Goal: Task Accomplishment & Management: Use online tool/utility

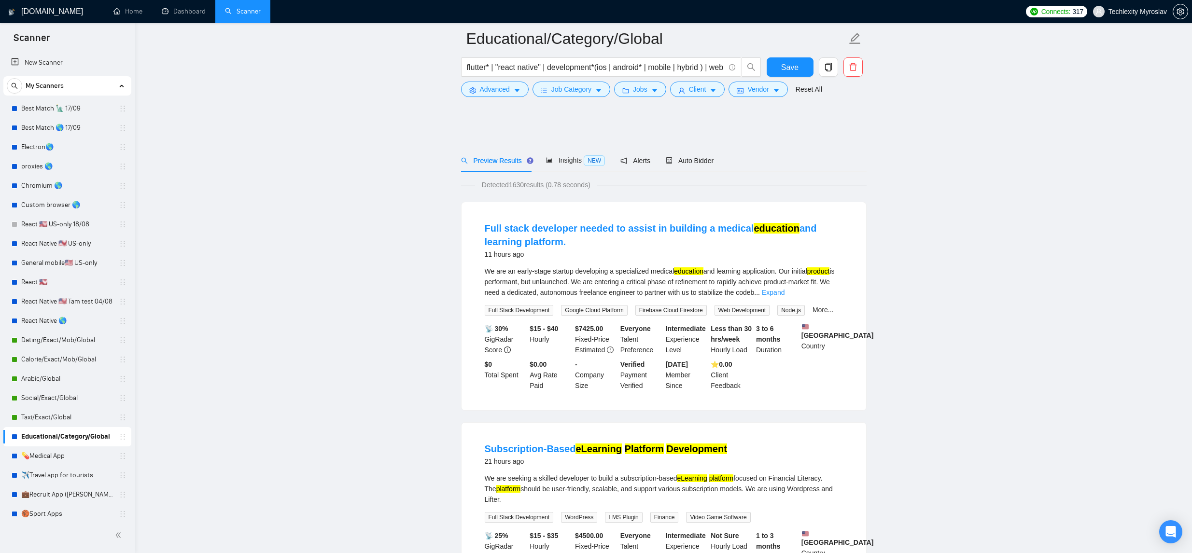
scroll to position [540, 0]
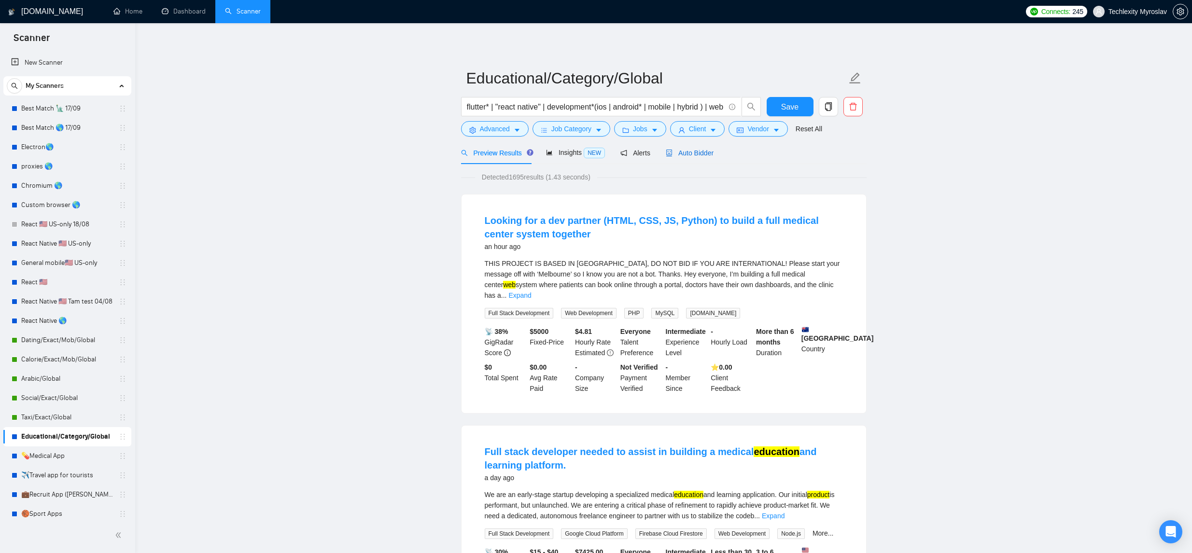
click at [681, 154] on span "Auto Bidder" at bounding box center [690, 153] width 48 height 8
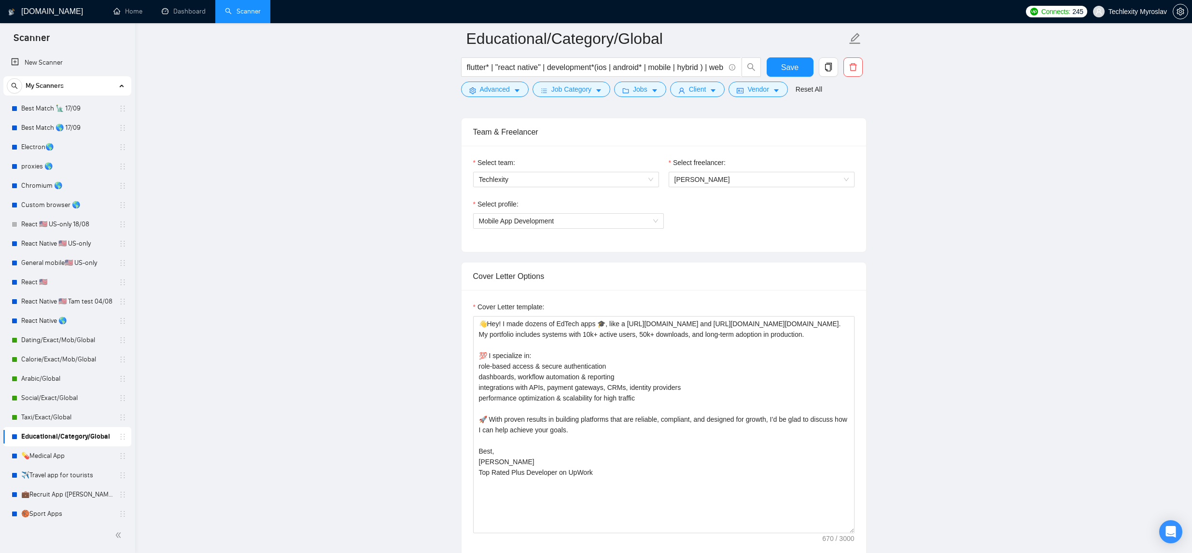
scroll to position [600, 0]
drag, startPoint x: 566, startPoint y: 348, endPoint x: 563, endPoint y: 332, distance: 15.6
click at [563, 332] on textarea "👋Hey! I made dozens of EdTech apps 🎓, like a [URL][DOMAIN_NAME] and [URL][DOMAI…" at bounding box center [663, 422] width 381 height 217
paste textarea "Côte d'Ivoire"
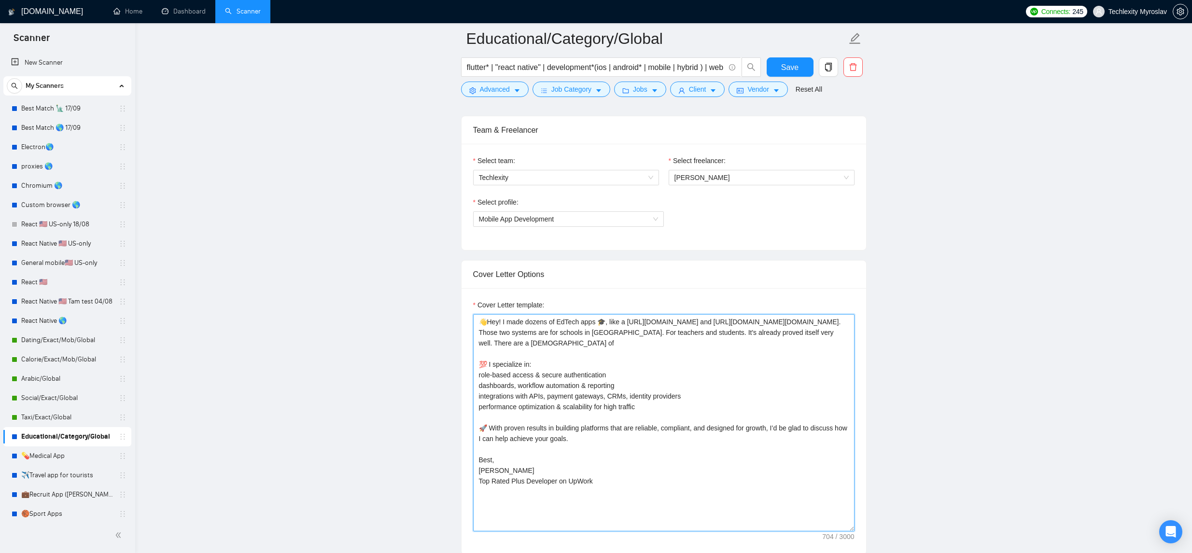
drag, startPoint x: 596, startPoint y: 344, endPoint x: 617, endPoint y: 344, distance: 21.2
click at [597, 345] on textarea "👋Hey! I made dozens of EdTech apps 🎓, like a [URL][DOMAIN_NAME] and [URL][DOMAI…" at bounding box center [663, 422] width 381 height 217
click at [628, 343] on textarea "👋Hey! I made dozens of EdTech apps 🎓, like a [URL][DOMAIN_NAME] and [URL][DOMAI…" at bounding box center [663, 422] width 381 height 217
click at [599, 325] on textarea "👋Hey! I made dozens of EdTech apps 🎓, like a [URL][DOMAIN_NAME] and [URL][DOMAI…" at bounding box center [663, 422] width 381 height 217
drag, startPoint x: 599, startPoint y: 325, endPoint x: 629, endPoint y: 329, distance: 30.7
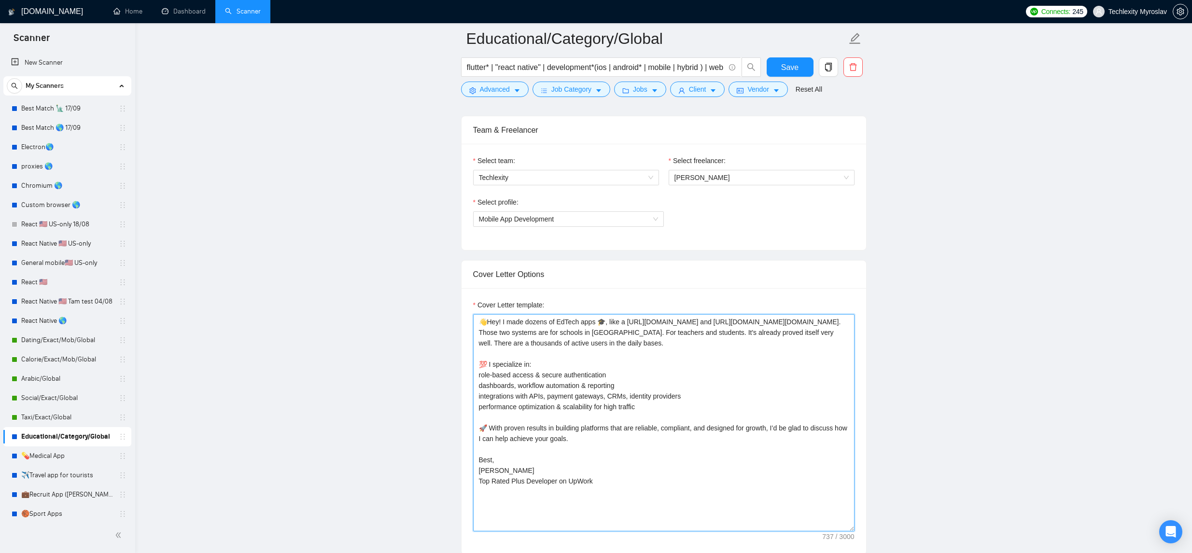
click at [599, 325] on textarea "👋Hey! I made dozens of EdTech apps 🎓, like a [URL][DOMAIN_NAME] and [URL][DOMAI…" at bounding box center [663, 422] width 381 height 217
drag, startPoint x: 535, startPoint y: 367, endPoint x: 481, endPoint y: 369, distance: 54.6
click at [478, 369] on textarea "👋Hey! I made dozens of EdTech products 🎓, like a [URL][DOMAIN_NAME] and [URL][D…" at bounding box center [663, 422] width 381 height 217
drag, startPoint x: 603, startPoint y: 376, endPoint x: 551, endPoint y: 376, distance: 51.2
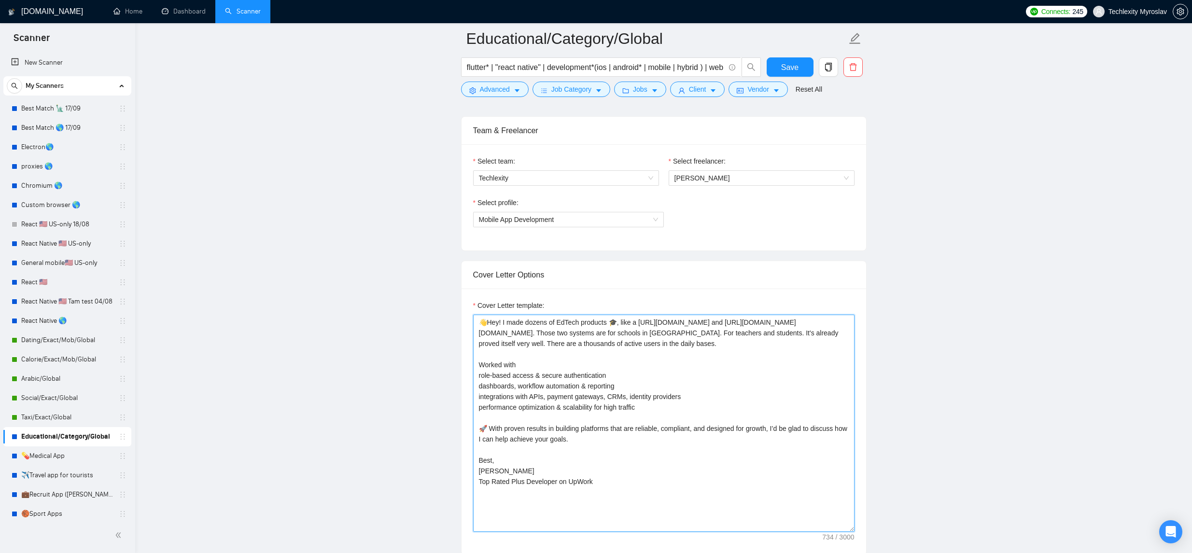
click at [574, 377] on textarea "👋Hey! I made dozens of EdTech products 🎓, like a [URL][DOMAIN_NAME] and [URL][D…" at bounding box center [663, 423] width 381 height 217
click at [638, 378] on textarea "👋Hey! I made dozens of EdTech products 🎓, like a [URL][DOMAIN_NAME] and [URL][D…" at bounding box center [663, 423] width 381 height 217
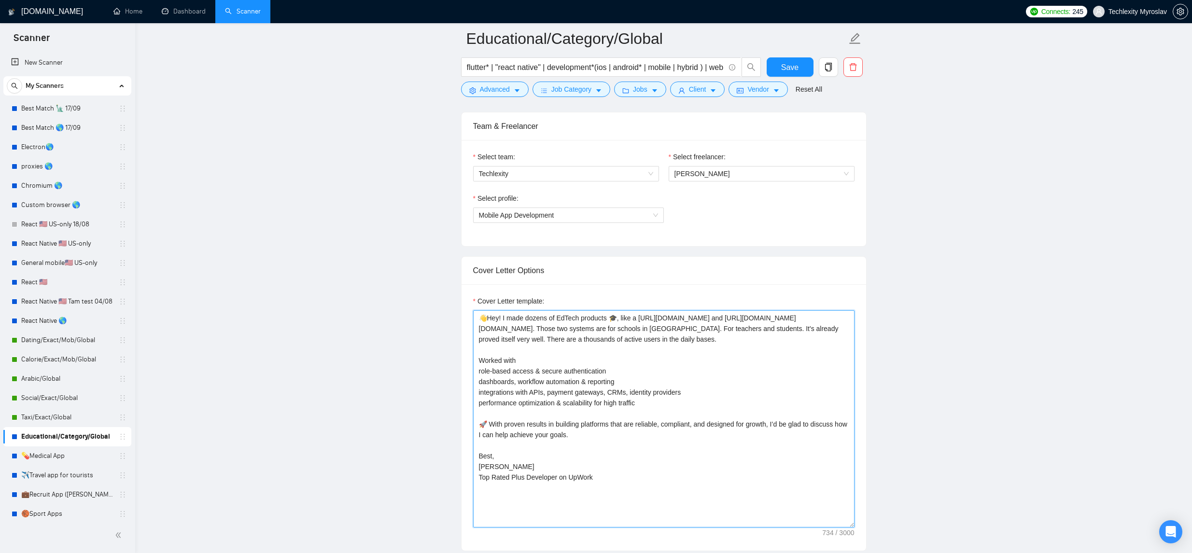
scroll to position [602, 0]
drag, startPoint x: 597, startPoint y: 392, endPoint x: 591, endPoint y: 349, distance: 43.3
click at [479, 376] on textarea "👋Hey! I made dozens of EdTech products 🎓, like a [URL][DOMAIN_NAME] and [URL][D…" at bounding box center [663, 421] width 381 height 217
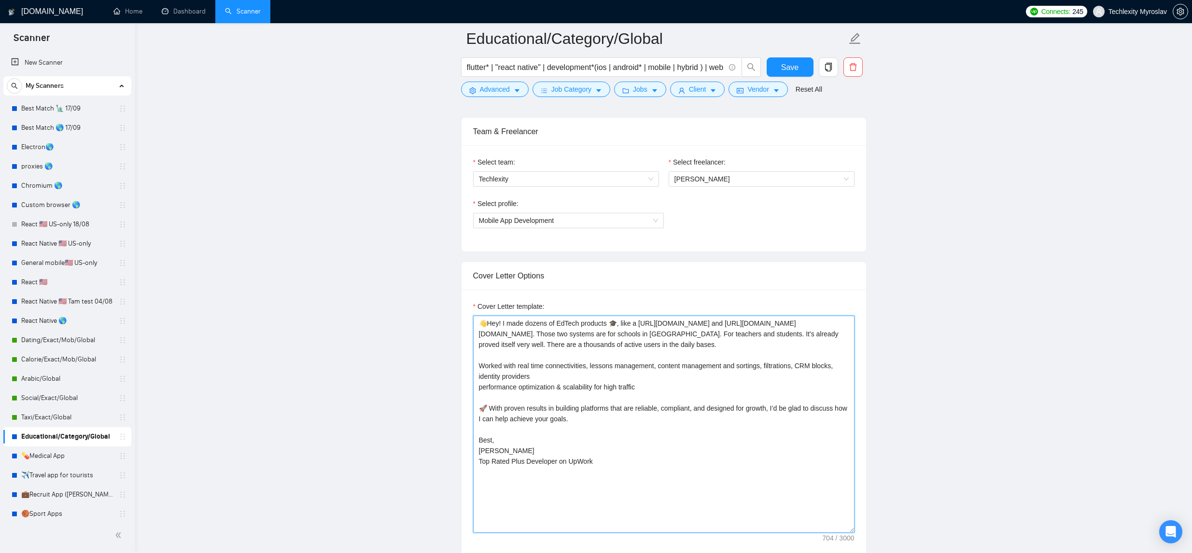
click at [481, 389] on textarea "👋Hey! I made dozens of EdTech products 🎓, like a [URL][DOMAIN_NAME] and [URL][D…" at bounding box center [663, 424] width 381 height 217
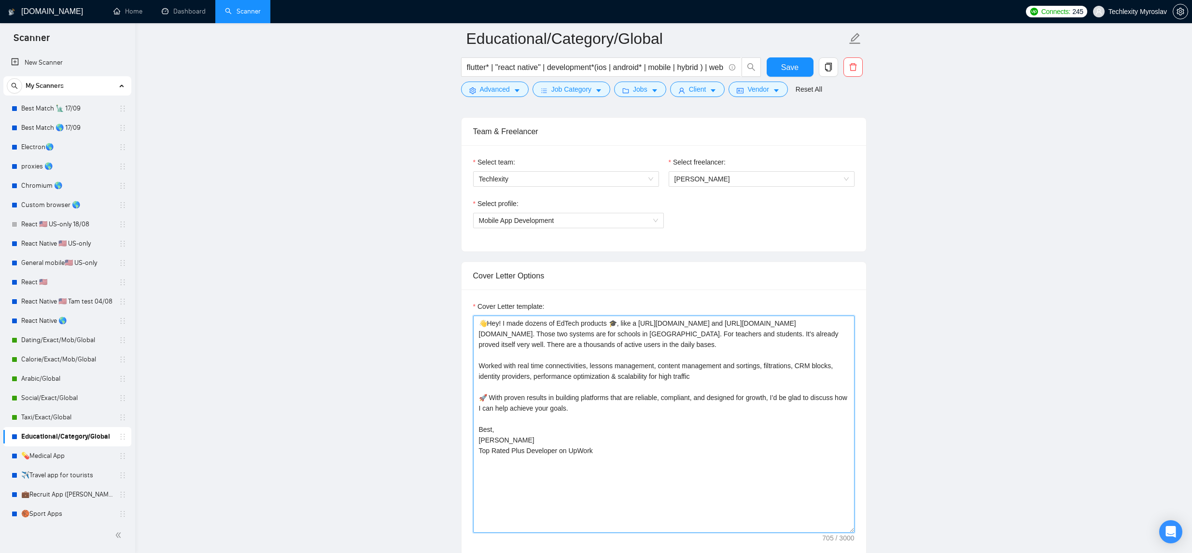
click at [715, 380] on textarea "👋Hey! I made dozens of EdTech products 🎓, like a [URL][DOMAIN_NAME] and [URL][D…" at bounding box center [663, 424] width 381 height 217
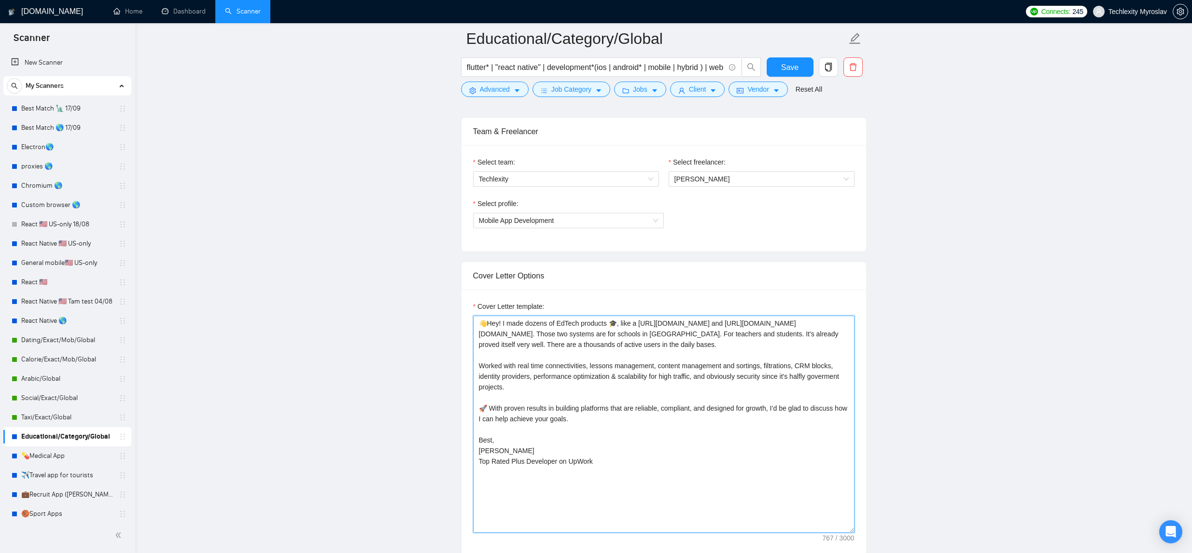
drag, startPoint x: 592, startPoint y: 422, endPoint x: 478, endPoint y: 410, distance: 114.6
click at [478, 410] on textarea "👋Hey! I made dozens of EdTech products 🎓, like a [URL][DOMAIN_NAME] and [URL][D…" at bounding box center [663, 424] width 381 height 217
click at [482, 429] on textarea "👋Hey! I made dozens of EdTech products 🎓, like a [URL][DOMAIN_NAME] and [URL][D…" at bounding box center [663, 424] width 381 height 217
click at [481, 429] on textarea "👋Hey! I made dozens of EdTech products 🎓, like a [URL][DOMAIN_NAME] and [URL][D…" at bounding box center [663, 424] width 381 height 217
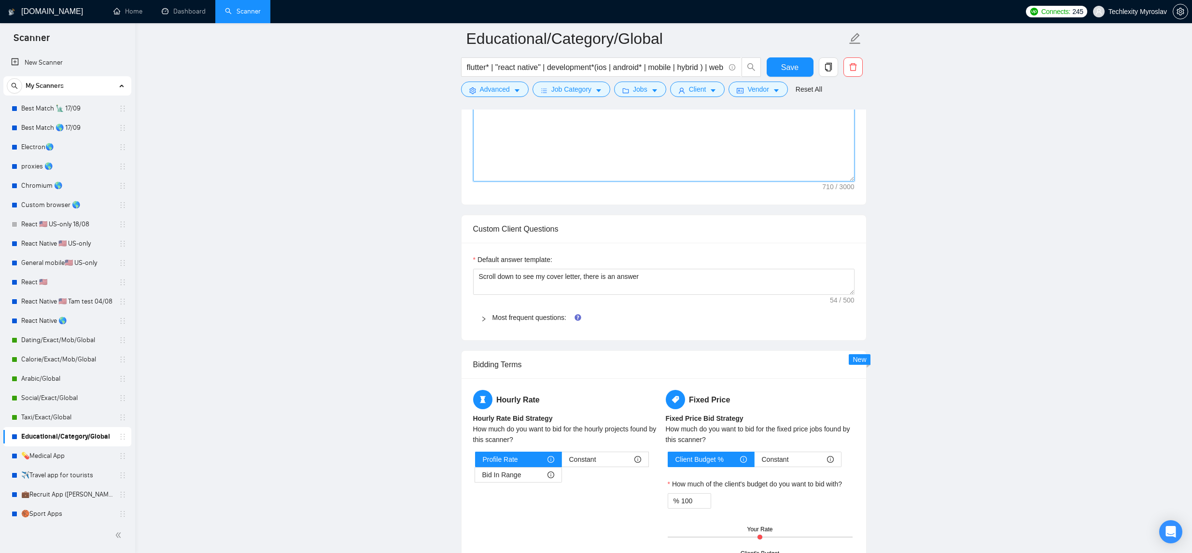
scroll to position [964, 0]
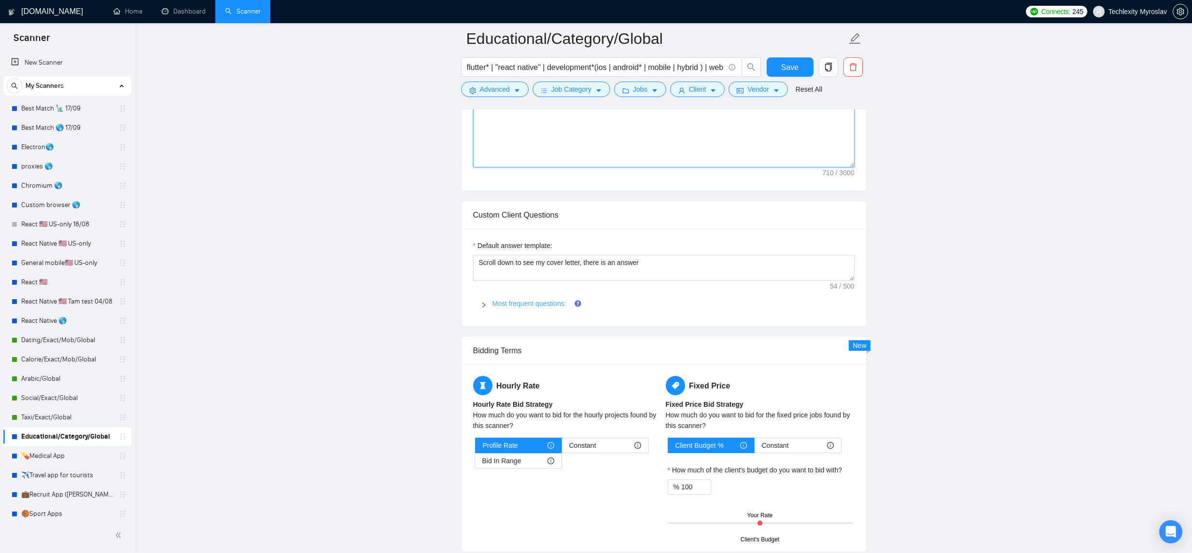
type textarea "👋Hey! I made dozens of EdTech products 🎓, like a [URL][DOMAIN_NAME] and [URL][D…"
drag, startPoint x: 529, startPoint y: 304, endPoint x: 570, endPoint y: 298, distance: 41.4
click at [528, 303] on link "Most frequent questions:" at bounding box center [529, 304] width 74 height 8
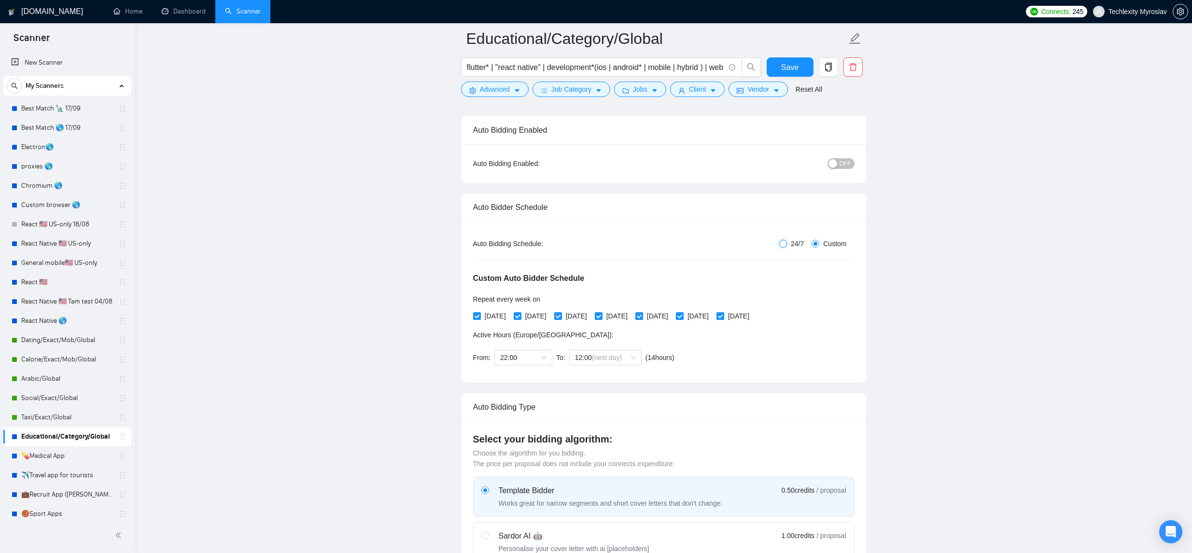
scroll to position [66, 0]
click at [779, 243] on input "24/7" at bounding box center [783, 243] width 8 height 8
radio input "true"
radio input "false"
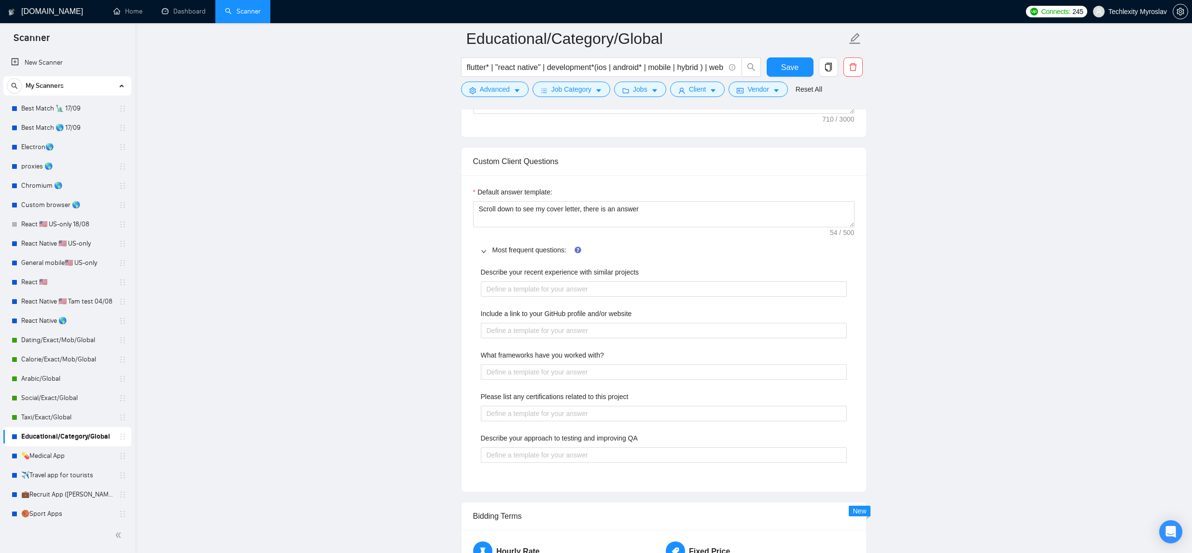
scroll to position [954, 0]
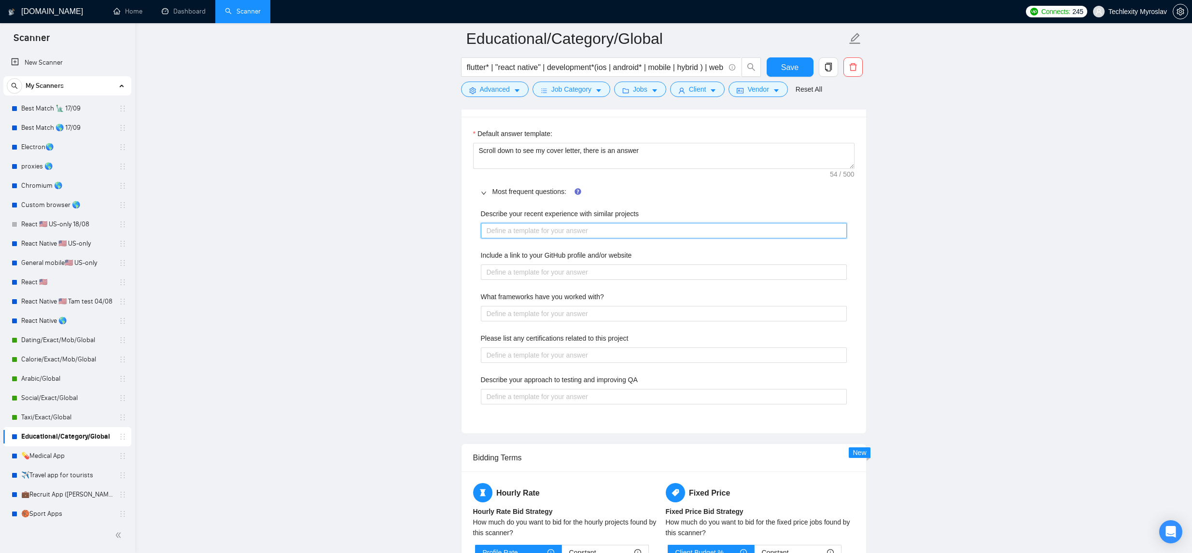
click at [641, 227] on projects "Describe your recent experience with similar projects" at bounding box center [664, 230] width 366 height 15
paste projects "As I showed on example, we built actually couple different taxi services"
type projects "As I showed on example, we built actually couple different taxi services"
click at [673, 232] on projects "As I showed on example, we built actually couple different taxi services" at bounding box center [664, 230] width 366 height 15
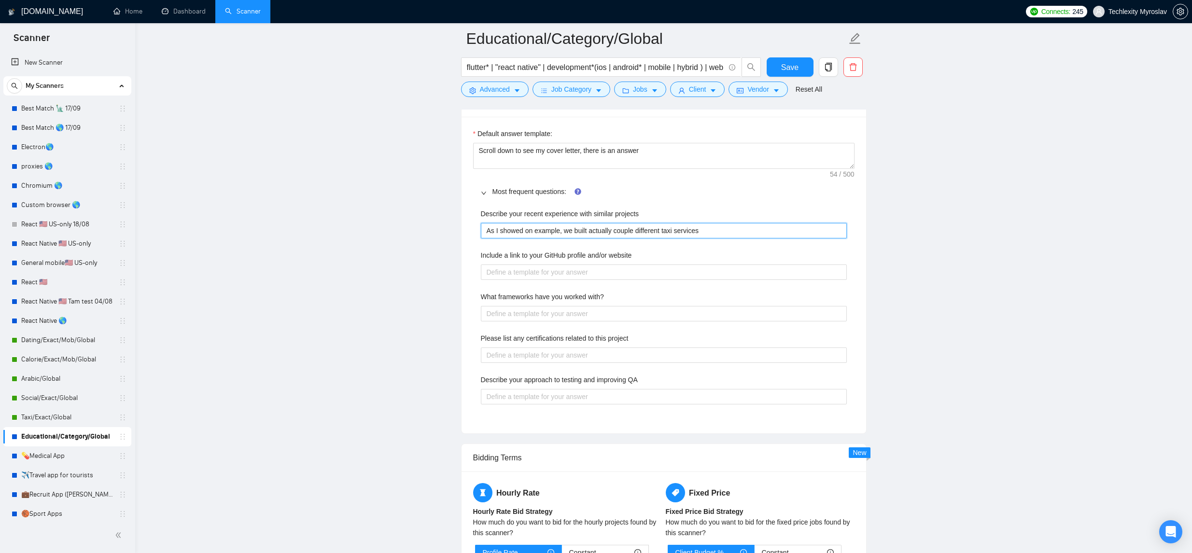
type projects "As I showed on example, we built actually couple different e services"
type projects "As I showed on example, we built actually couple different ed services"
type projects "As I showed on example, we built actually couple different edT services"
type projects "As I showed on example, we built actually couple different edTec services"
type projects "As I showed on example, we built actually couple different edTech services"
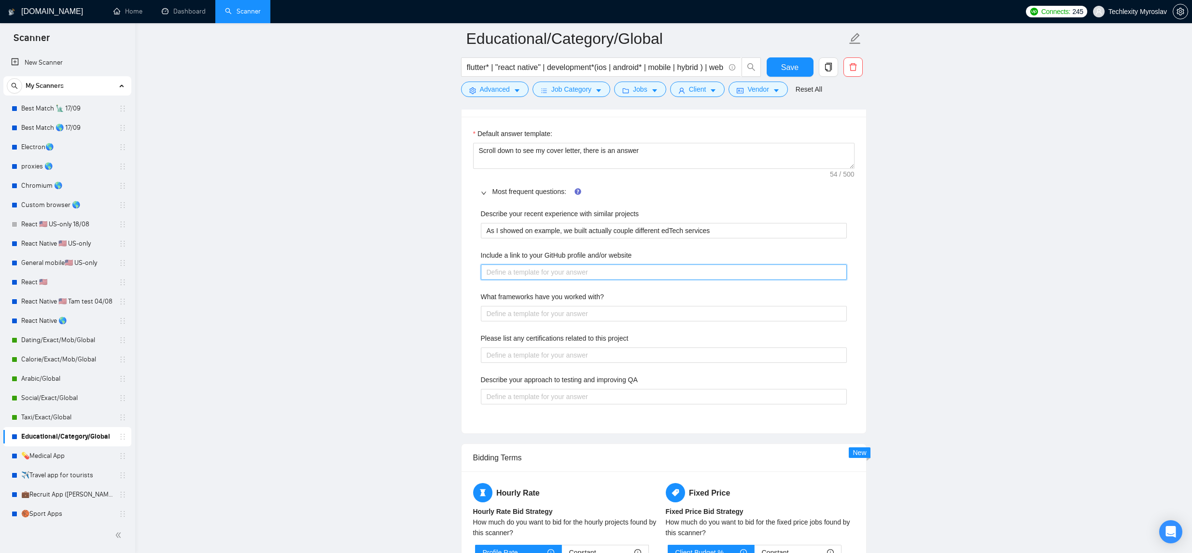
click at [626, 266] on website "Include a link to your GitHub profile and/or website" at bounding box center [664, 272] width 366 height 15
type website "h"
type website "ht"
type website "htt"
type website "http"
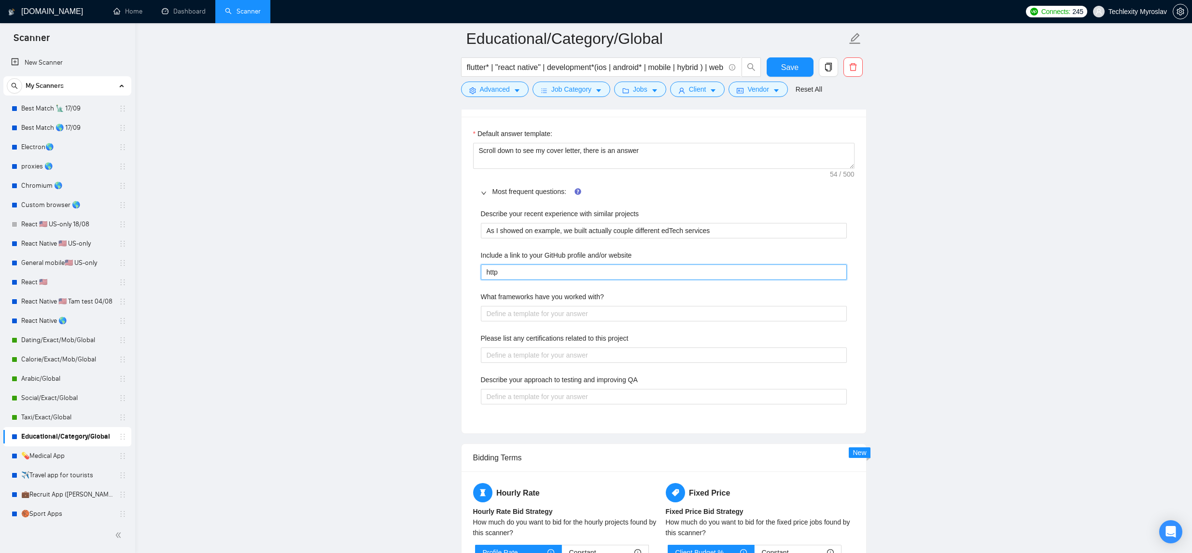
type website "https"
type website "httpsL"
type website "httpsL/"
type website "httpsL"
type website "https"
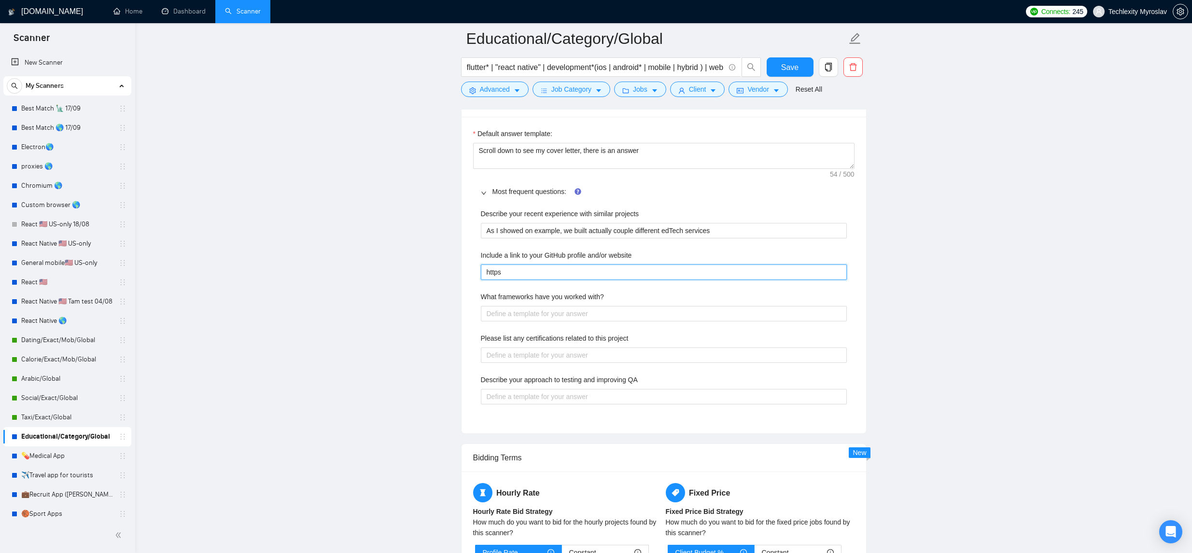
type website "https:"
type website "https:/"
type website "https://"
type website "[URL]"
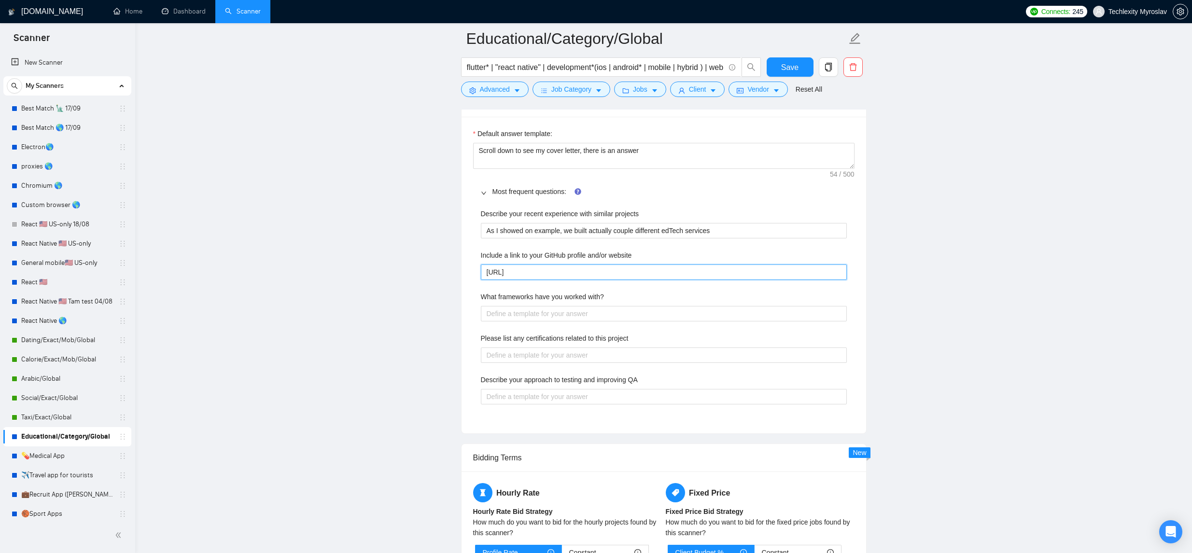
type website "[URL]"
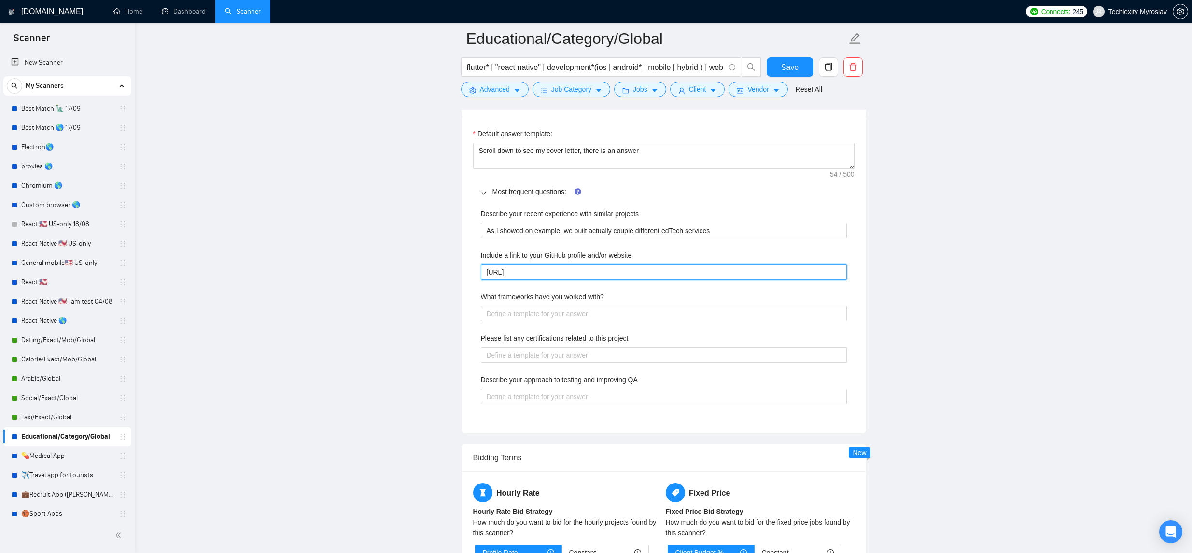
type website "[URL]"
type website "[URL]."
type website "[URL]"
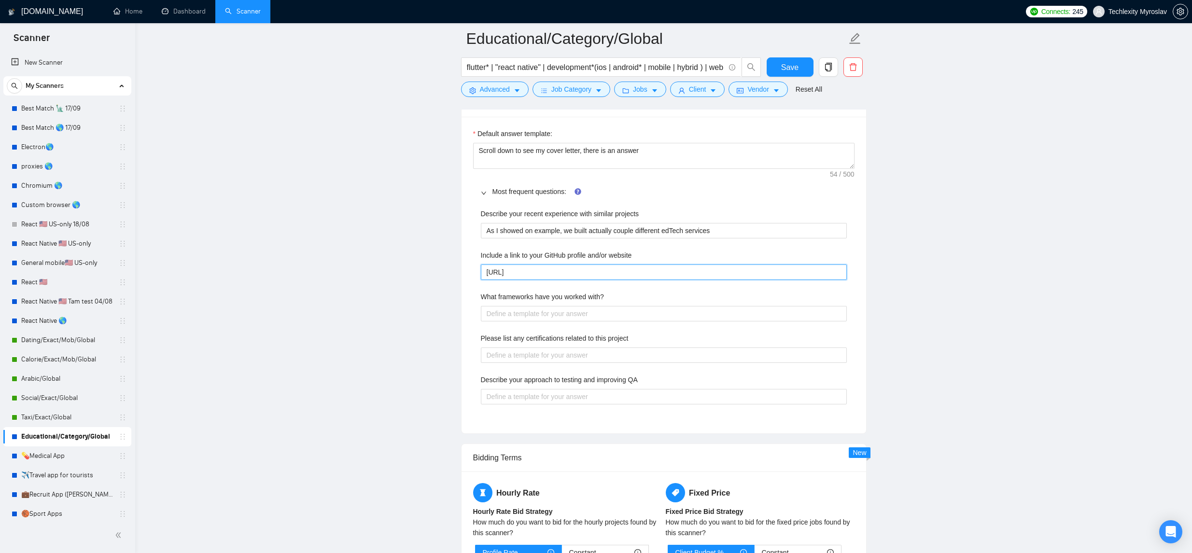
type website "[URL][DOMAIN_NAME]"
paste with\? "React-Native, Flutter, and a lot of web/backend different frameworks and techno…"
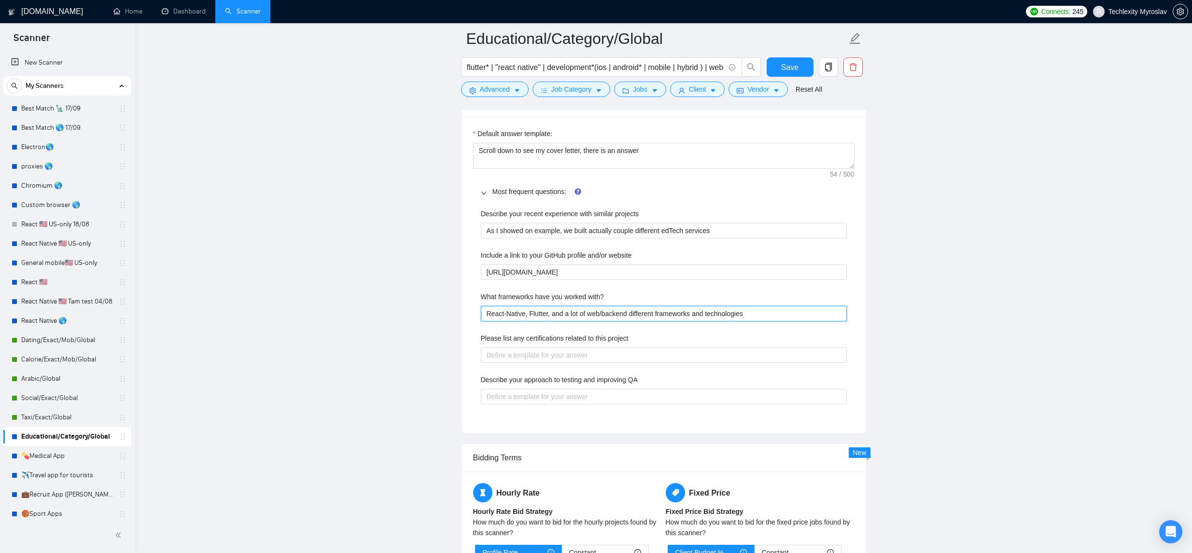
type with\? "React-Native, Flutter, and a lot of web/backend different frameworks and techno…"
click at [585, 360] on project "Please list any certifications related to this project" at bounding box center [664, 355] width 366 height 15
paste project "You can review some of the certifications I have in my profile"
type project "You can review some of the certifications I have in my profile"
click at [616, 397] on QA "Describe your approach to testing and improving QA" at bounding box center [664, 396] width 366 height 15
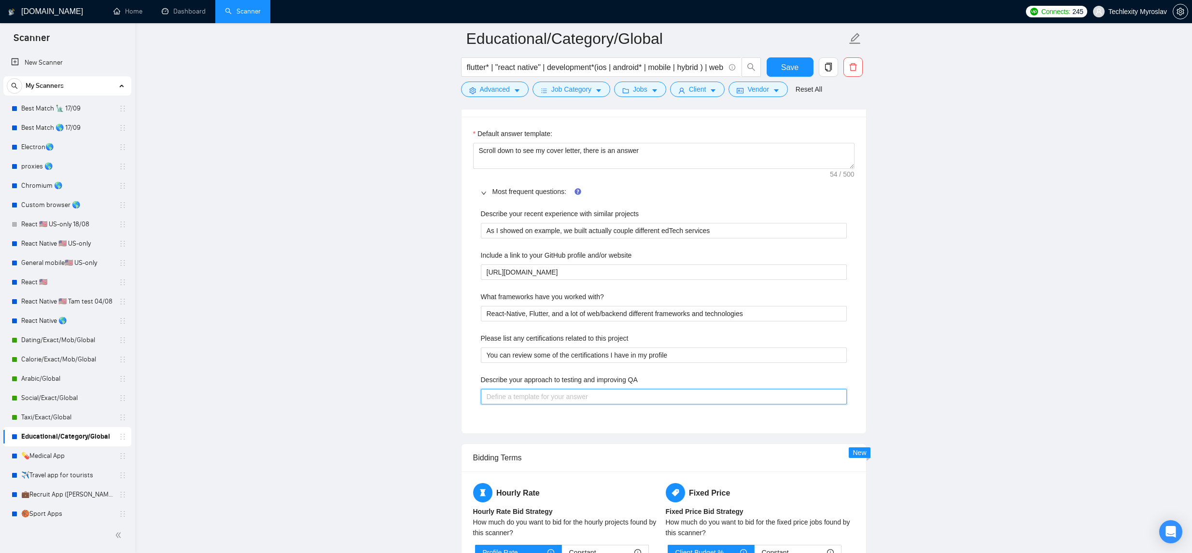
paste QA "Our QA can definitely explain it much better then me))"
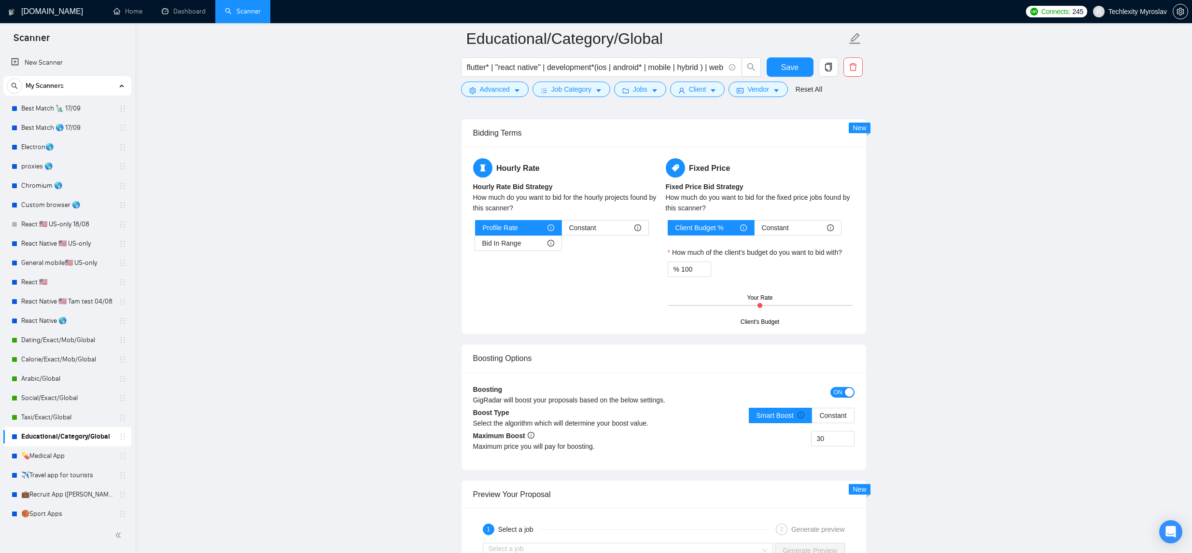
scroll to position [1302, 0]
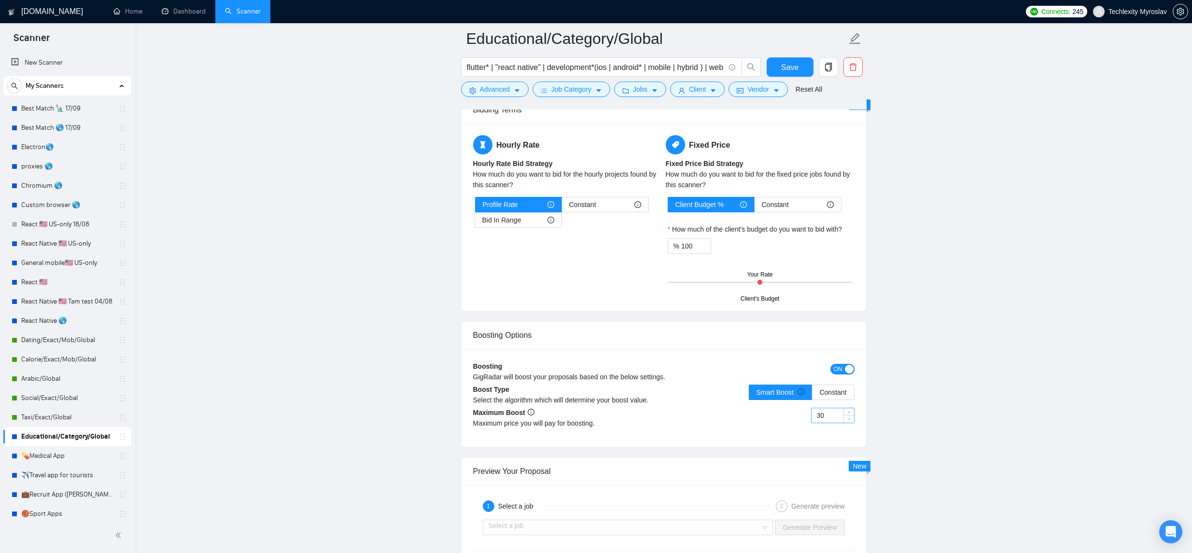
type QA "Our QA can definitely explain it much better then me))"
drag, startPoint x: 817, startPoint y: 414, endPoint x: 801, endPoint y: 414, distance: 15.9
click at [801, 414] on div "30" at bounding box center [759, 421] width 191 height 27
type input "50"
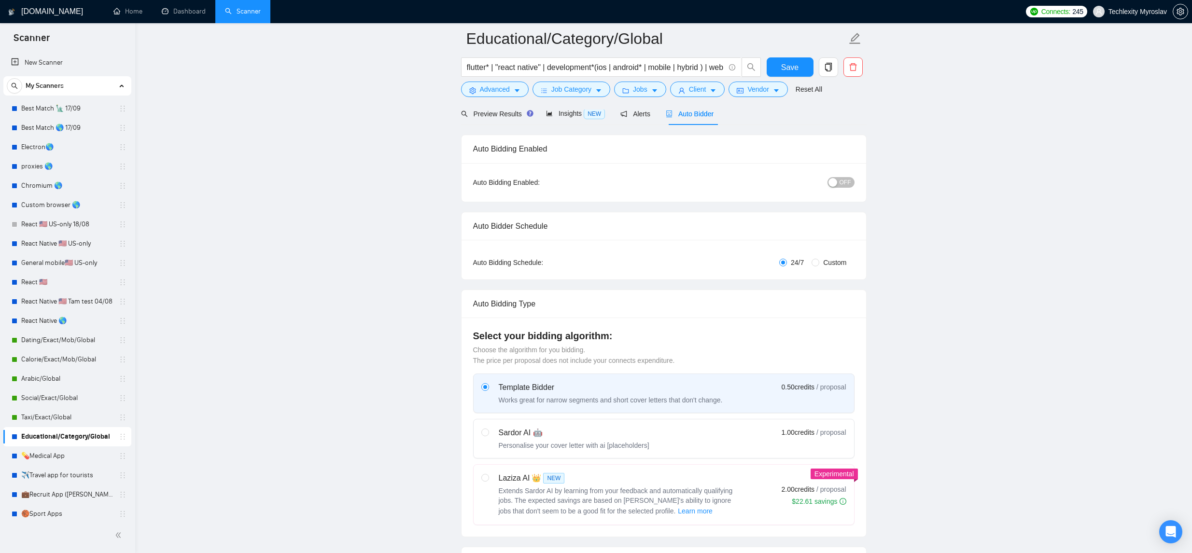
scroll to position [0, 0]
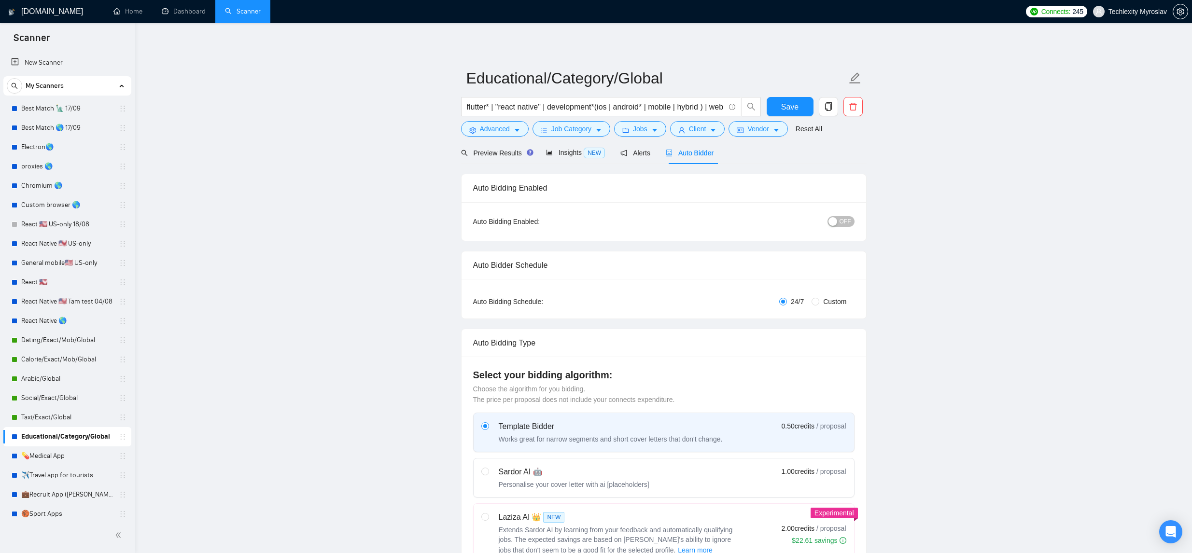
click at [847, 226] on span "OFF" at bounding box center [846, 221] width 12 height 11
click at [781, 112] on span "Save" at bounding box center [789, 107] width 17 height 12
click at [496, 156] on span "Preview Results" at bounding box center [496, 153] width 70 height 8
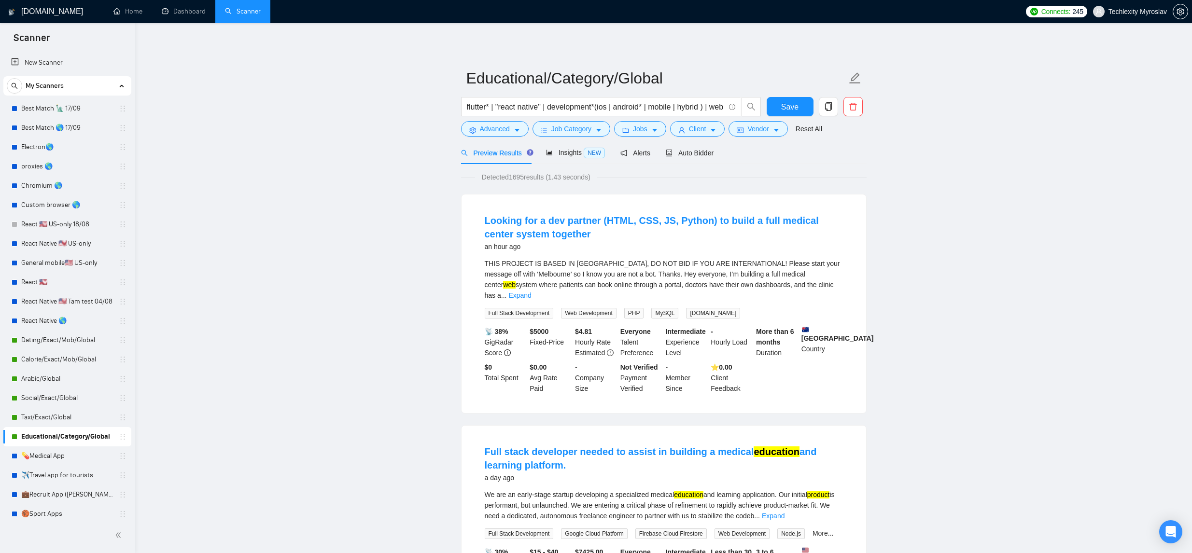
click at [531, 292] on link "Expand" at bounding box center [519, 296] width 23 height 8
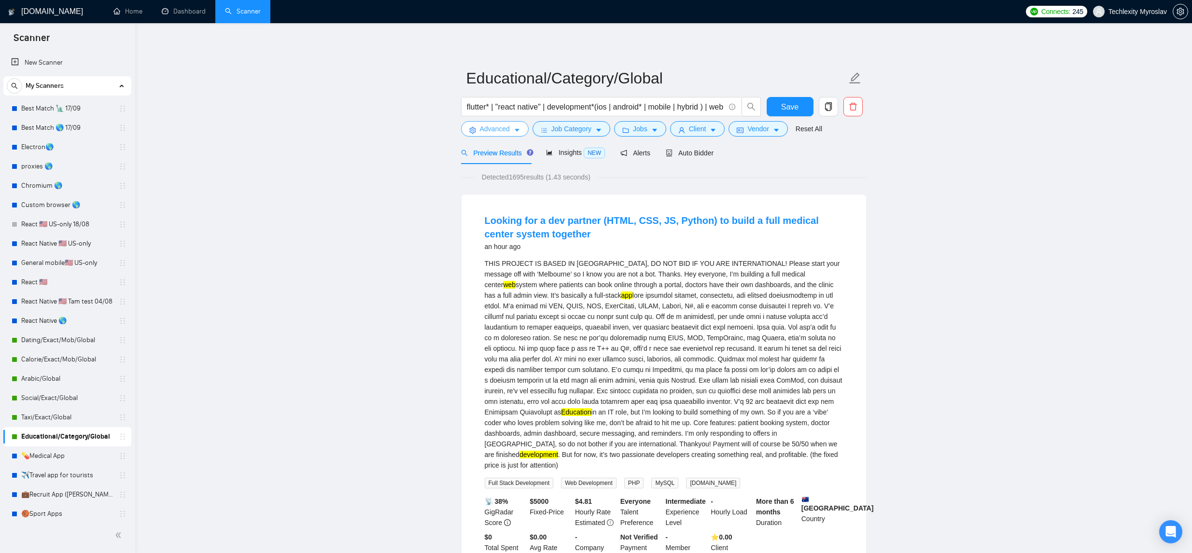
click at [508, 127] on span "Advanced" at bounding box center [495, 129] width 30 height 11
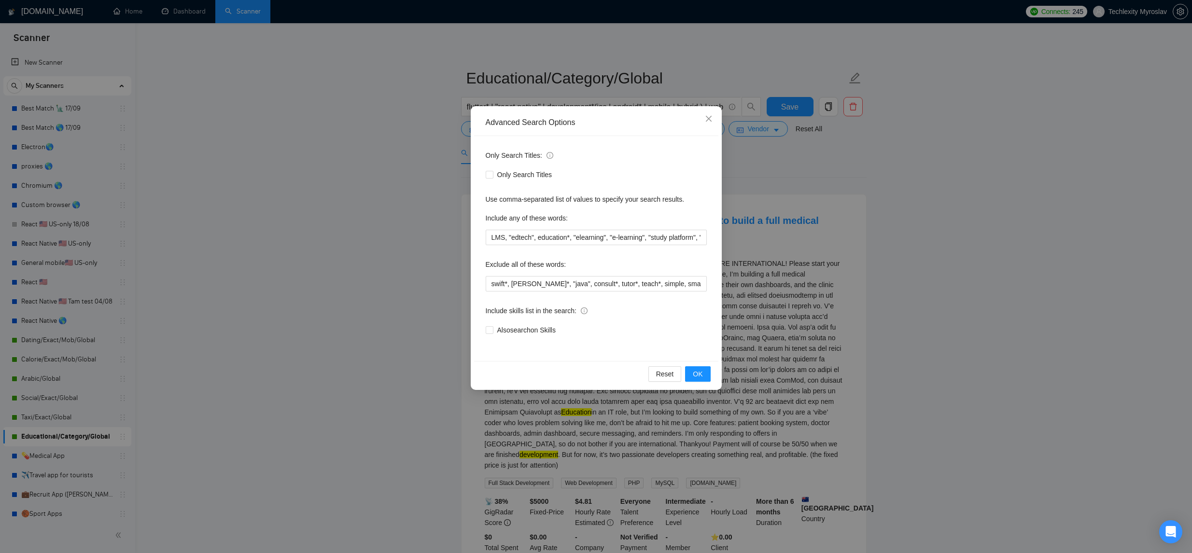
click at [1022, 211] on div "Advanced Search Options Only Search Titles: Only Search Titles Use comma-separa…" at bounding box center [596, 276] width 1192 height 553
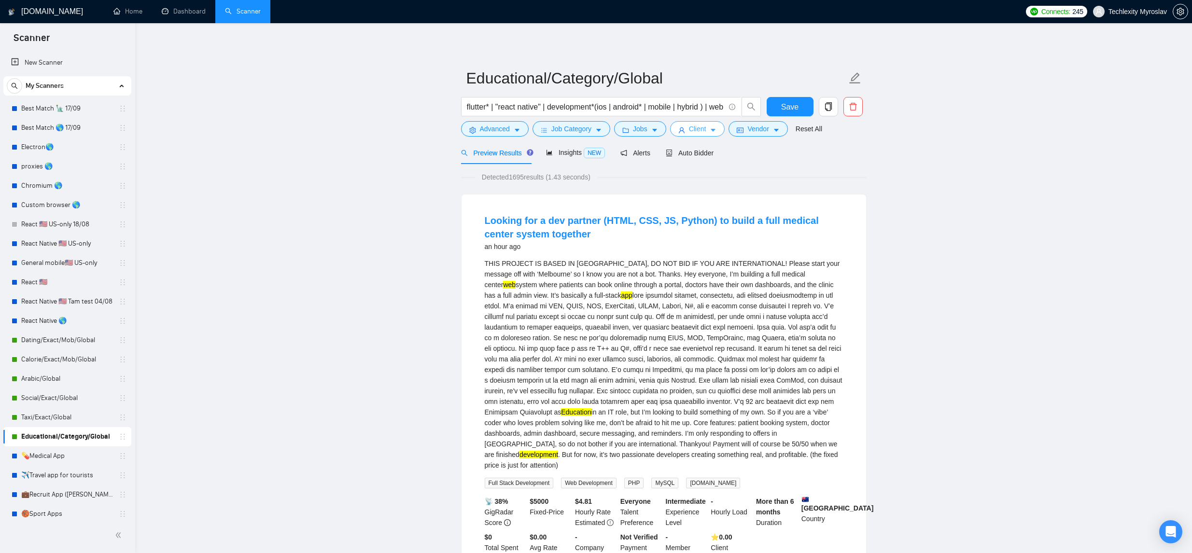
click at [712, 131] on button "Client" at bounding box center [697, 128] width 55 height 15
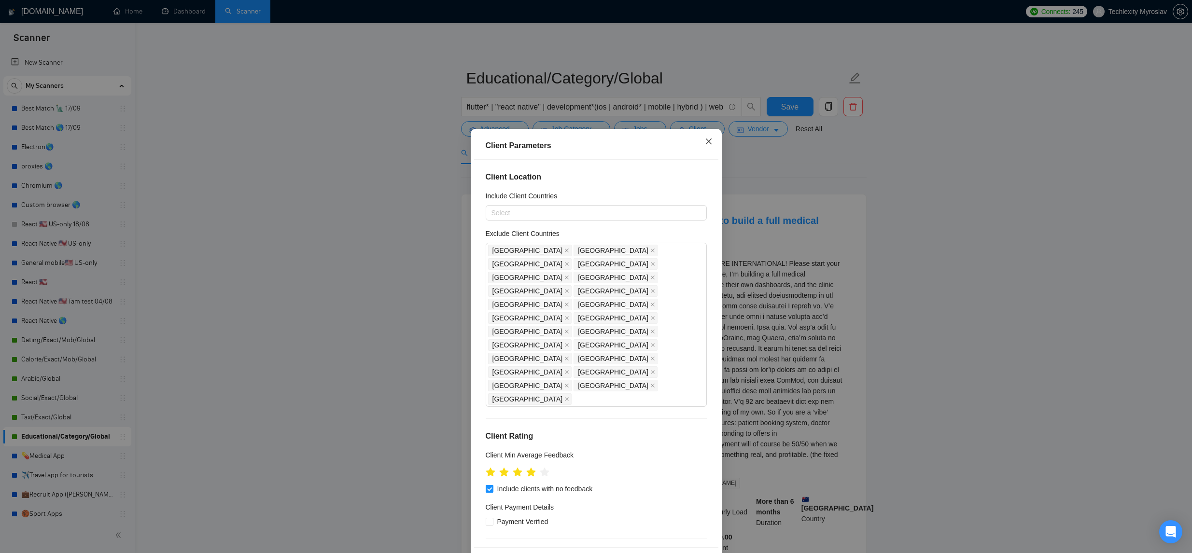
click at [698, 147] on span "Close" at bounding box center [709, 142] width 26 height 26
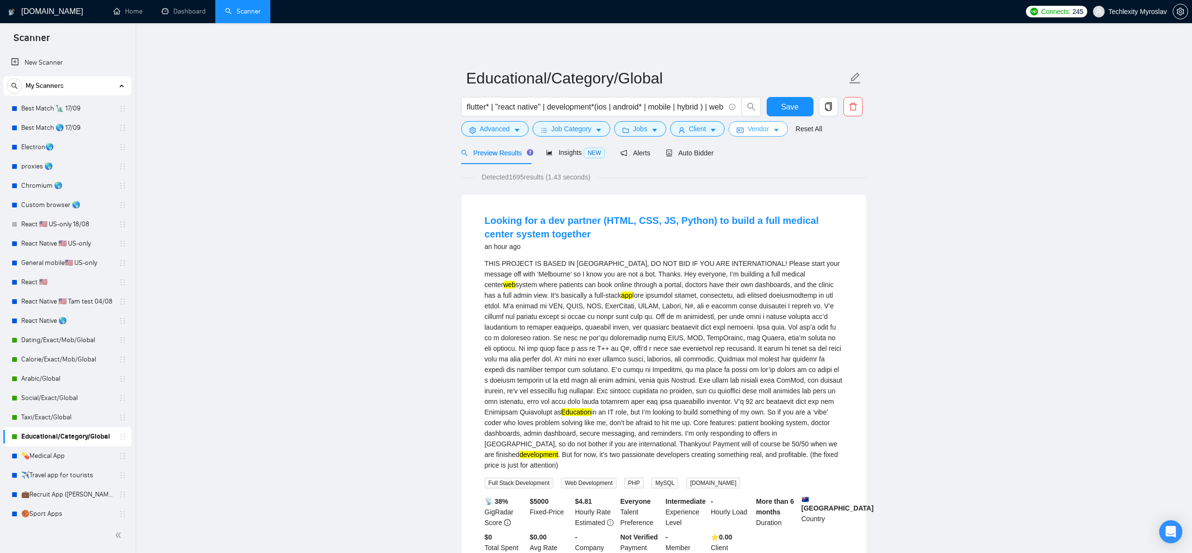
click at [755, 128] on span "Vendor" at bounding box center [757, 129] width 21 height 11
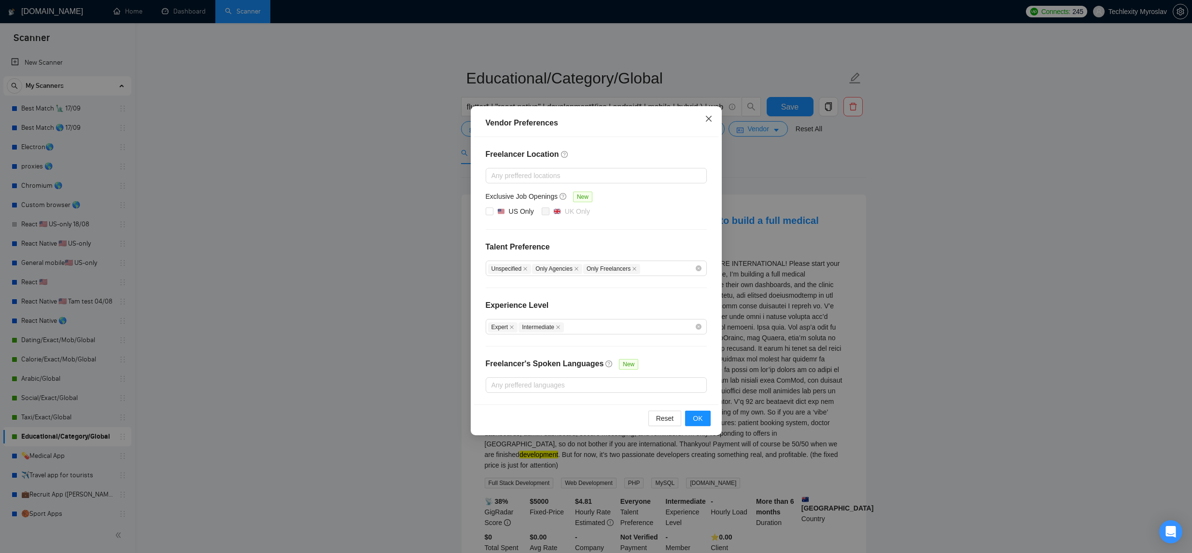
click at [702, 123] on span "Close" at bounding box center [709, 119] width 26 height 26
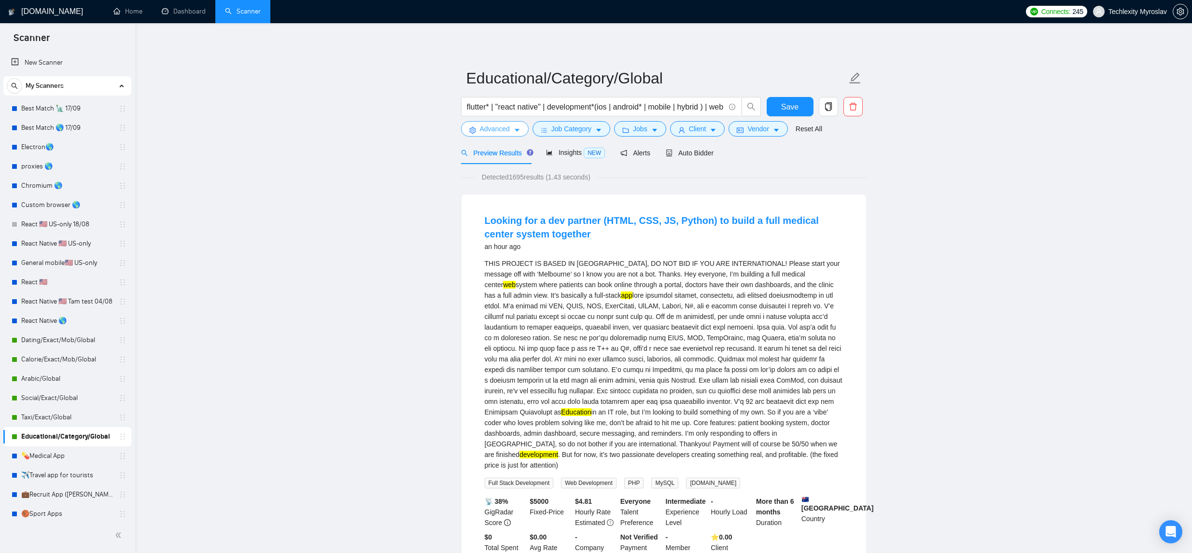
click at [520, 127] on icon "caret-down" at bounding box center [517, 130] width 7 height 7
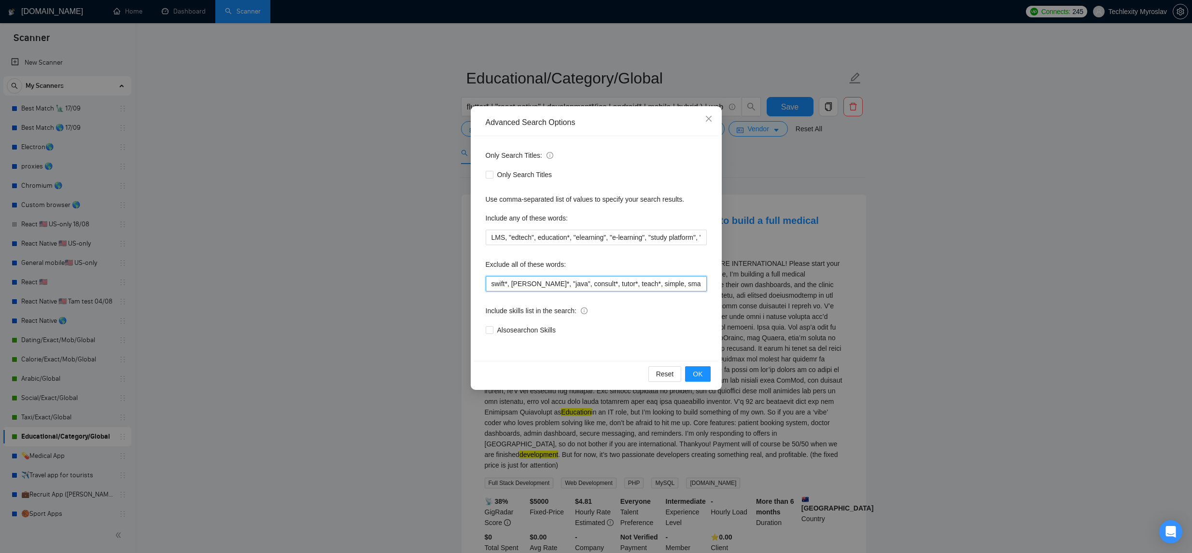
click at [492, 285] on input "swift*, [PERSON_NAME]*, "java", consult*, tutor*, teach*, simple, small, urgent…" at bounding box center [596, 283] width 221 height 15
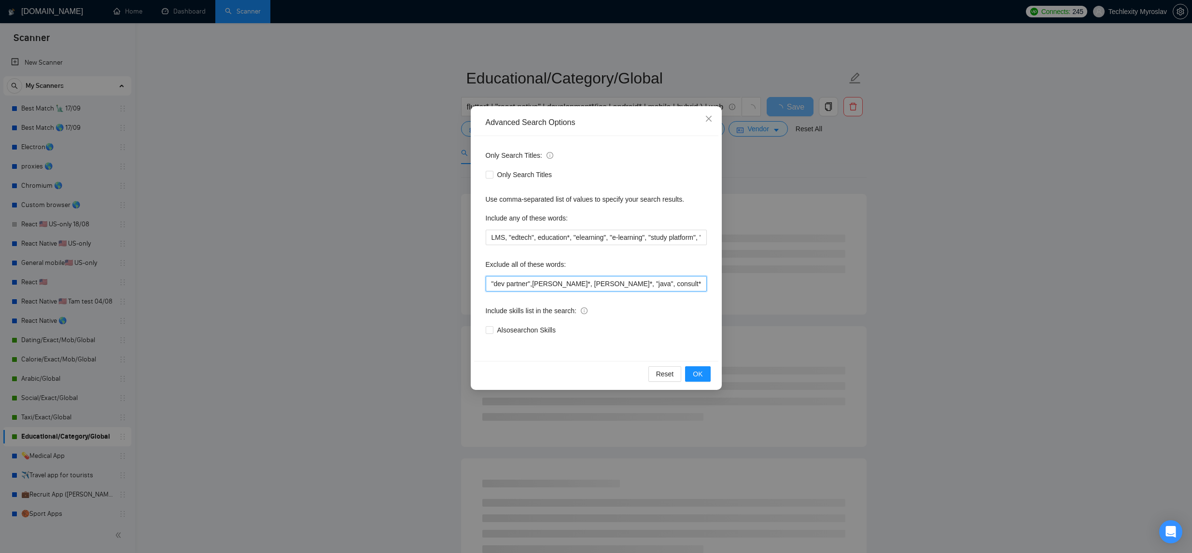
drag, startPoint x: 537, startPoint y: 286, endPoint x: 585, endPoint y: 299, distance: 50.1
click at [536, 286] on input ""dev partner",[PERSON_NAME]*, [PERSON_NAME]*, "java", consult*, tutor*, teach*,…" at bounding box center [596, 283] width 221 height 15
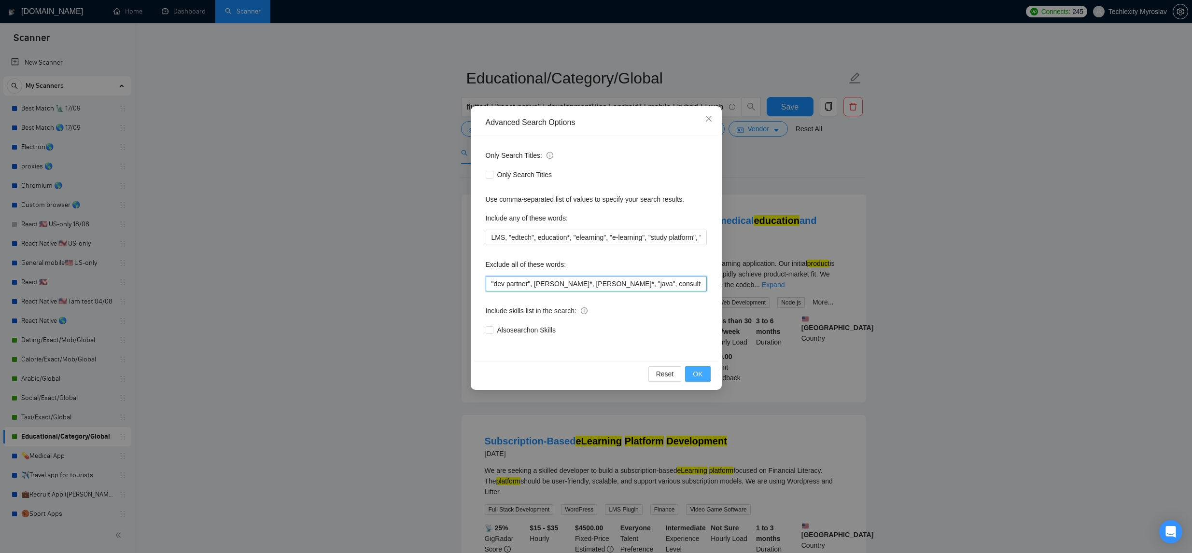
type input ""dev partner", [PERSON_NAME]*, [PERSON_NAME]*, "java", consult*, tutor*, teach*…"
click at [694, 369] on span "OK" at bounding box center [698, 374] width 10 height 11
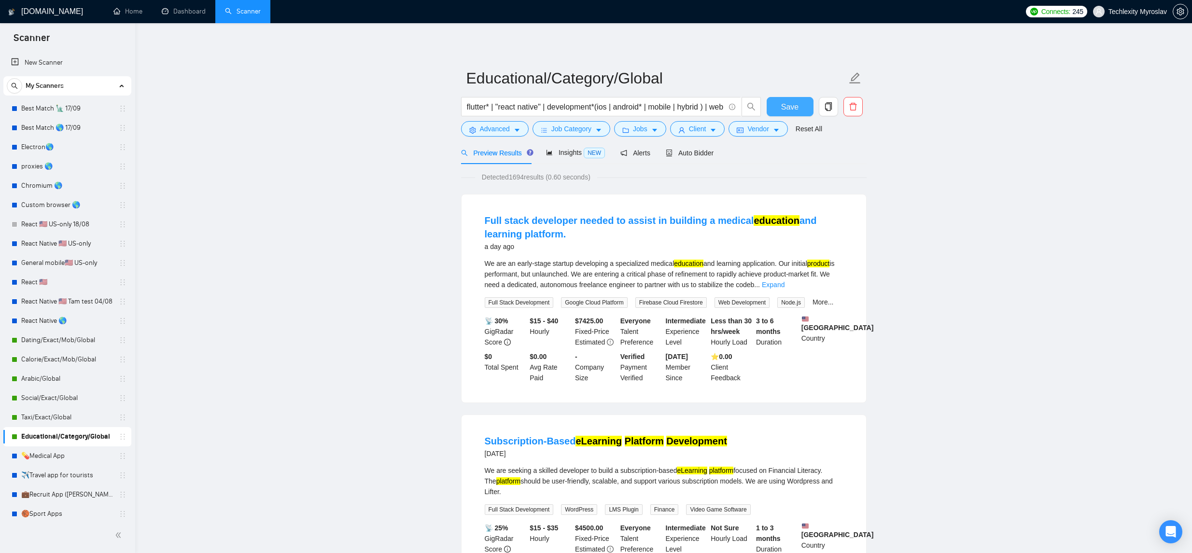
click at [788, 105] on span "Save" at bounding box center [789, 107] width 17 height 12
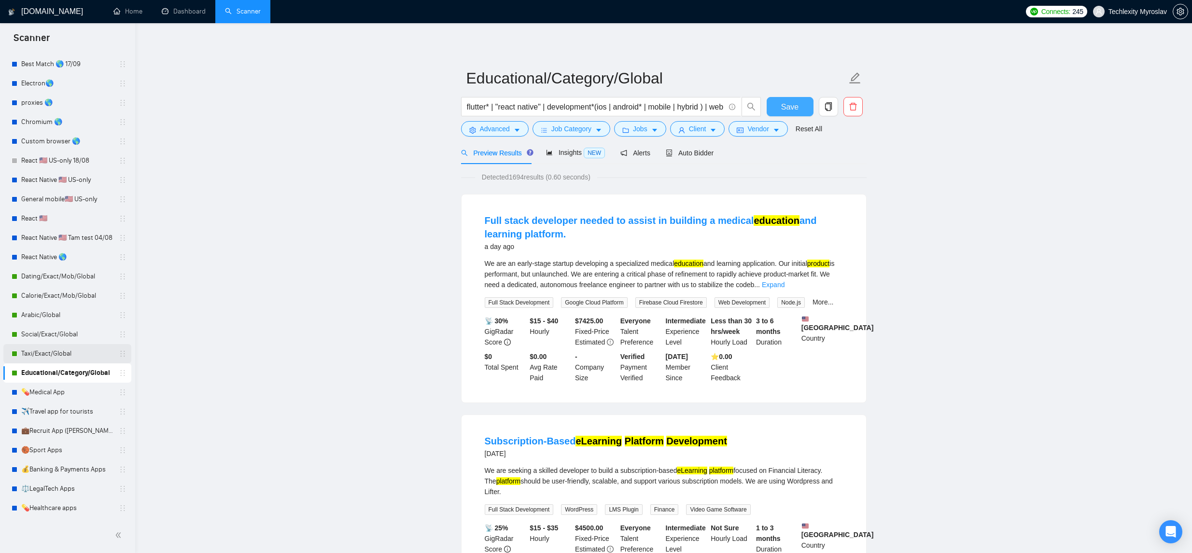
scroll to position [3, 0]
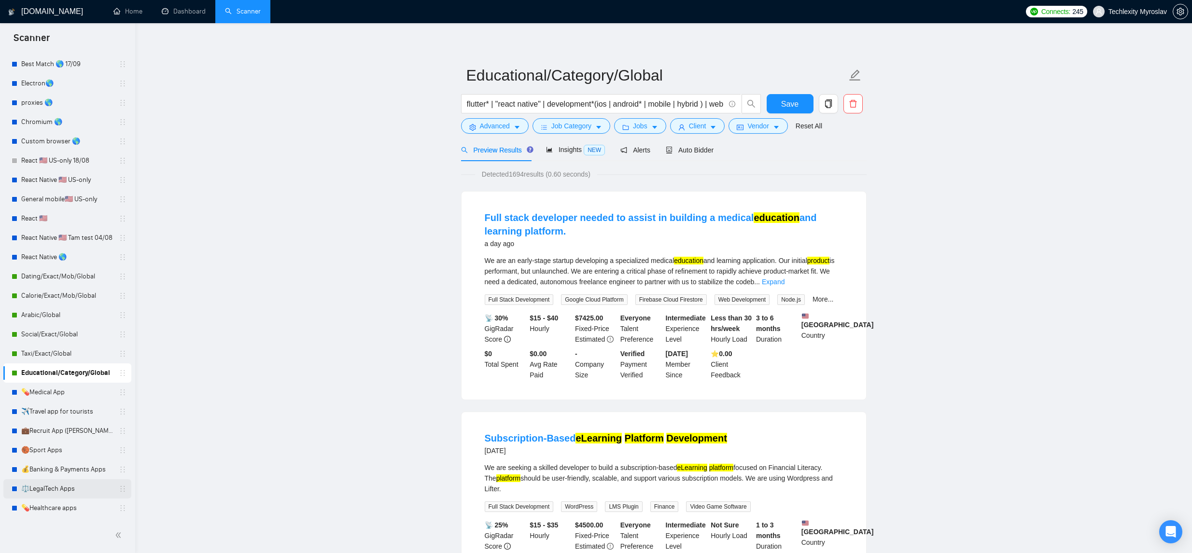
click at [82, 486] on link "⚖️LegalTech Apps" at bounding box center [67, 488] width 92 height 19
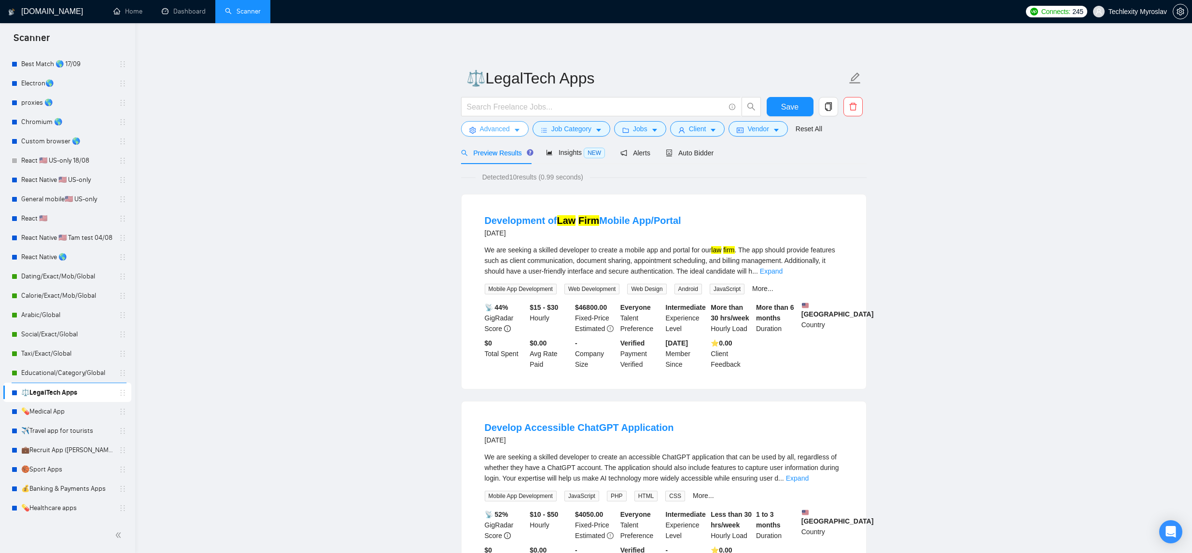
click at [512, 129] on button "Advanced" at bounding box center [495, 128] width 68 height 15
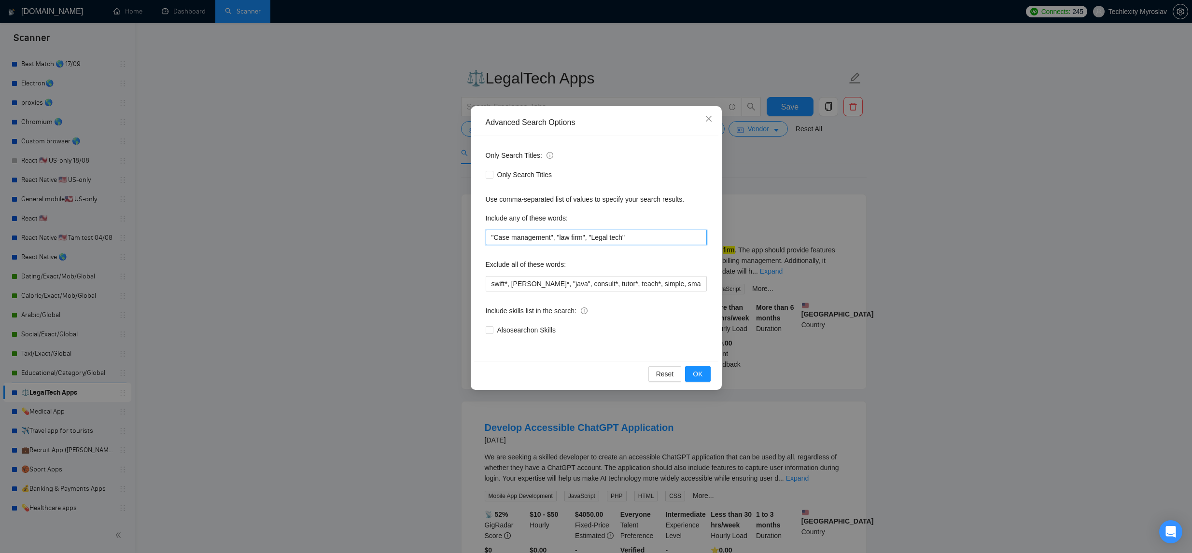
click at [639, 237] on input ""Case management", "law firm", "Legal tech"" at bounding box center [596, 237] width 221 height 15
click at [691, 373] on button "OK" at bounding box center [697, 373] width 25 height 15
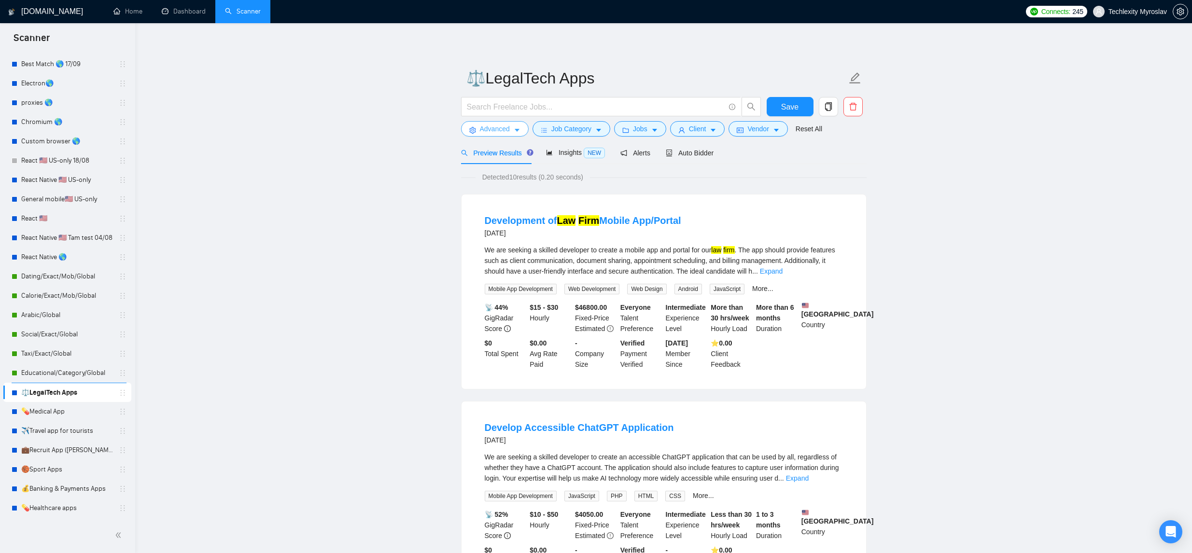
drag, startPoint x: 494, startPoint y: 130, endPoint x: 582, endPoint y: 183, distance: 102.5
click at [494, 130] on span "Advanced" at bounding box center [495, 129] width 30 height 11
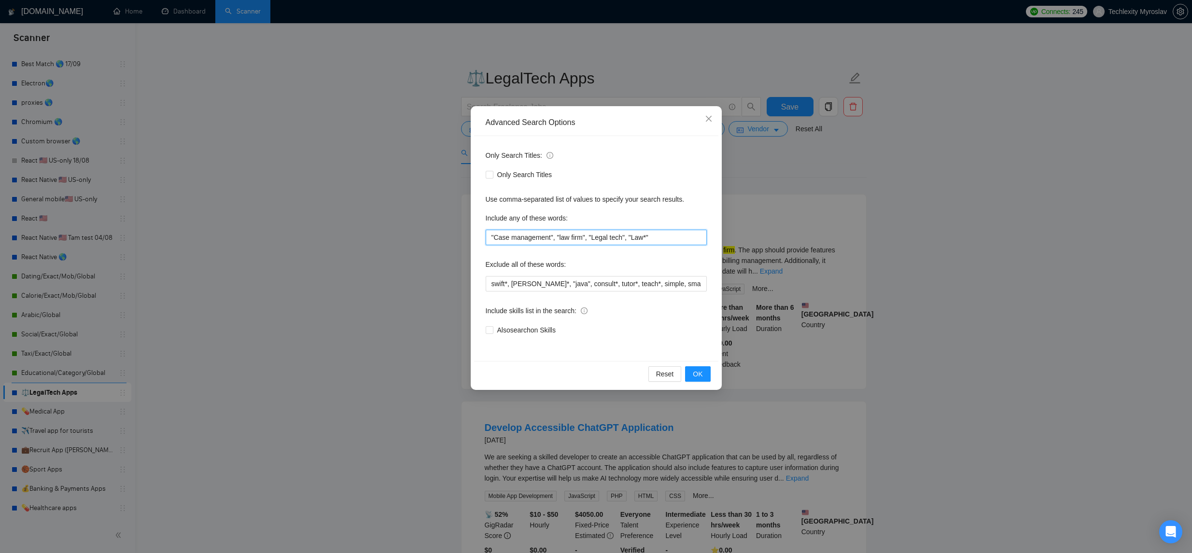
drag, startPoint x: 680, startPoint y: 239, endPoint x: 673, endPoint y: 238, distance: 7.0
click at [680, 239] on input ""Case management", "law firm", "Legal tech", "Law*"" at bounding box center [596, 237] width 221 height 15
click at [637, 238] on input ""Case management", "law firm", "Legal tech", "Law*" at bounding box center [596, 237] width 221 height 15
type input ""Case management", "law firm", "Legal tech", Law*"
click at [694, 373] on span "OK" at bounding box center [698, 374] width 10 height 11
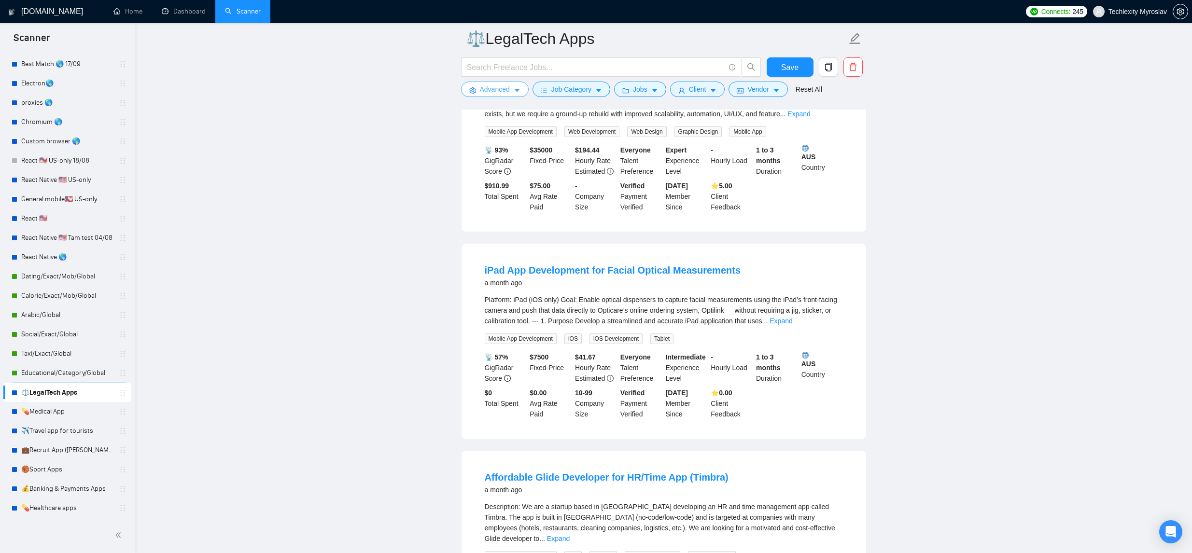
scroll to position [152, 0]
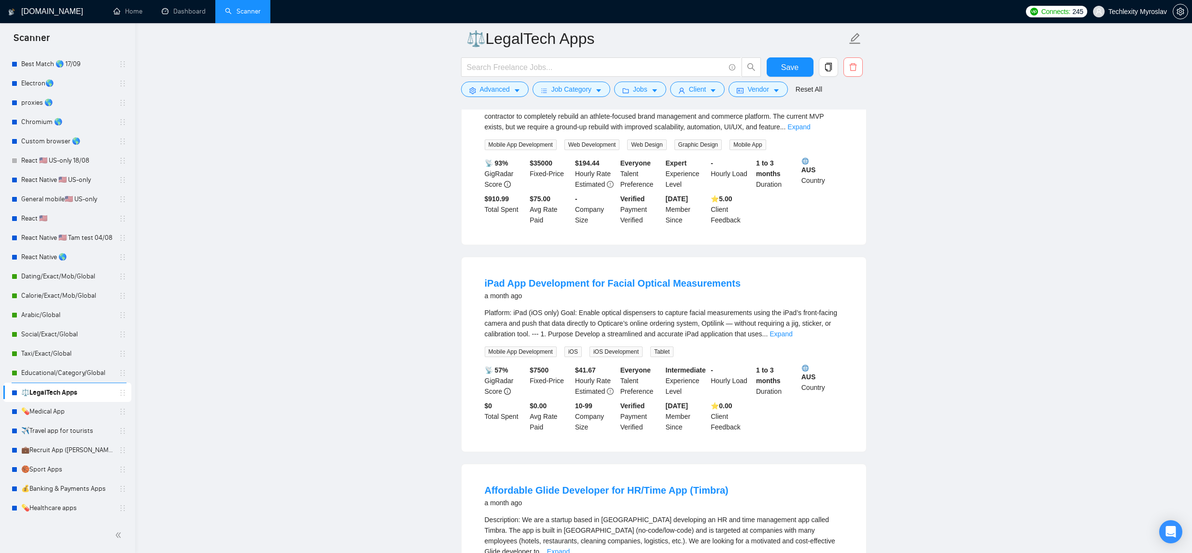
click at [852, 69] on icon "delete" at bounding box center [853, 67] width 9 height 9
click at [846, 114] on span "Yes" at bounding box center [840, 116] width 11 height 11
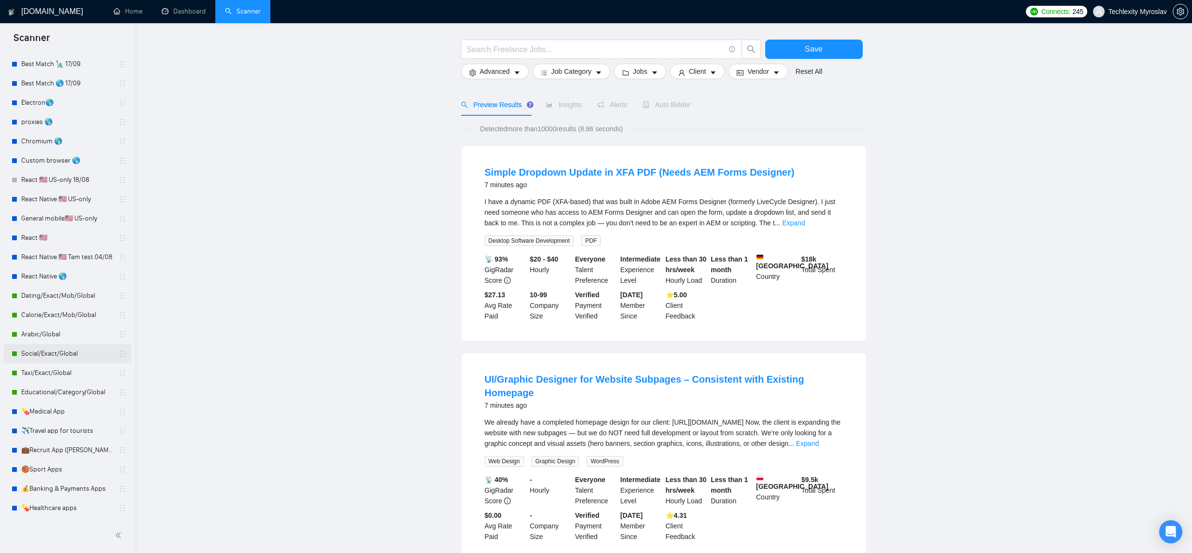
scroll to position [82, 0]
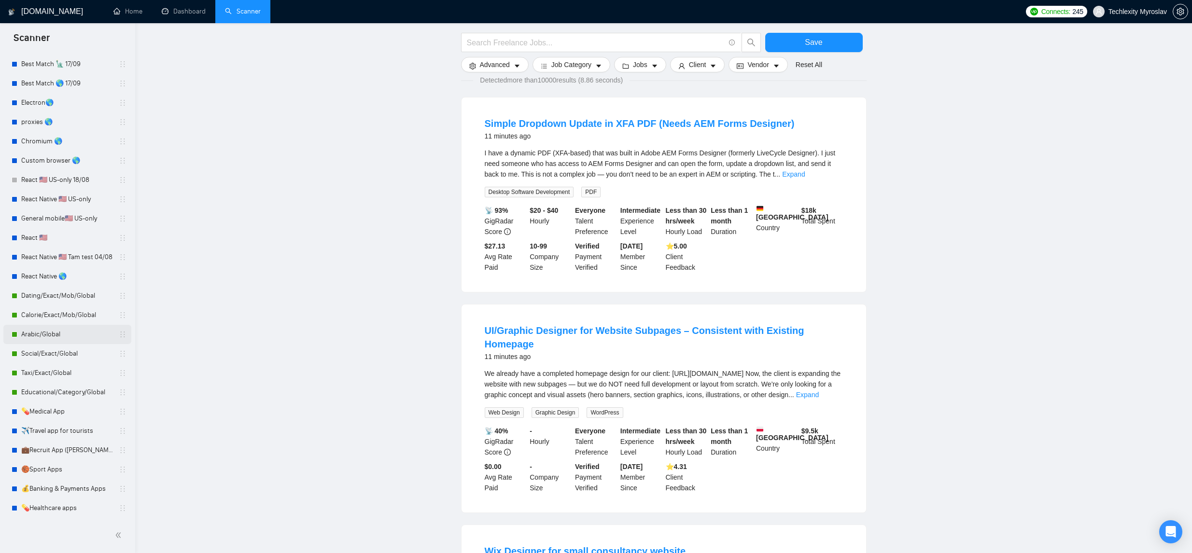
click at [96, 331] on link "Arabic/Global" at bounding box center [67, 334] width 92 height 19
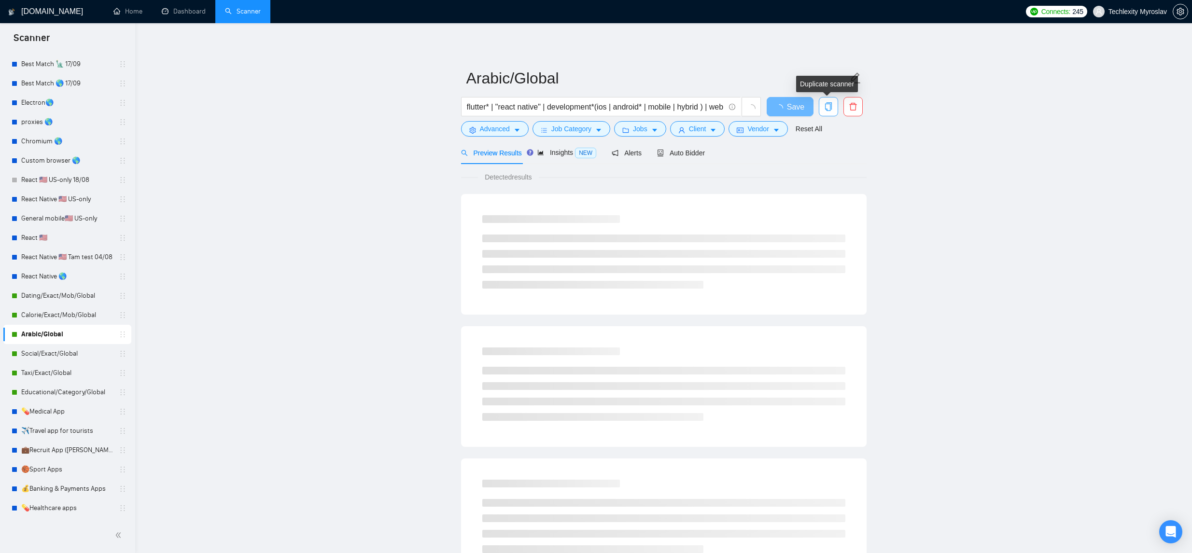
click at [824, 105] on icon "copy" at bounding box center [828, 106] width 9 height 9
click at [821, 154] on span "Yes" at bounding box center [815, 155] width 11 height 11
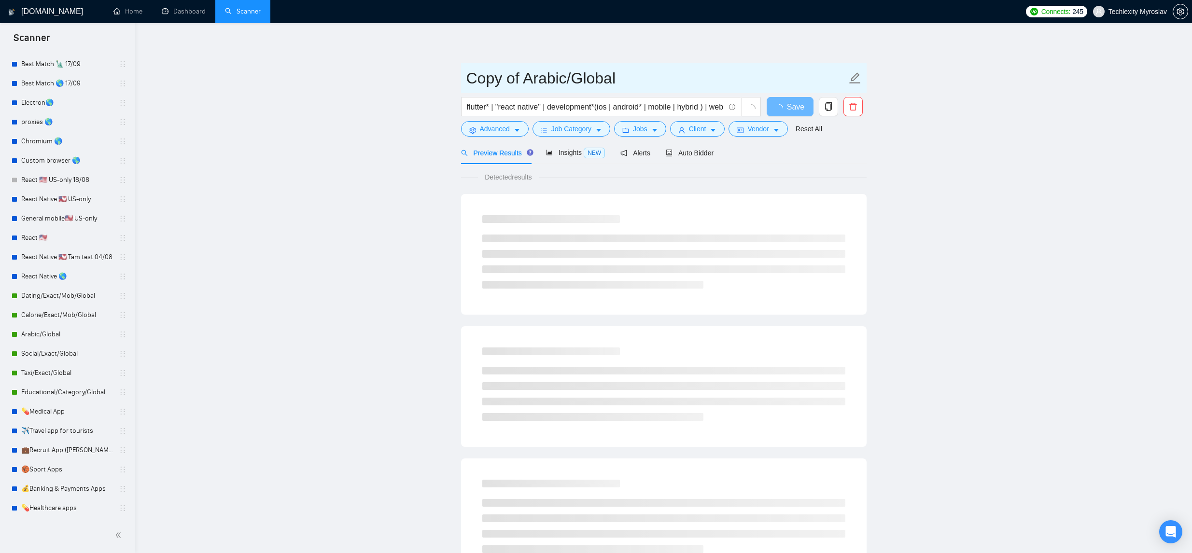
drag, startPoint x: 561, startPoint y: 77, endPoint x: 465, endPoint y: 84, distance: 96.4
click at [465, 84] on span "Copy of Arabic/Global" at bounding box center [664, 78] width 406 height 30
type input "AI/Global"
click at [378, 143] on main "AI/Global flutter* | "react native" | development*(ios | android* | mobile | hy…" at bounding box center [664, 441] width 1026 height 805
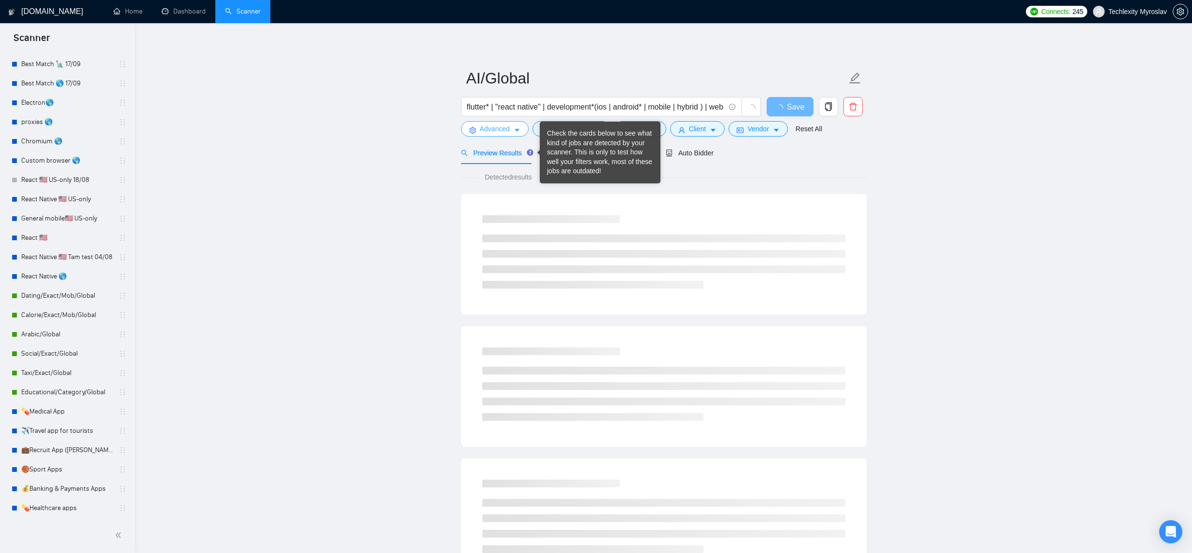
click at [501, 129] on span "Advanced" at bounding box center [495, 129] width 30 height 11
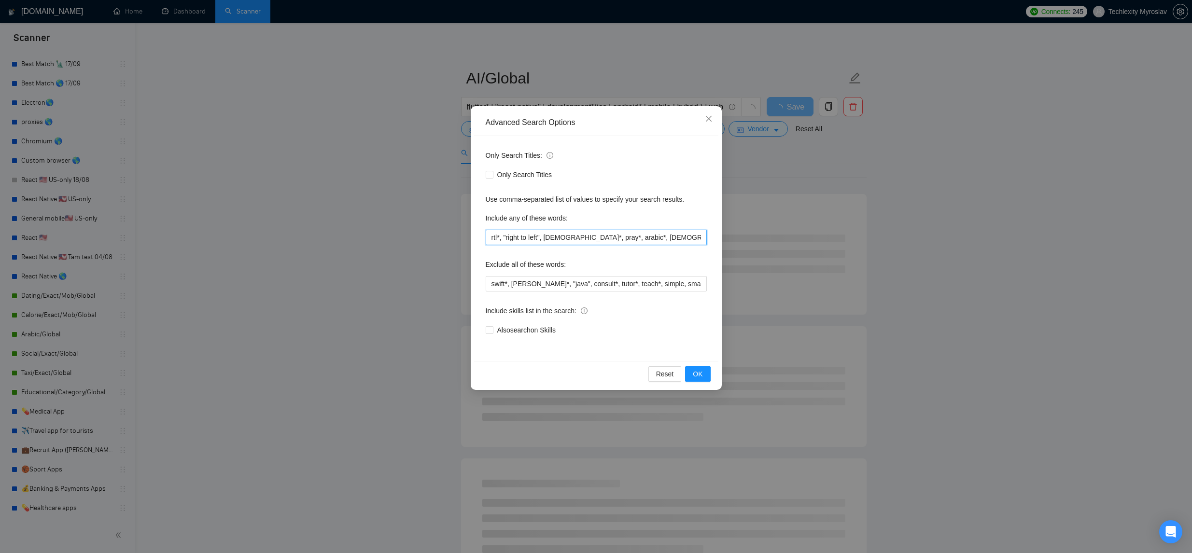
click at [652, 234] on input "rtl*, "right to left", [DEMOGRAPHIC_DATA]*, pray*, arabic*, [DEMOGRAPHIC_DATA]*…" at bounding box center [596, 237] width 221 height 15
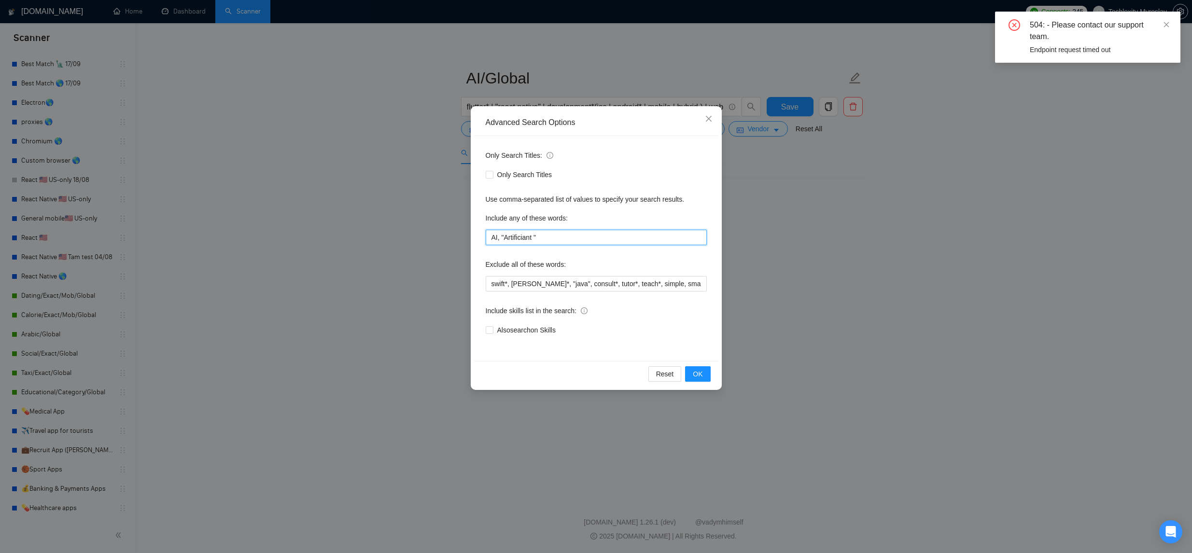
click at [515, 238] on input "AI, "Artificiant "" at bounding box center [596, 237] width 221 height 15
paste input "l intelligence"
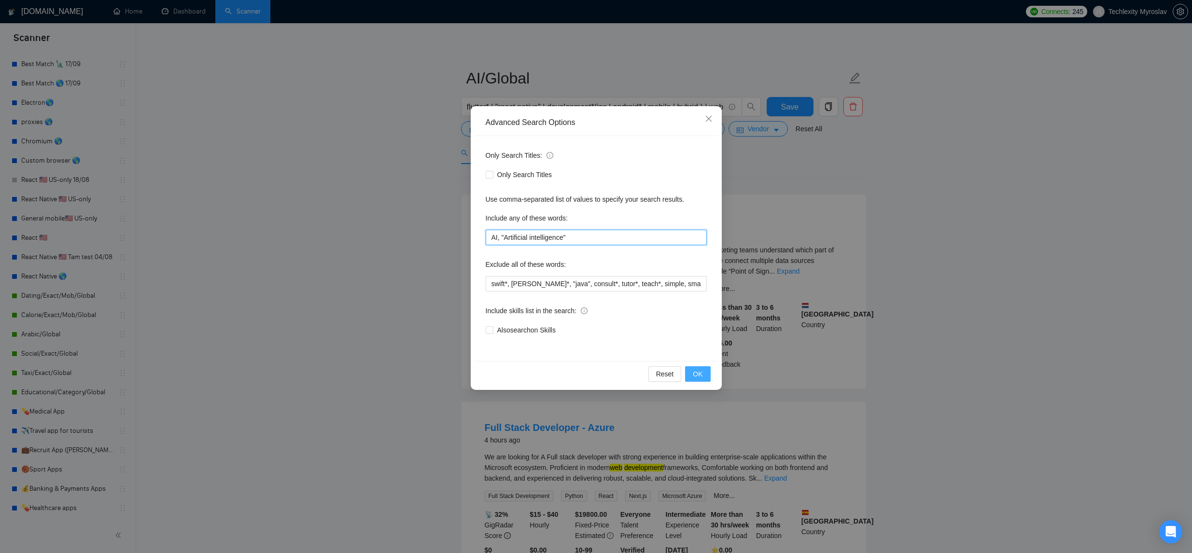
type input "AI, "Artificial intelligence""
click at [692, 370] on button "OK" at bounding box center [697, 373] width 25 height 15
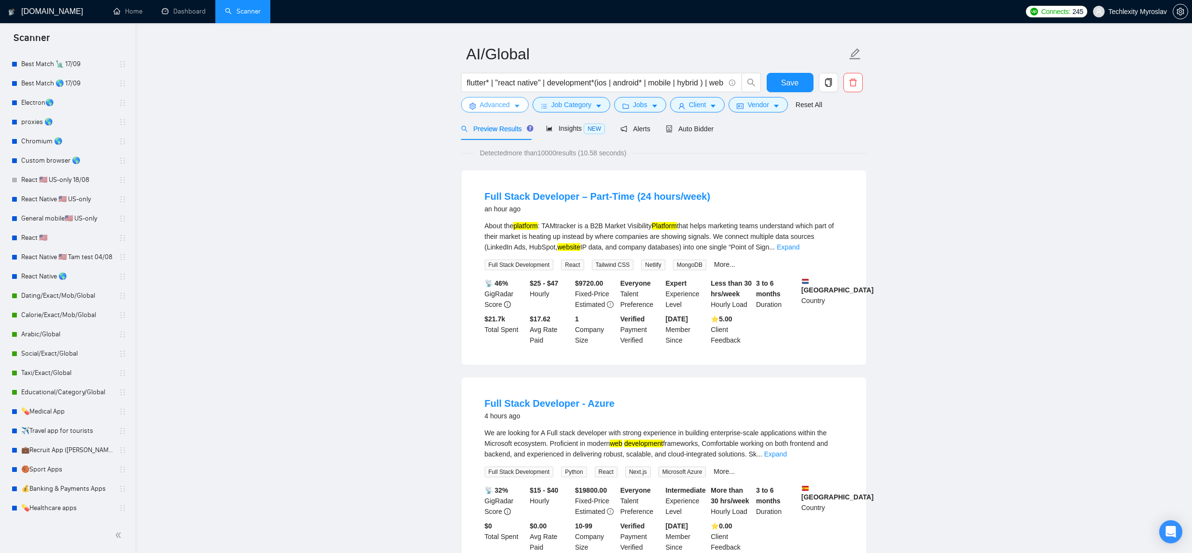
scroll to position [37, 0]
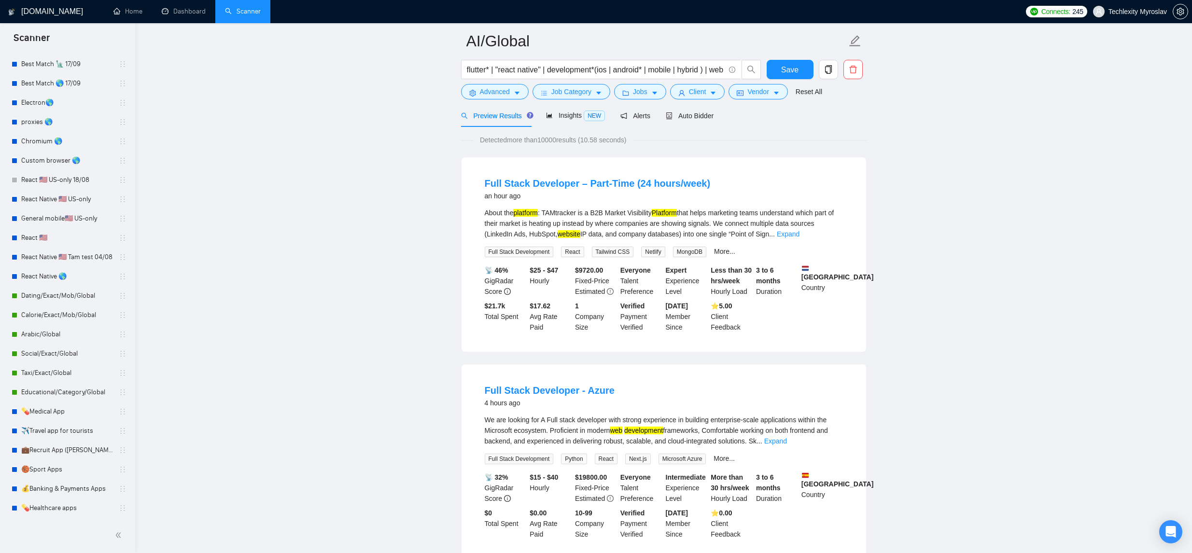
click at [787, 443] on link "Expand" at bounding box center [775, 441] width 23 height 8
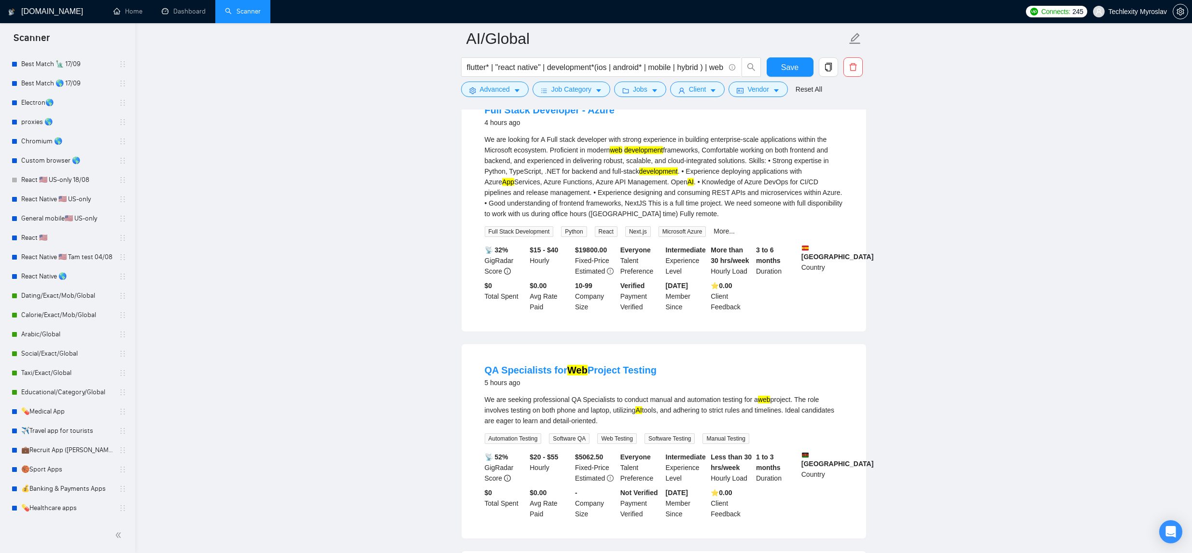
scroll to position [329, 0]
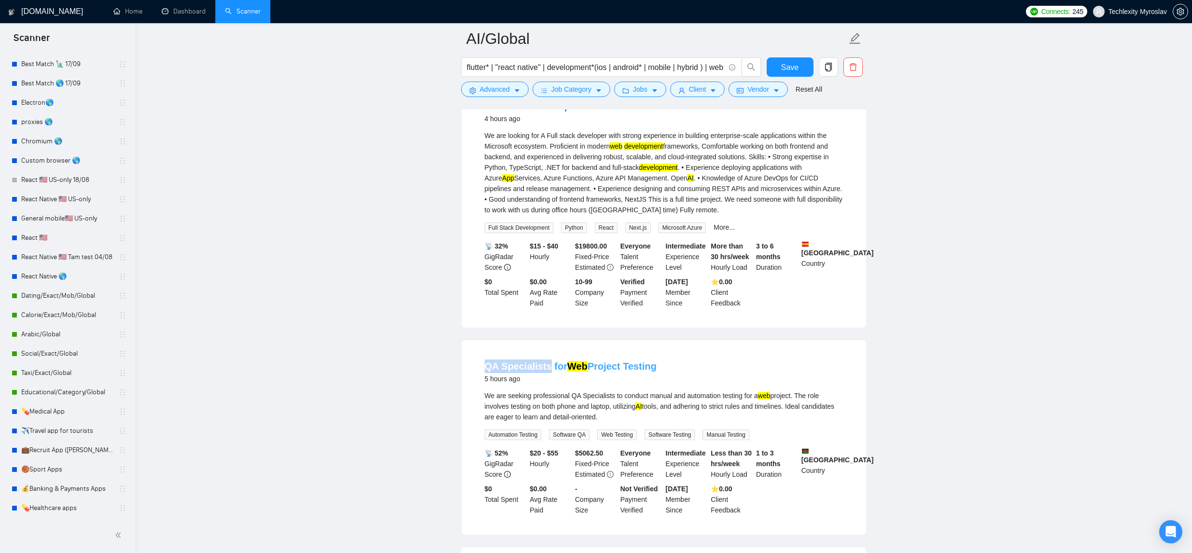
drag, startPoint x: 474, startPoint y: 370, endPoint x: 547, endPoint y: 369, distance: 72.9
click at [547, 369] on li "QA Specialists for Web Project Testing 5 hours ago We are seeking professional …" at bounding box center [663, 437] width 381 height 171
copy link "QA Specialists"
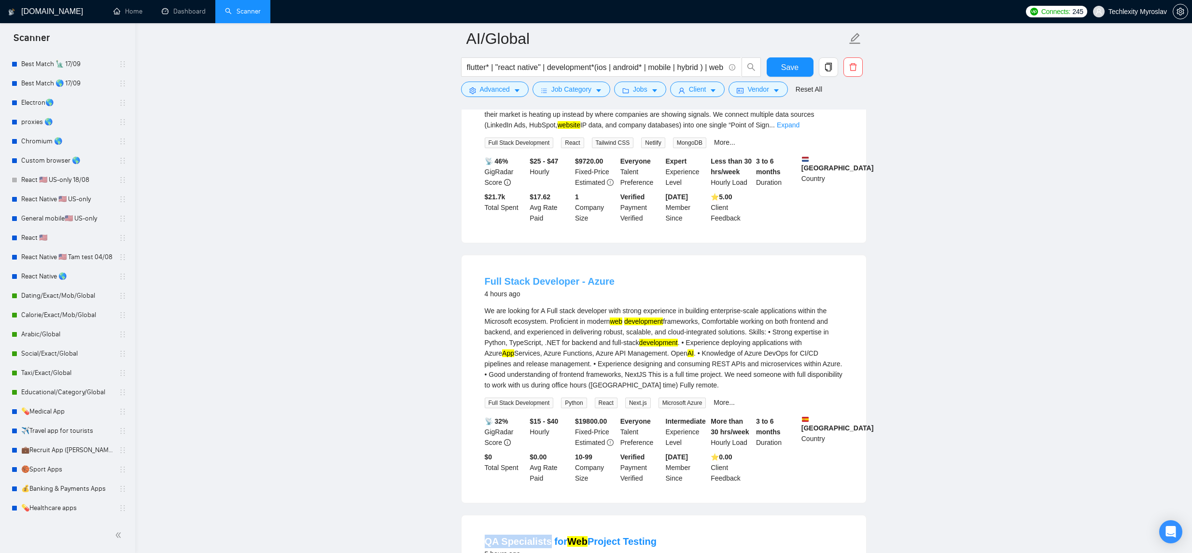
scroll to position [0, 0]
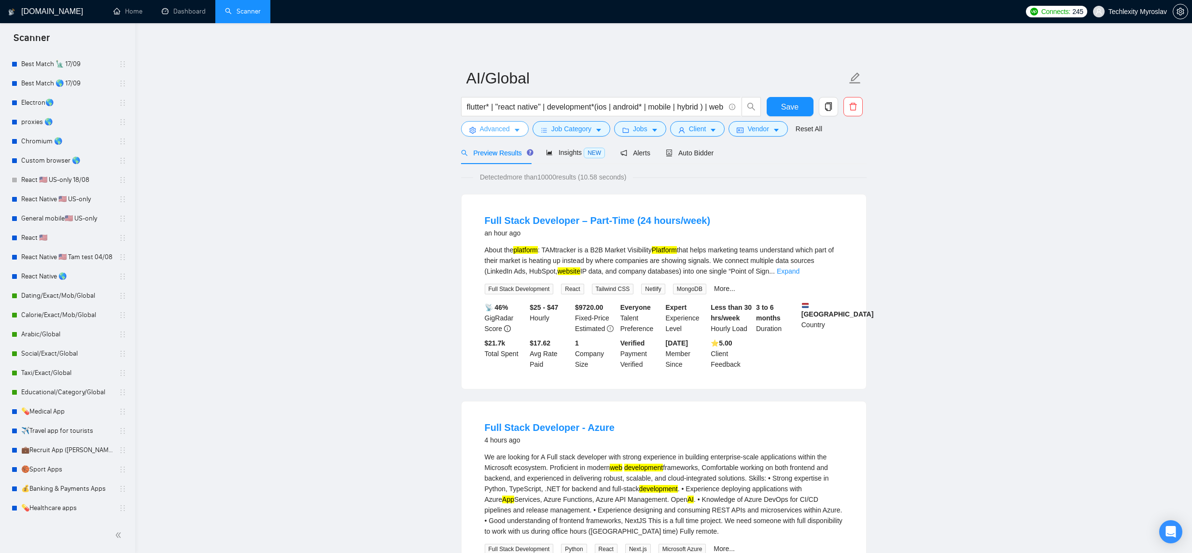
drag, startPoint x: 507, startPoint y: 132, endPoint x: 507, endPoint y: 161, distance: 29.5
click at [507, 132] on span "Advanced" at bounding box center [495, 129] width 30 height 11
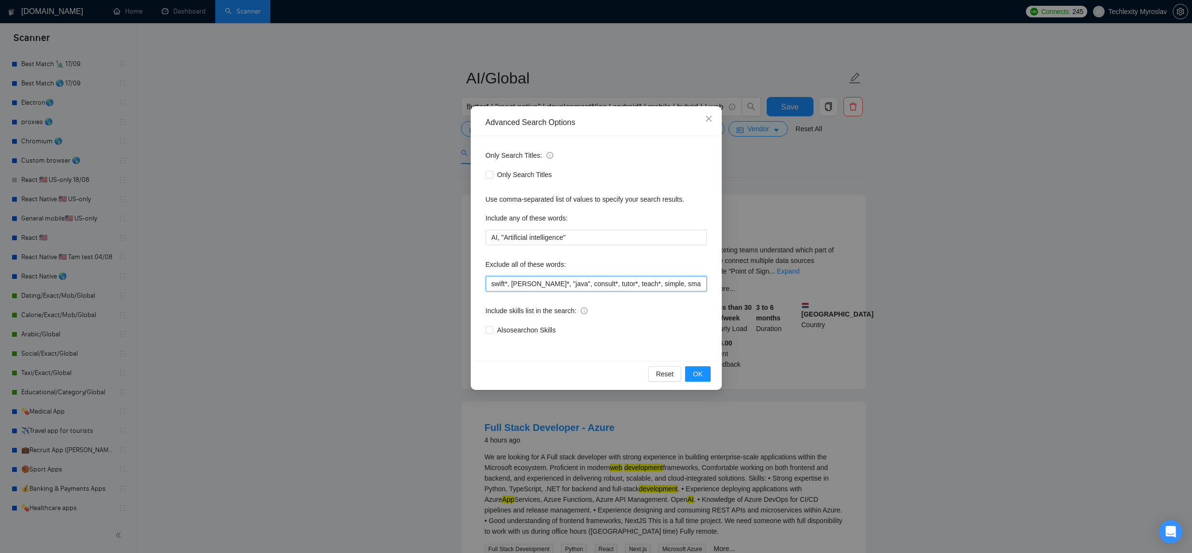
drag, startPoint x: 491, startPoint y: 284, endPoint x: 533, endPoint y: 284, distance: 42.0
click at [491, 284] on input "swift*, [PERSON_NAME]*, "java", consult*, tutor*, teach*, simple, small, urgent…" at bounding box center [596, 283] width 221 height 15
paste input "QA Specialists"
click at [695, 378] on span "OK" at bounding box center [698, 374] width 10 height 11
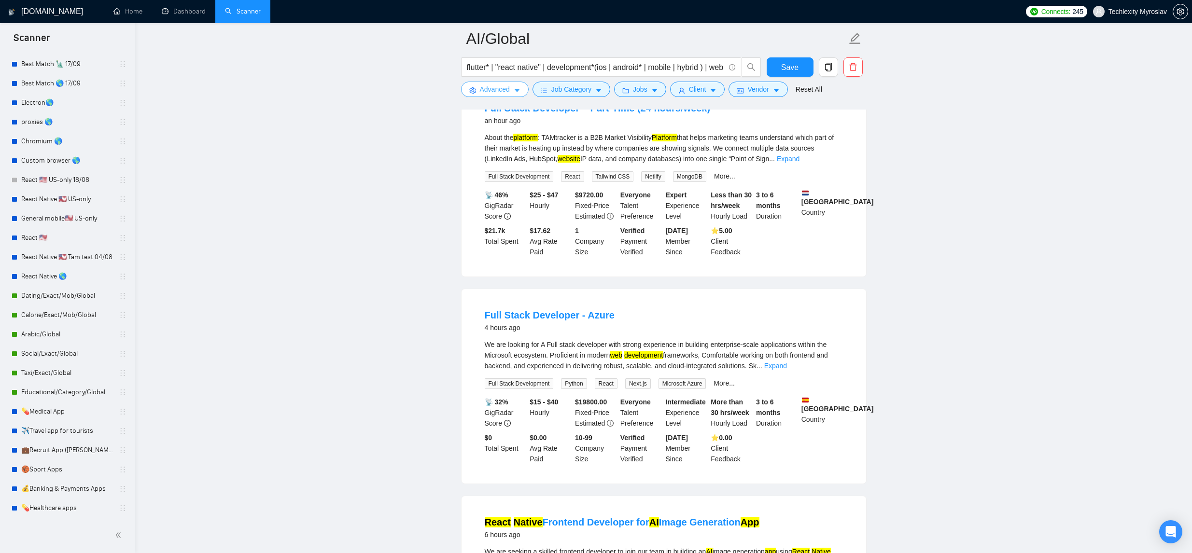
scroll to position [165, 0]
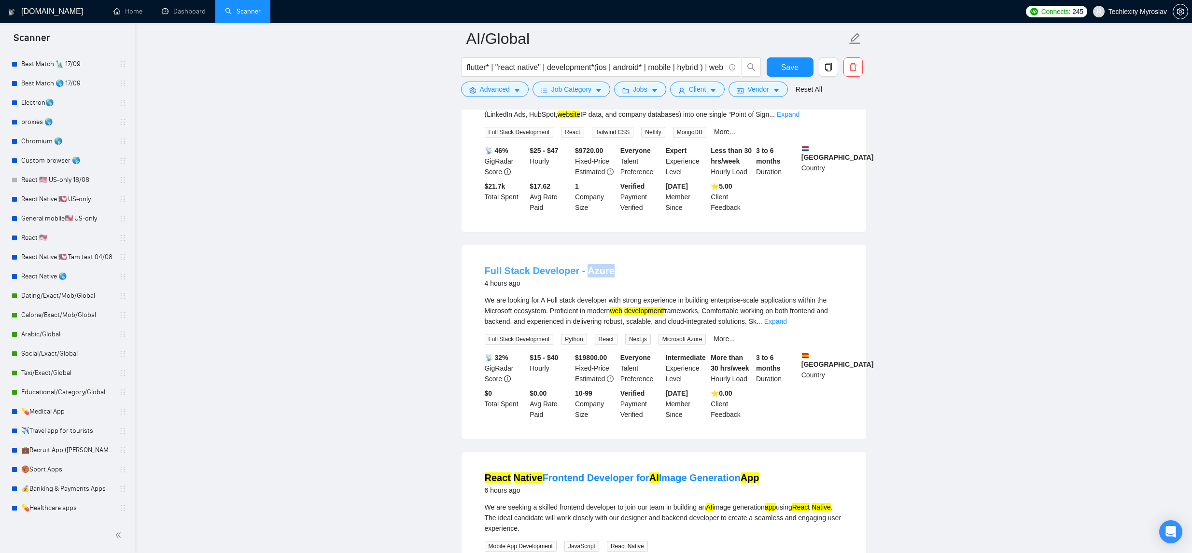
drag, startPoint x: 637, startPoint y: 275, endPoint x: 581, endPoint y: 271, distance: 55.6
click at [583, 273] on div "Full Stack Developer - Azure 4 hours ago" at bounding box center [664, 276] width 358 height 25
copy link "Azure"
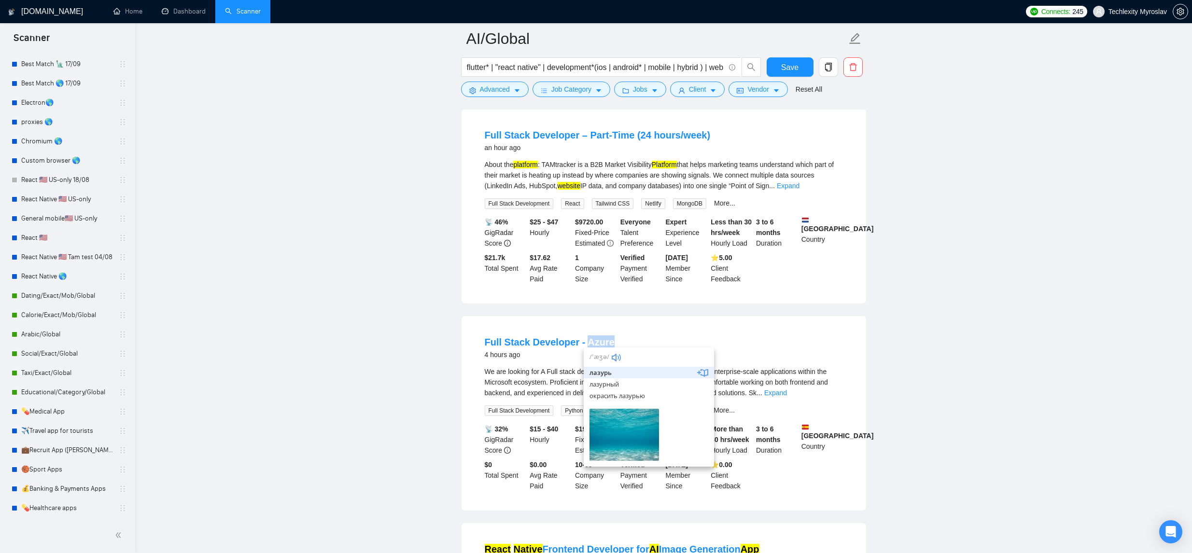
scroll to position [0, 0]
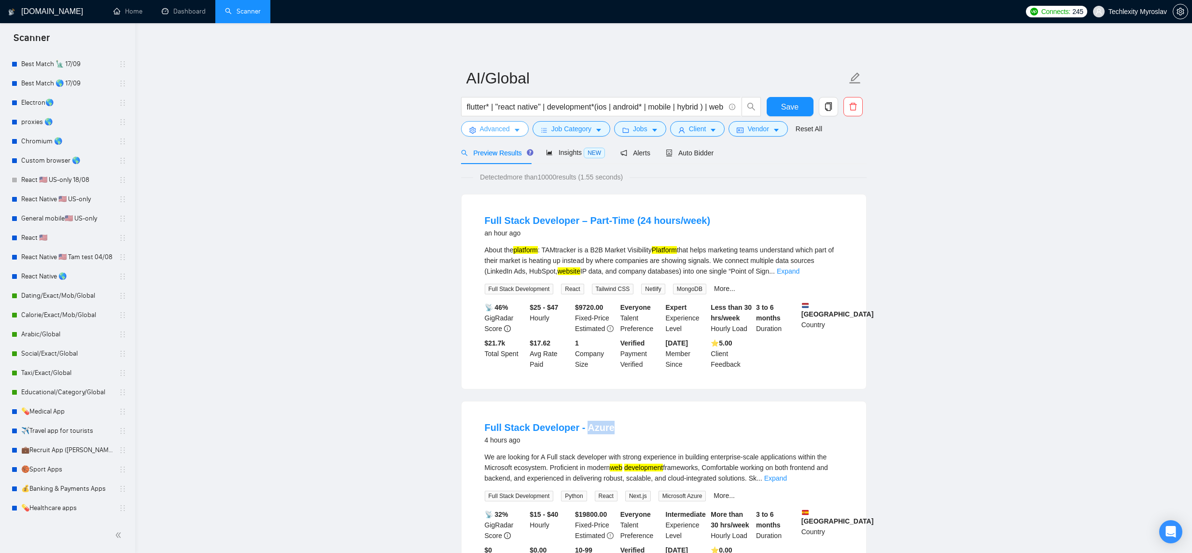
drag, startPoint x: 521, startPoint y: 126, endPoint x: 538, endPoint y: 232, distance: 107.6
click at [521, 126] on button "Advanced" at bounding box center [495, 128] width 68 height 15
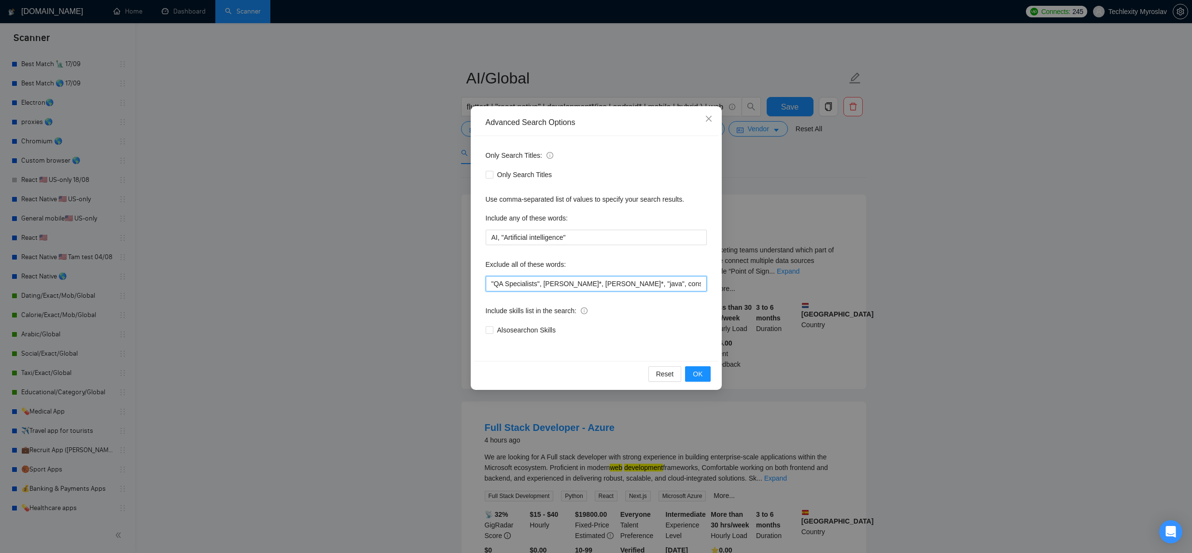
drag, startPoint x: 490, startPoint y: 279, endPoint x: 533, endPoint y: 293, distance: 45.7
click at [490, 279] on input ""QA Specialists", [PERSON_NAME]*, [PERSON_NAME]*, "java", consult*, tutor*, tea…" at bounding box center [596, 283] width 221 height 15
paste input "Azure"
click at [702, 375] on span "OK" at bounding box center [698, 374] width 10 height 11
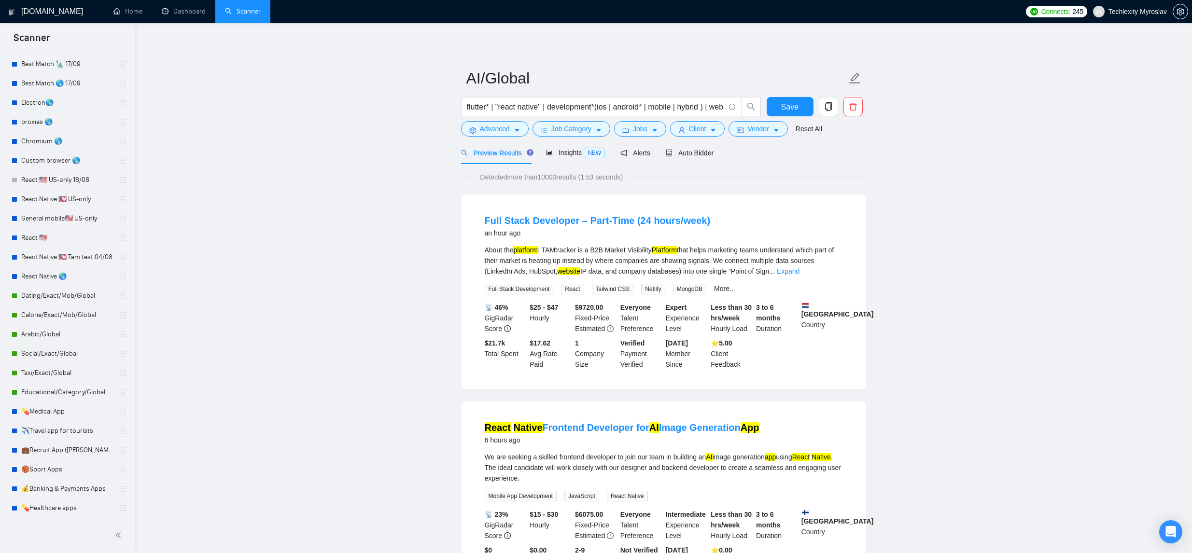
click at [799, 273] on link "Expand" at bounding box center [788, 271] width 23 height 8
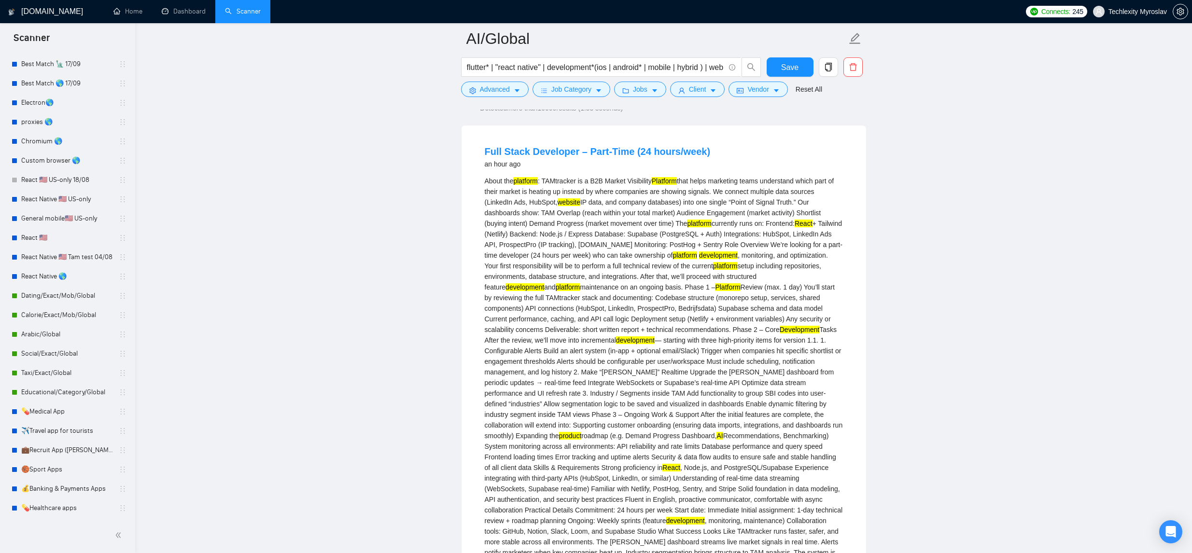
scroll to position [73, 0]
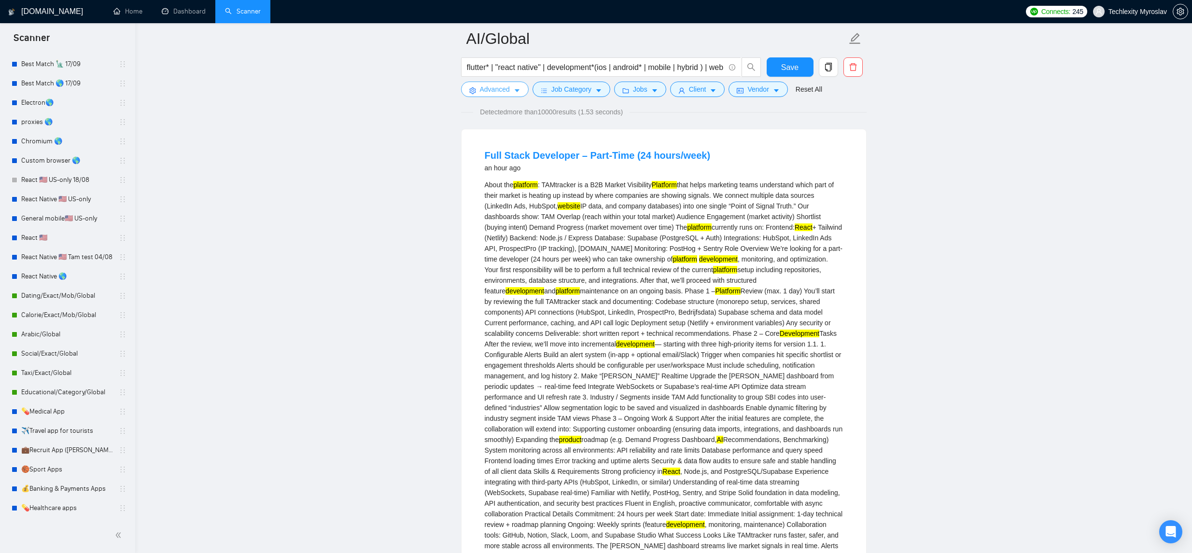
click at [511, 89] on button "Advanced" at bounding box center [495, 89] width 68 height 15
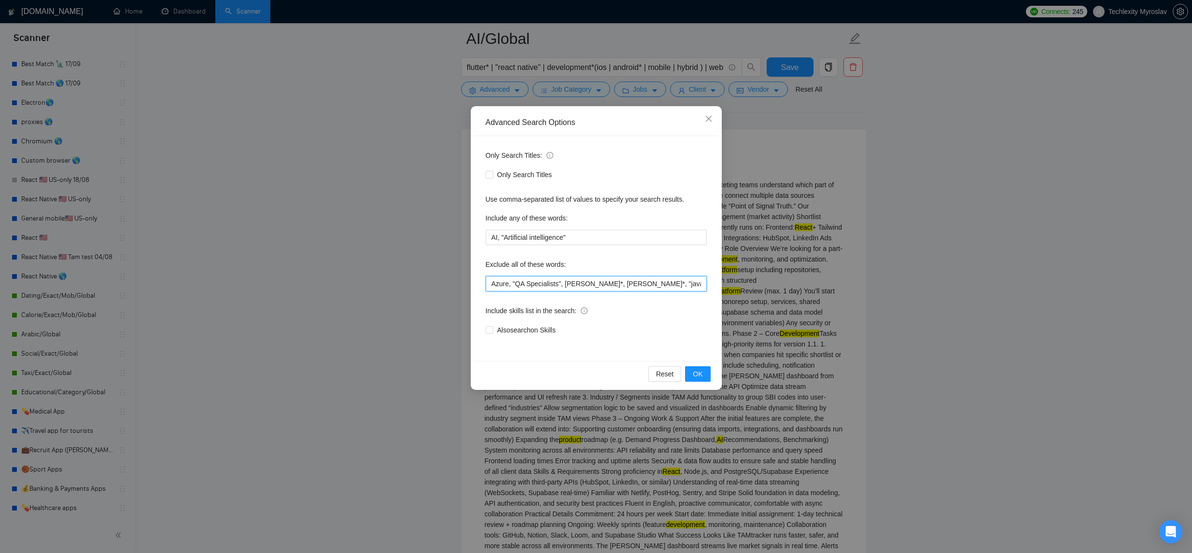
click at [491, 280] on input "Azure, "QA Specialists", [PERSON_NAME]*, [PERSON_NAME]*, "java", consult*, tuto…" at bounding box center [596, 283] width 221 height 15
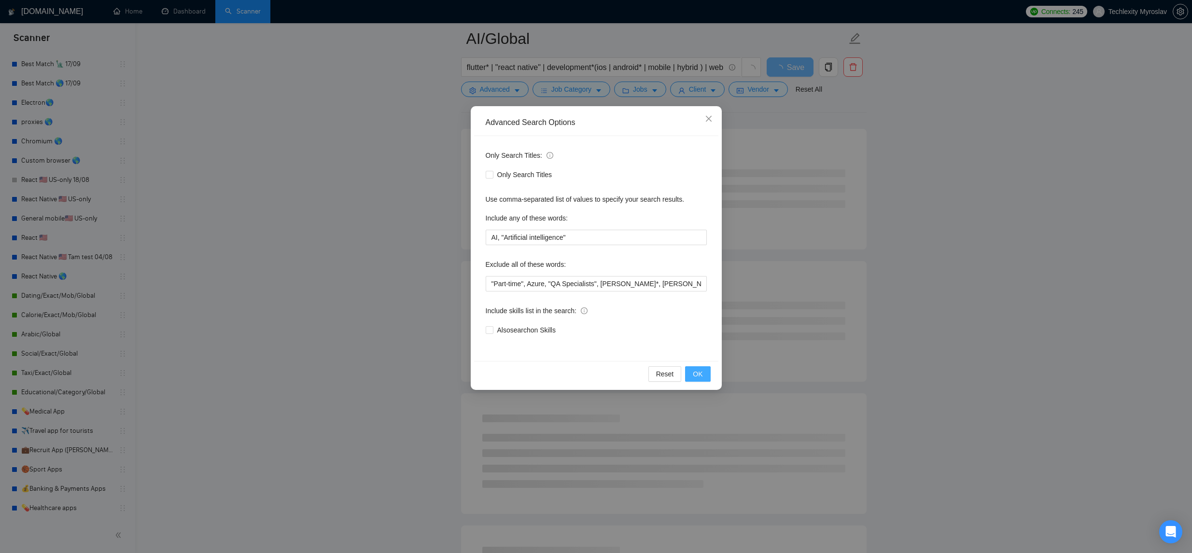
click at [696, 369] on span "OK" at bounding box center [698, 374] width 10 height 11
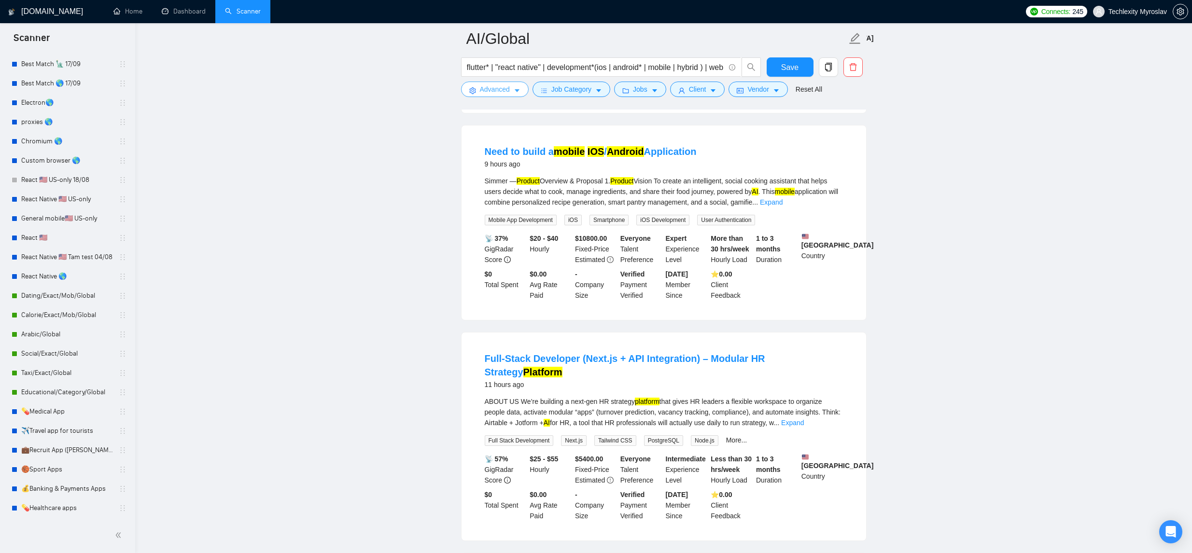
scroll to position [704, 0]
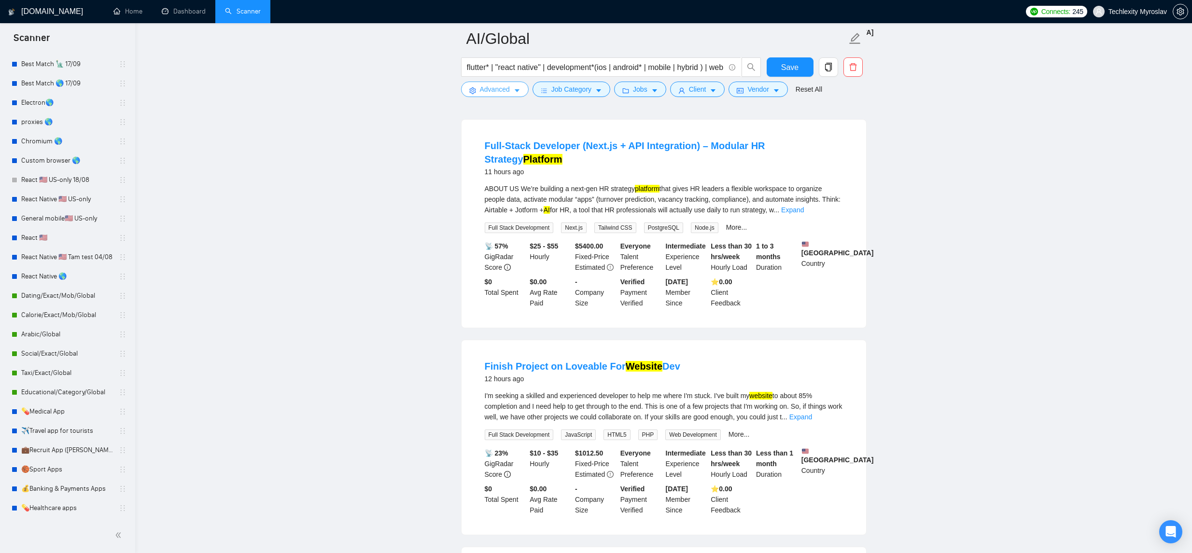
click at [496, 93] on span "Advanced" at bounding box center [495, 89] width 30 height 11
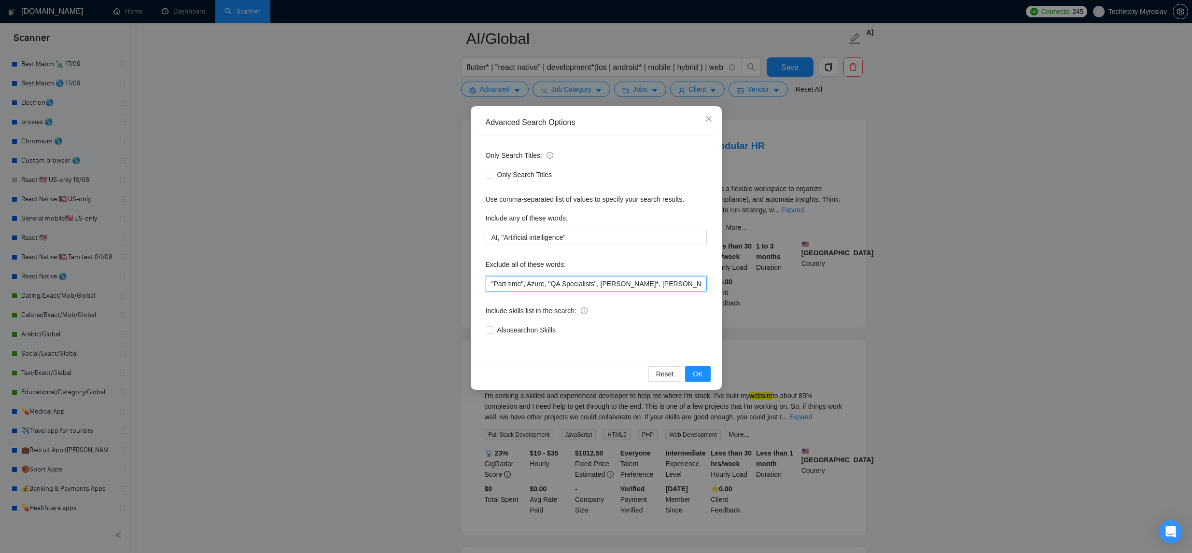
click at [491, 283] on input ""Part-time", Azure, "QA Specialists", [PERSON_NAME]*, [PERSON_NAME]*, "java", c…" at bounding box center [596, 283] width 221 height 15
paste input "lovable"
drag, startPoint x: 701, startPoint y: 374, endPoint x: 739, endPoint y: 349, distance: 46.1
click at [701, 374] on span "OK" at bounding box center [698, 374] width 10 height 11
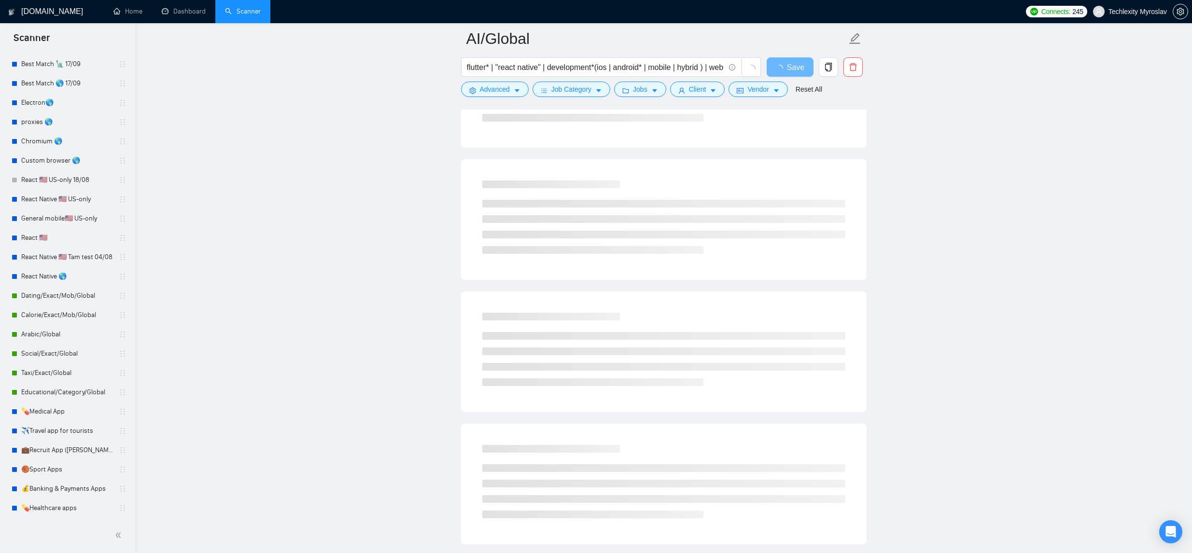
click at [923, 239] on main "AI/Global flutter* | "react native" | development*(ios | android* | mobile | hy…" at bounding box center [664, 84] width 1026 height 1498
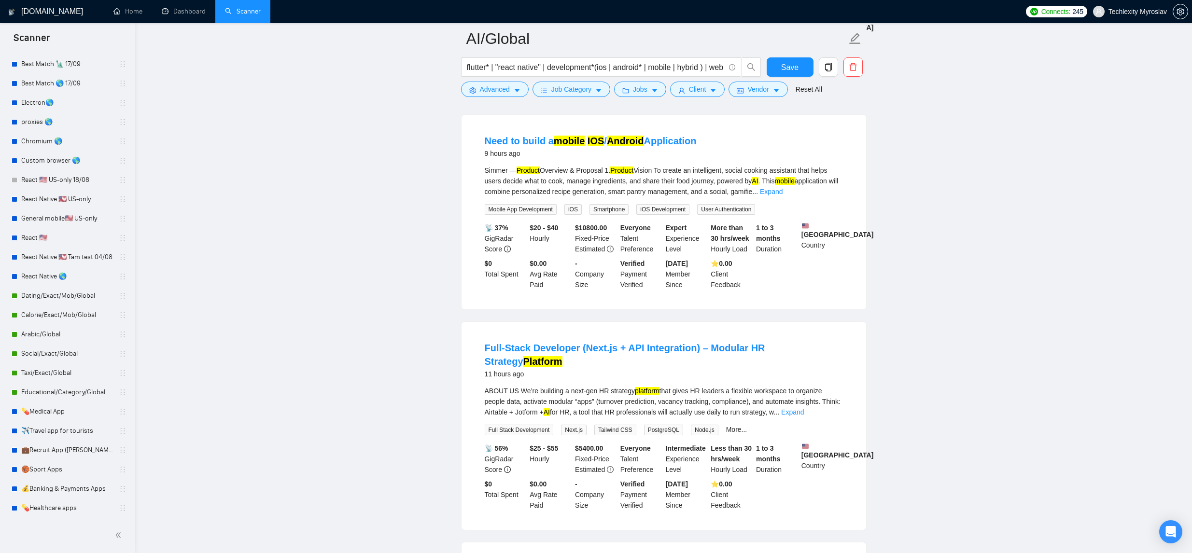
scroll to position [616, 0]
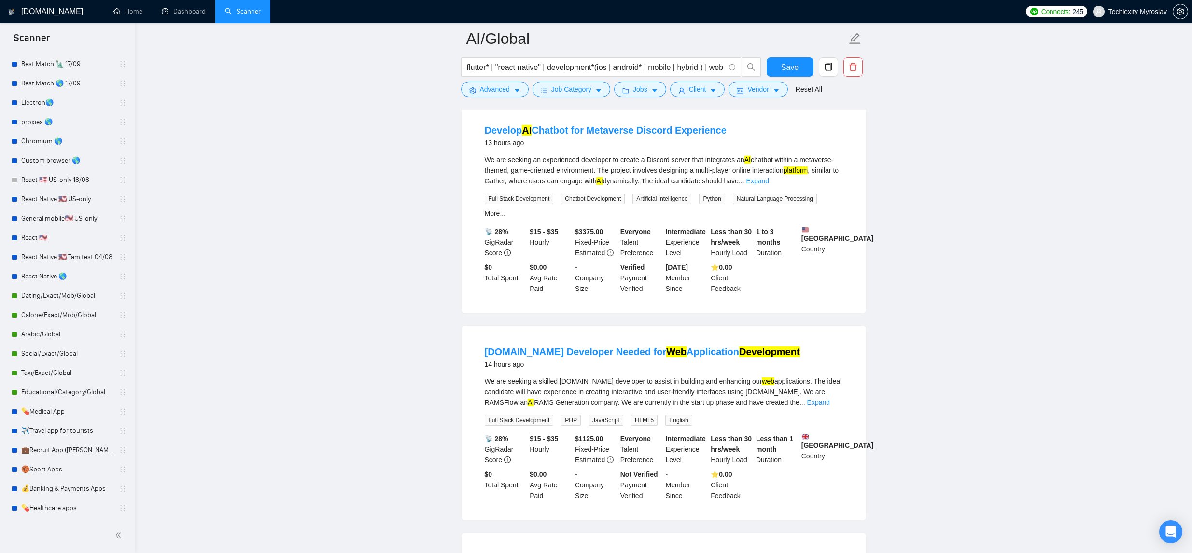
scroll to position [1021, 0]
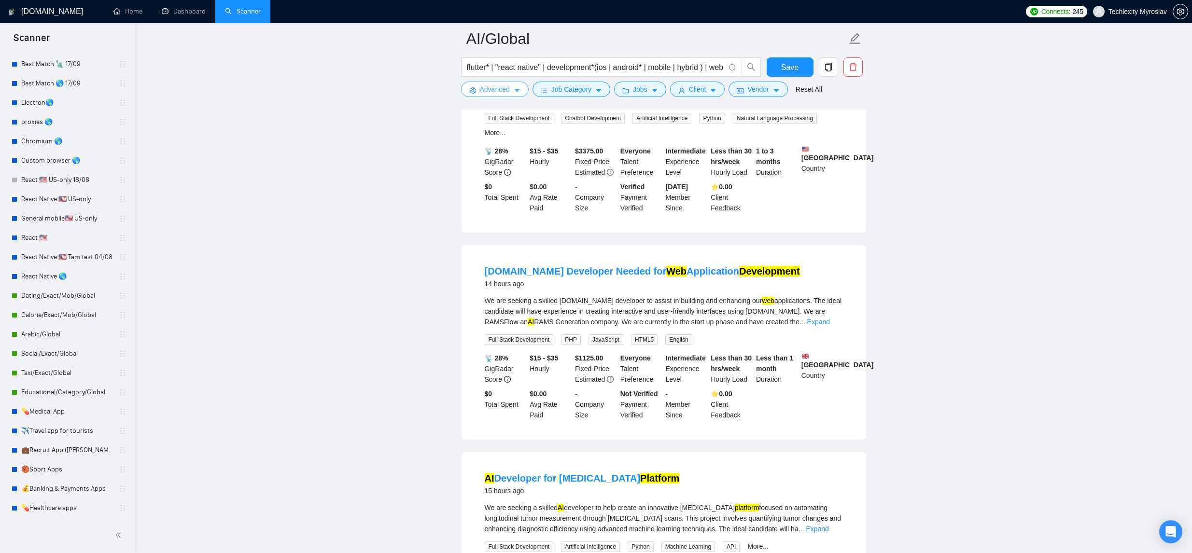
click at [481, 86] on span "Advanced" at bounding box center [495, 89] width 30 height 11
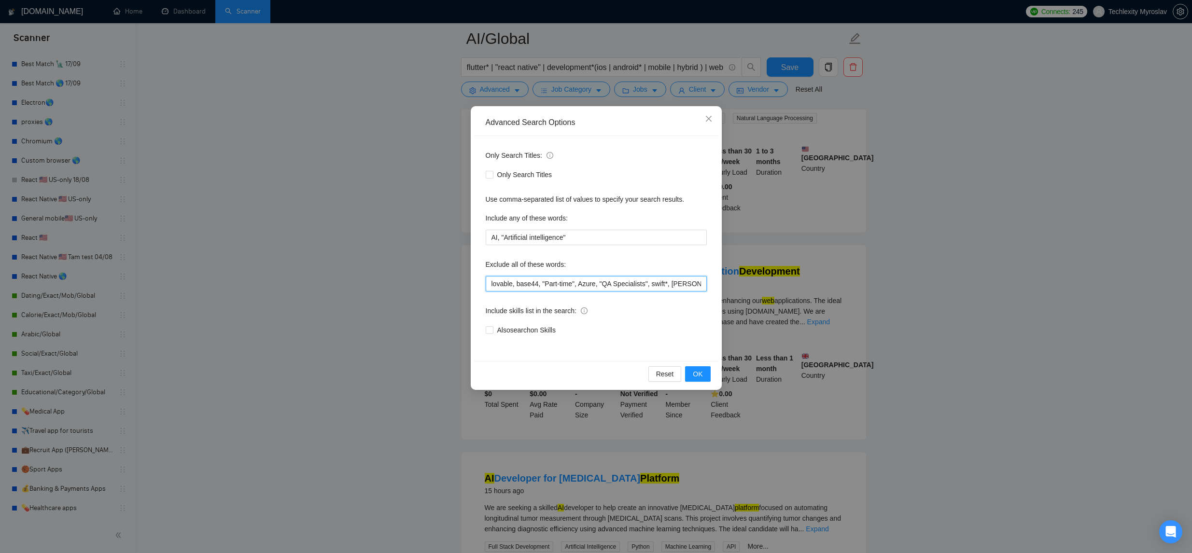
drag, startPoint x: 488, startPoint y: 285, endPoint x: 532, endPoint y: 280, distance: 44.1
click at [488, 285] on input "lovable, base44, "Part-time", Azure, "QA Specialists", swift*, [PERSON_NAME]*, …" at bounding box center [596, 283] width 221 height 15
click at [684, 379] on div "Reset OK" at bounding box center [596, 374] width 244 height 26
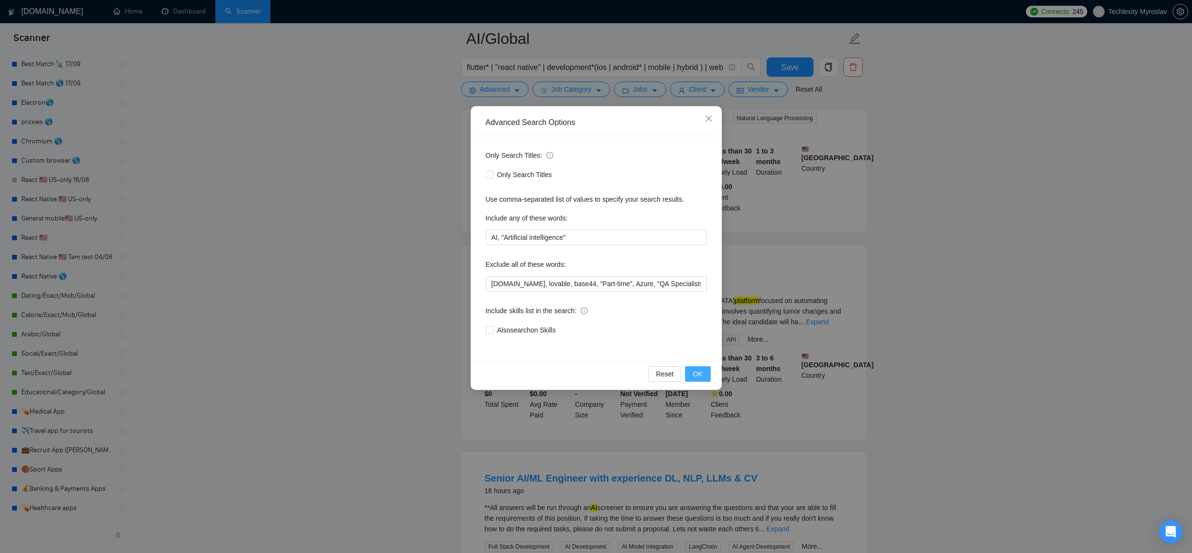
click at [698, 370] on span "OK" at bounding box center [698, 374] width 10 height 11
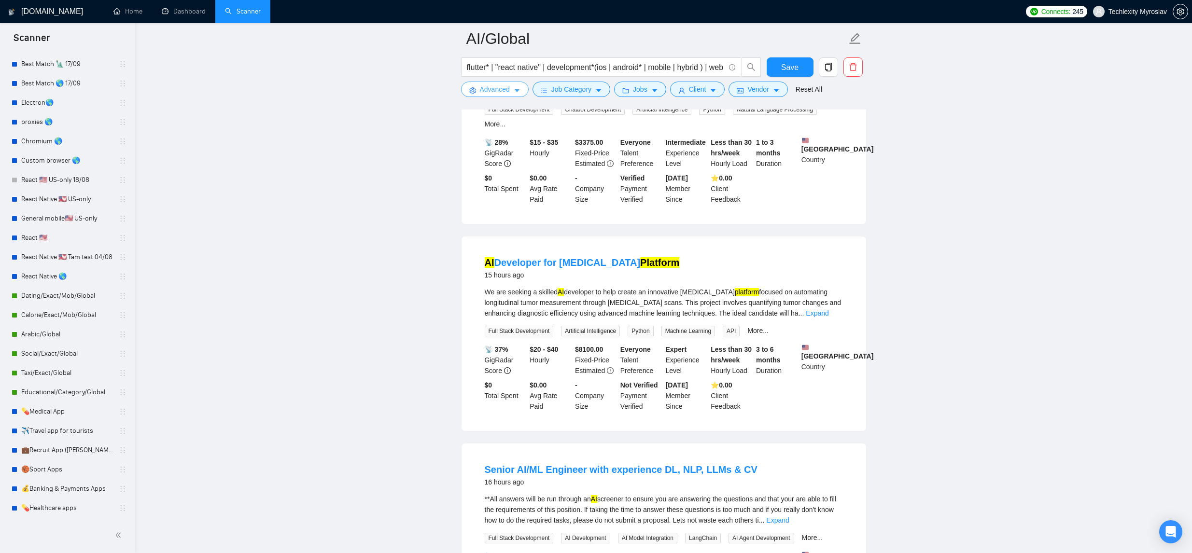
scroll to position [1167, 0]
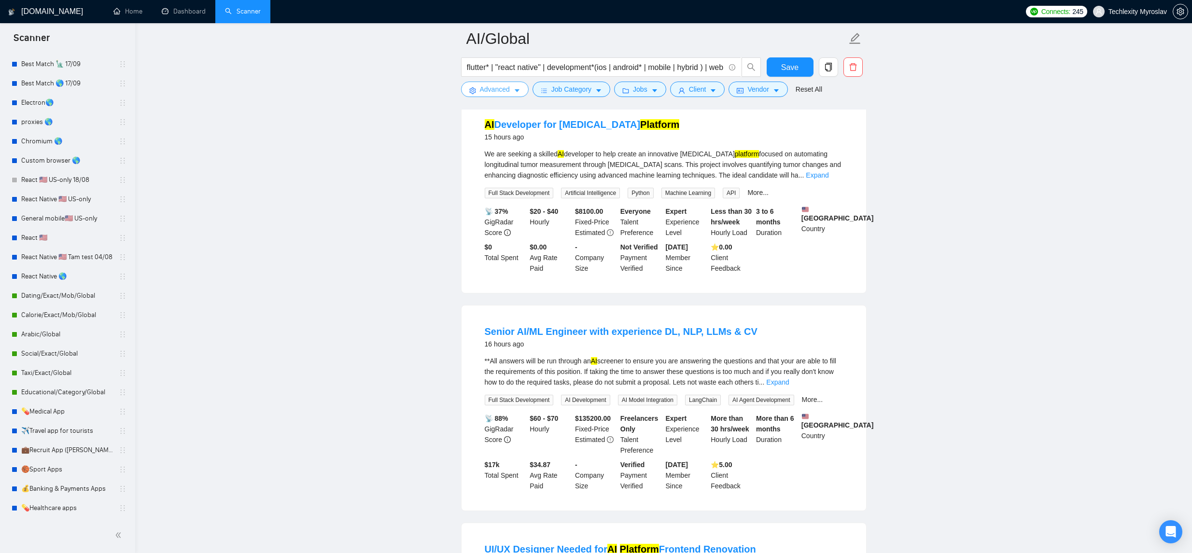
click at [502, 92] on span "Advanced" at bounding box center [495, 89] width 30 height 11
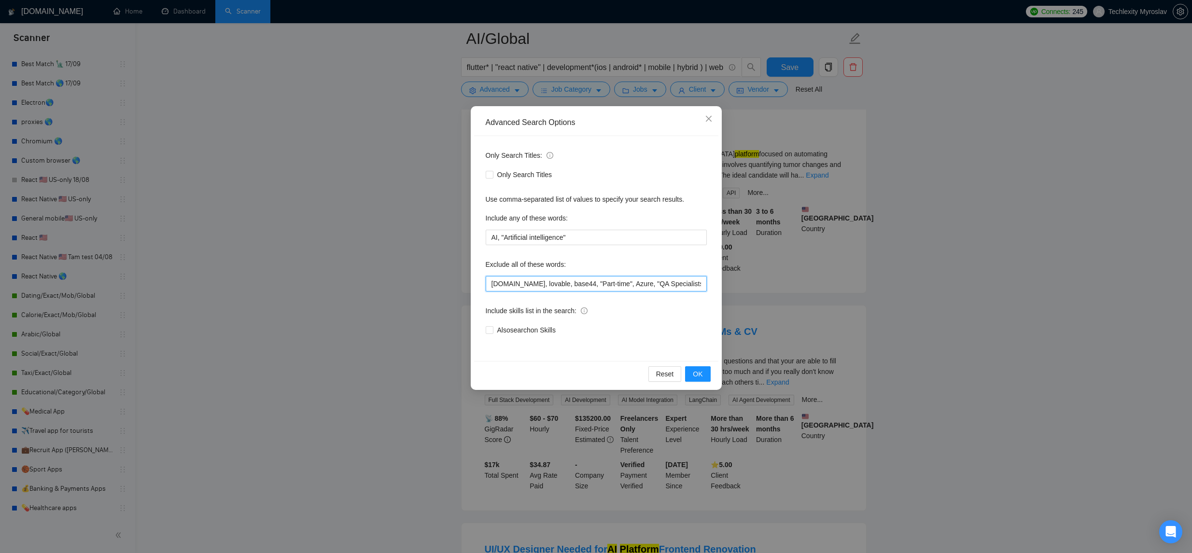
drag, startPoint x: 490, startPoint y: 282, endPoint x: 508, endPoint y: 283, distance: 17.9
click at [490, 282] on input "[DOMAIN_NAME], lovable, base44, "Part-time", Azure, "QA Specialists", swift*, […" at bounding box center [596, 283] width 221 height 15
click at [695, 375] on span "OK" at bounding box center [698, 374] width 10 height 11
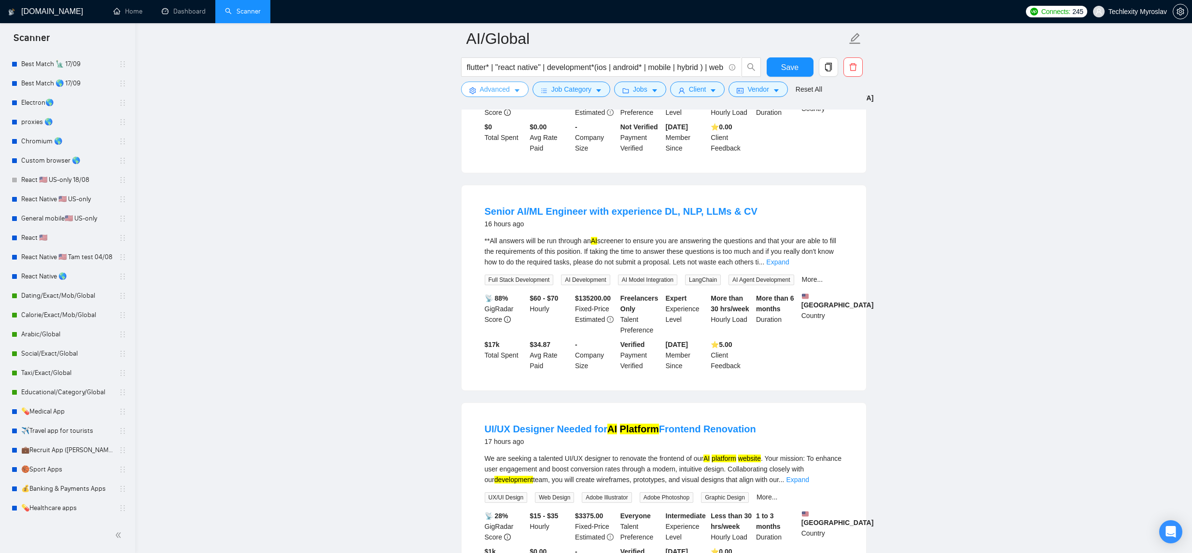
scroll to position [1410, 0]
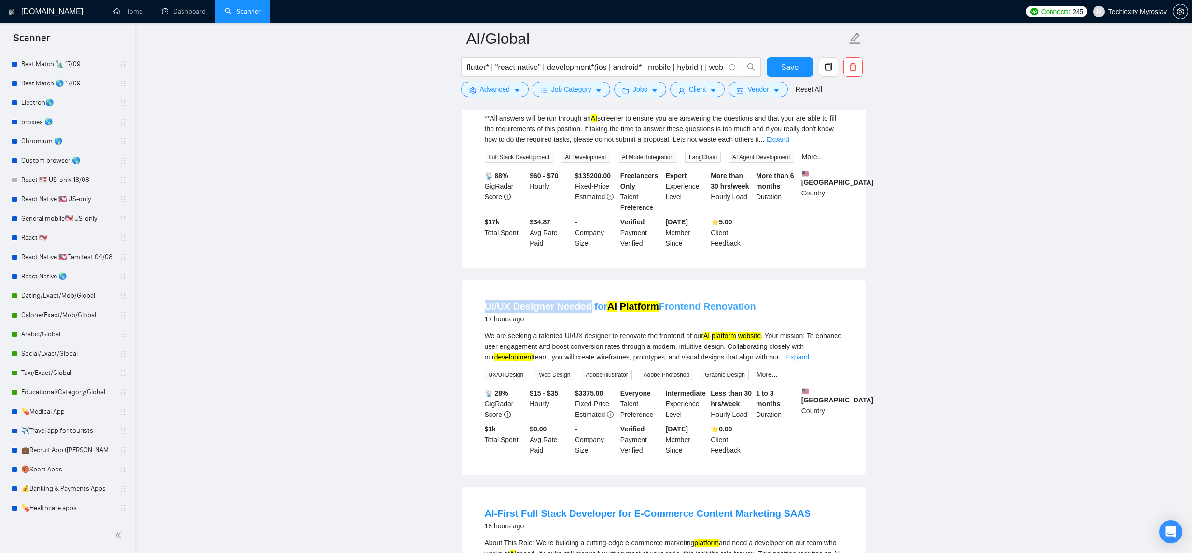
copy link "UI/UX Designer Needed"
drag, startPoint x: 473, startPoint y: 313, endPoint x: 589, endPoint y: 315, distance: 115.9
click at [589, 315] on li "UI/UX Designer Needed for AI Platform Frontend Renovation 17 hours ago We are s…" at bounding box center [663, 377] width 381 height 171
click at [508, 86] on span "Advanced" at bounding box center [495, 89] width 30 height 11
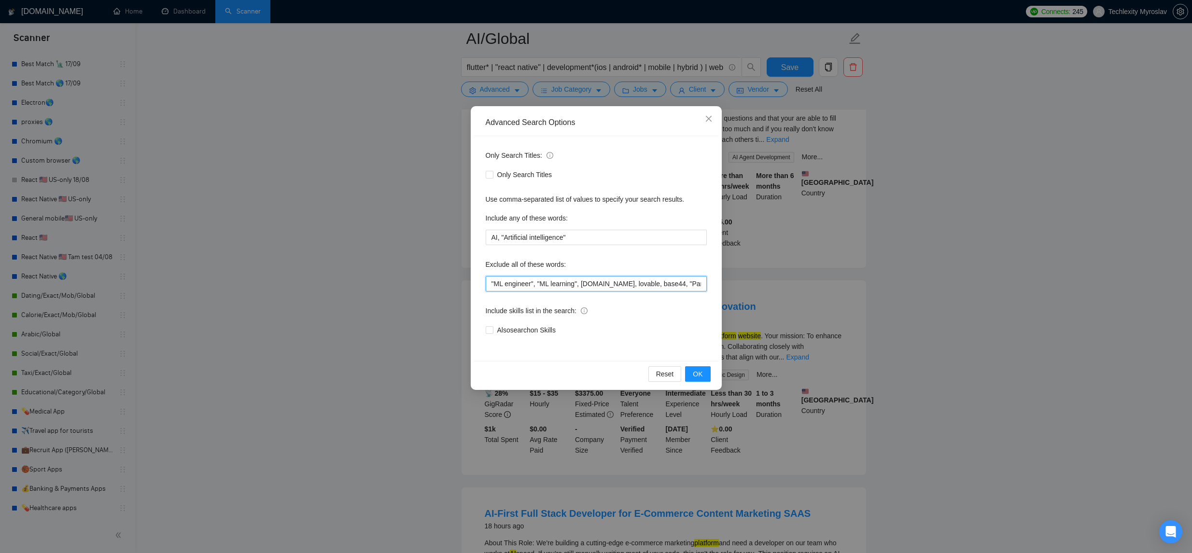
click at [487, 280] on input ""ML engineer", "ML learning", [DOMAIN_NAME], lovable, base44, "Part-time", Azur…" at bounding box center [596, 283] width 221 height 15
paste input "UI/UX Designer Needed"
click at [696, 377] on span "OK" at bounding box center [698, 374] width 10 height 11
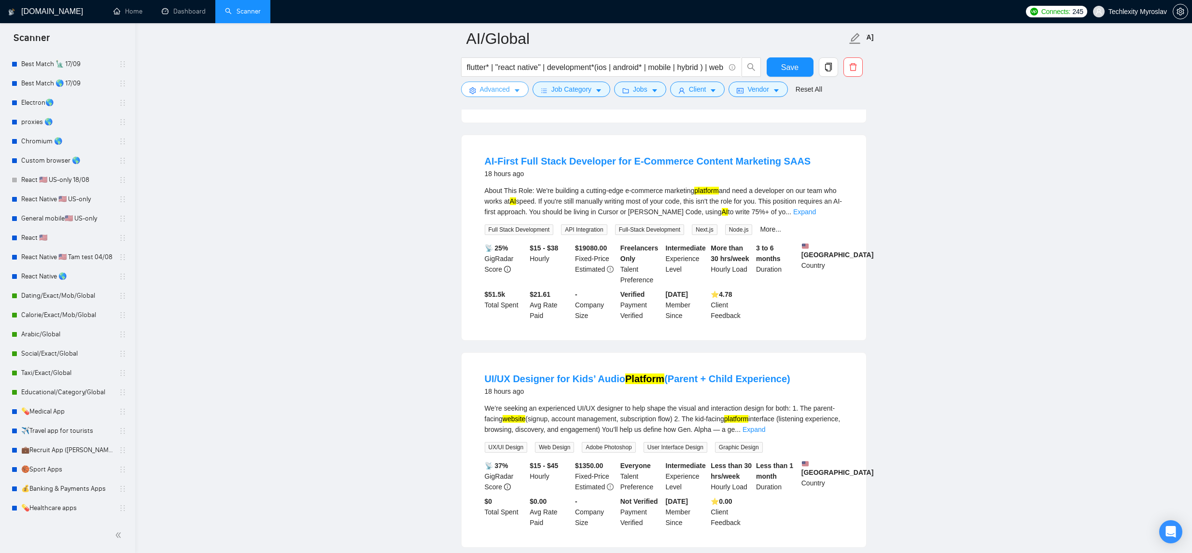
scroll to position [1581, 0]
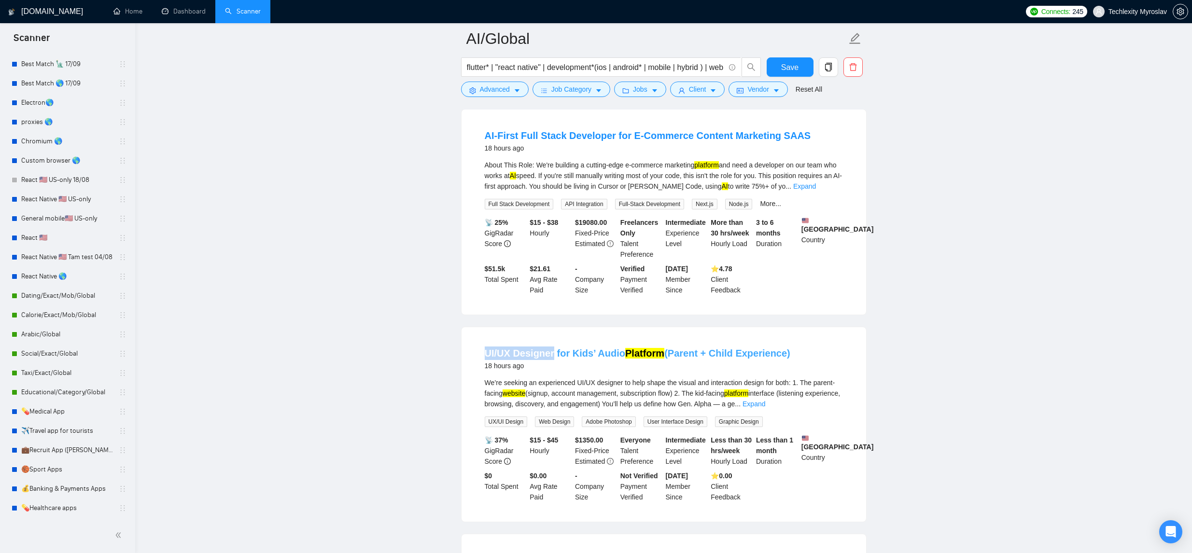
drag, startPoint x: 467, startPoint y: 359, endPoint x: 552, endPoint y: 364, distance: 85.1
click at [552, 364] on div "UI/UX Designer for Kids’ Audio Platform (Parent + Child Experience) 18 hours ag…" at bounding box center [664, 424] width 405 height 195
copy link "UI/UX Designer"
click at [493, 83] on button "Advanced" at bounding box center [495, 89] width 68 height 15
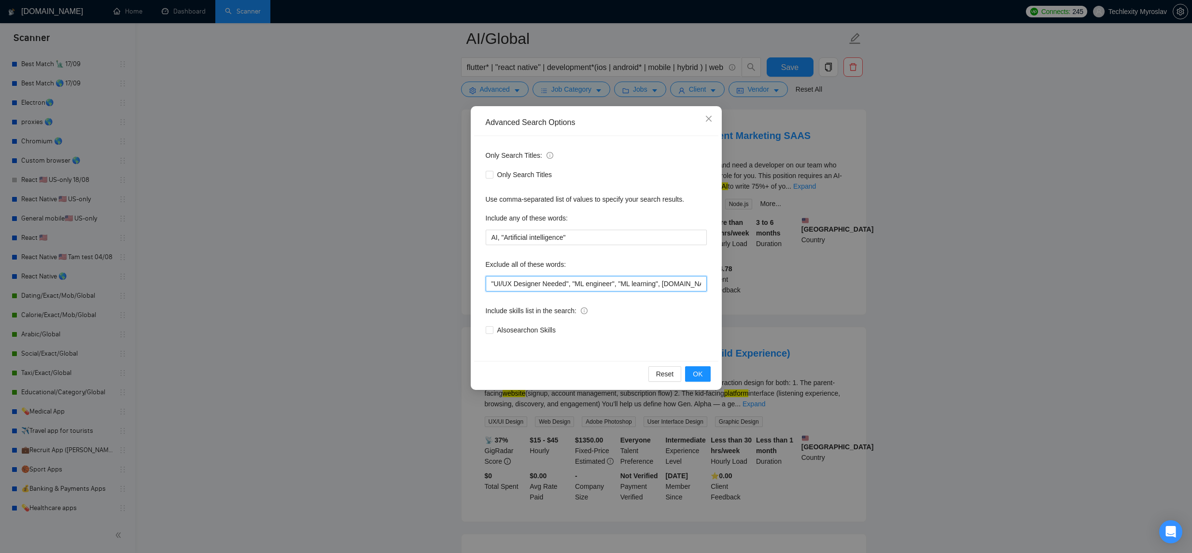
click at [550, 285] on input ""UI/UX Designer Needed", "ML engineer", "ML learning", [DOMAIN_NAME], lovable, …" at bounding box center [596, 283] width 221 height 15
click at [551, 285] on input ""UI/UX Designer Needed", "ML engineer", "ML learning", [DOMAIN_NAME], lovable, …" at bounding box center [596, 283] width 221 height 15
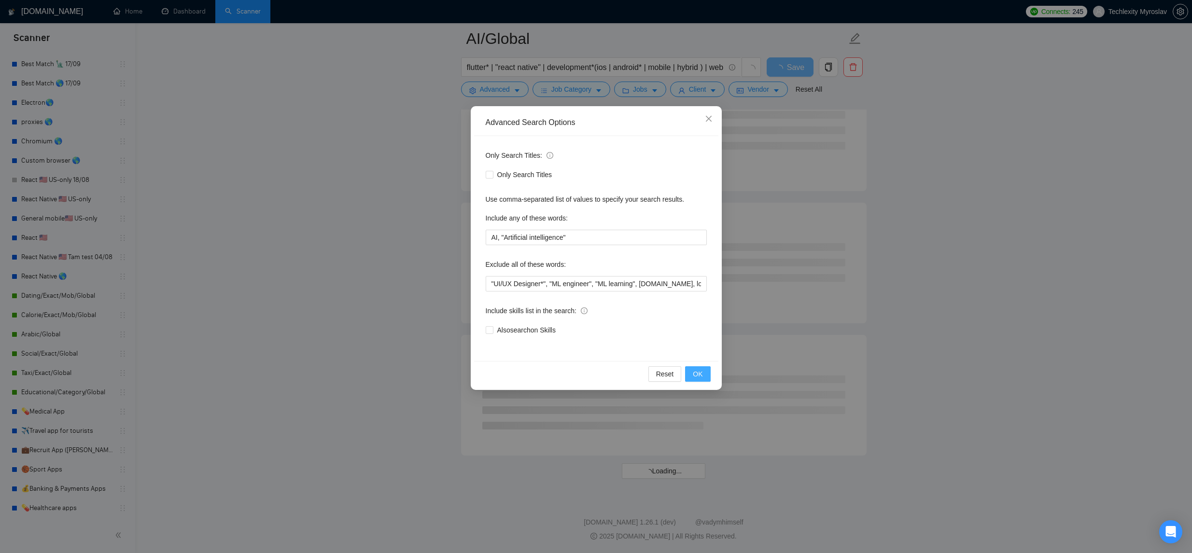
click at [699, 370] on span "OK" at bounding box center [698, 374] width 10 height 11
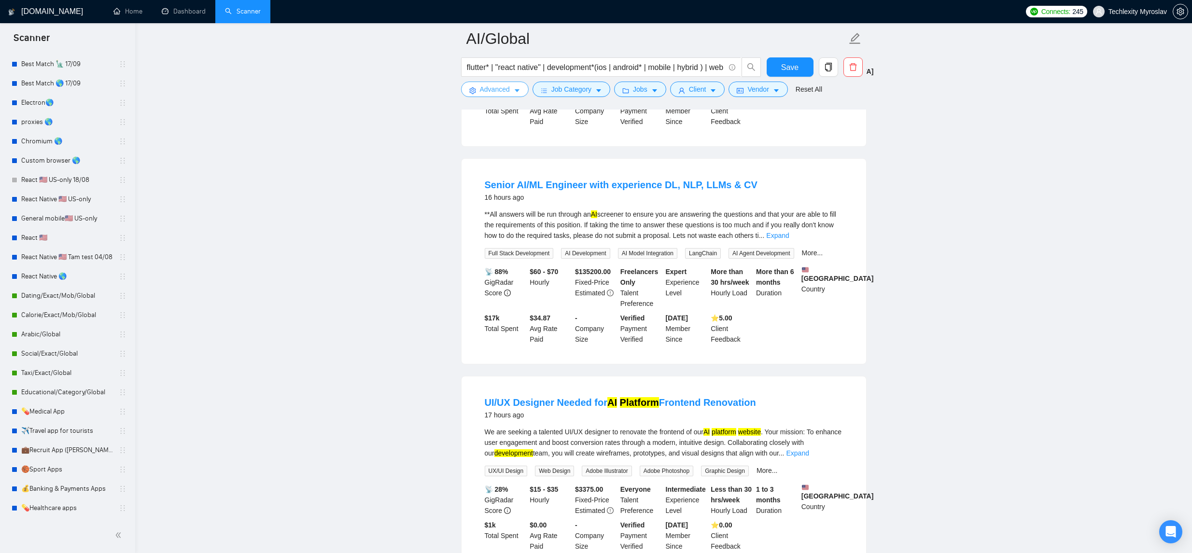
scroll to position [1325, 0]
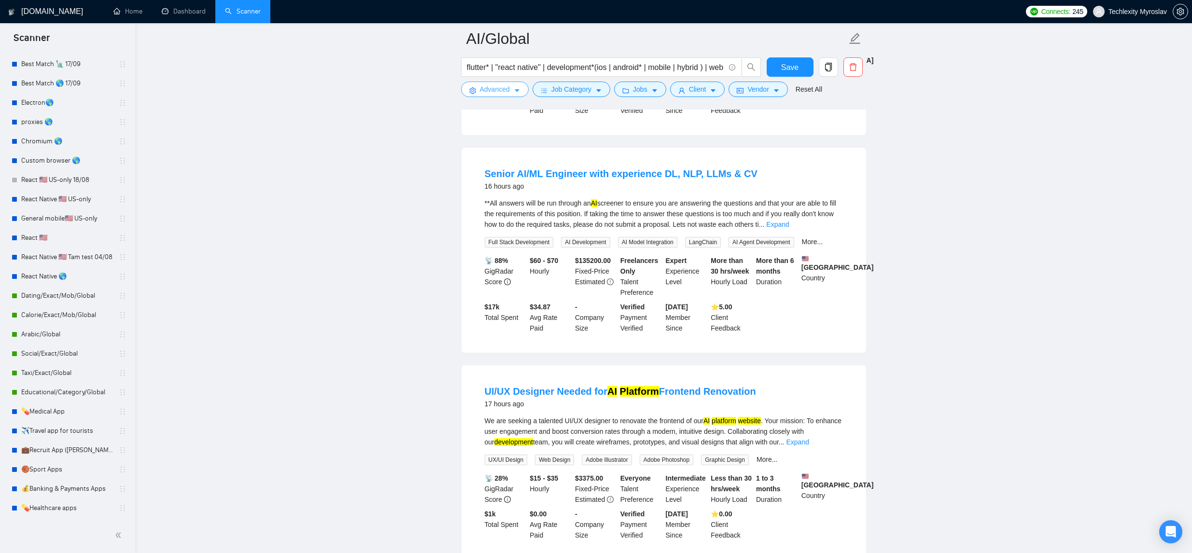
click at [504, 89] on span "Advanced" at bounding box center [495, 89] width 30 height 11
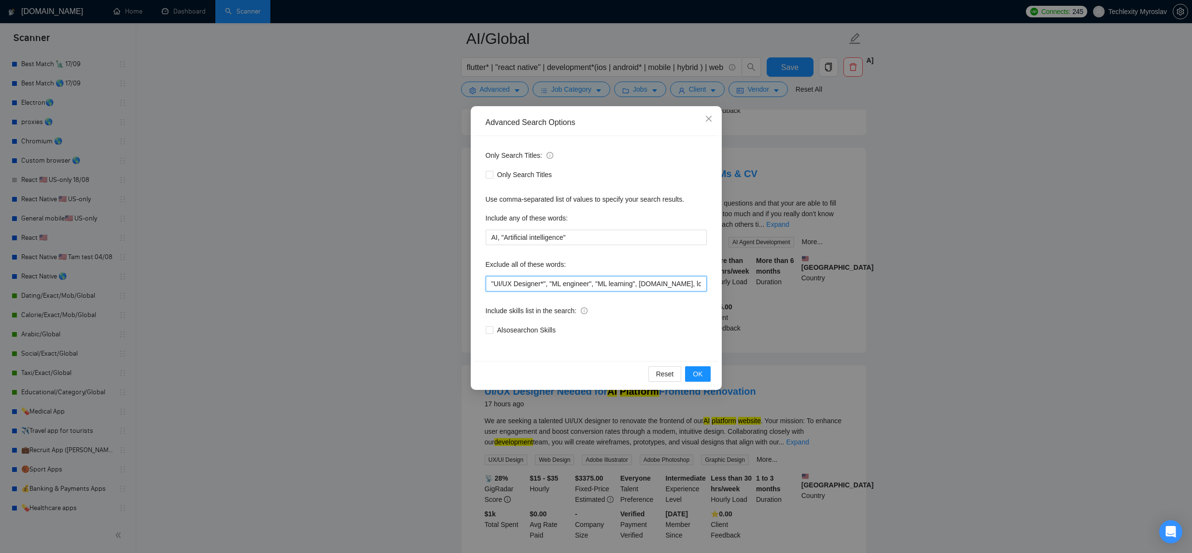
drag, startPoint x: 547, startPoint y: 284, endPoint x: 580, endPoint y: 283, distance: 33.3
click at [547, 284] on input ""UI/UX Designer*", "ML engineer", "ML learning", [DOMAIN_NAME], lovable, base44…" at bounding box center [596, 283] width 221 height 15
click at [493, 282] on input ""UI/UX Designer*, "ML engineer", "ML learning", [DOMAIN_NAME], lovable, base44,…" at bounding box center [596, 283] width 221 height 15
type input "UI/UX Designer*, "ML engineer", "ML learning", [DOMAIN_NAME], lovable, base44, …"
click at [695, 376] on span "OK" at bounding box center [698, 374] width 10 height 11
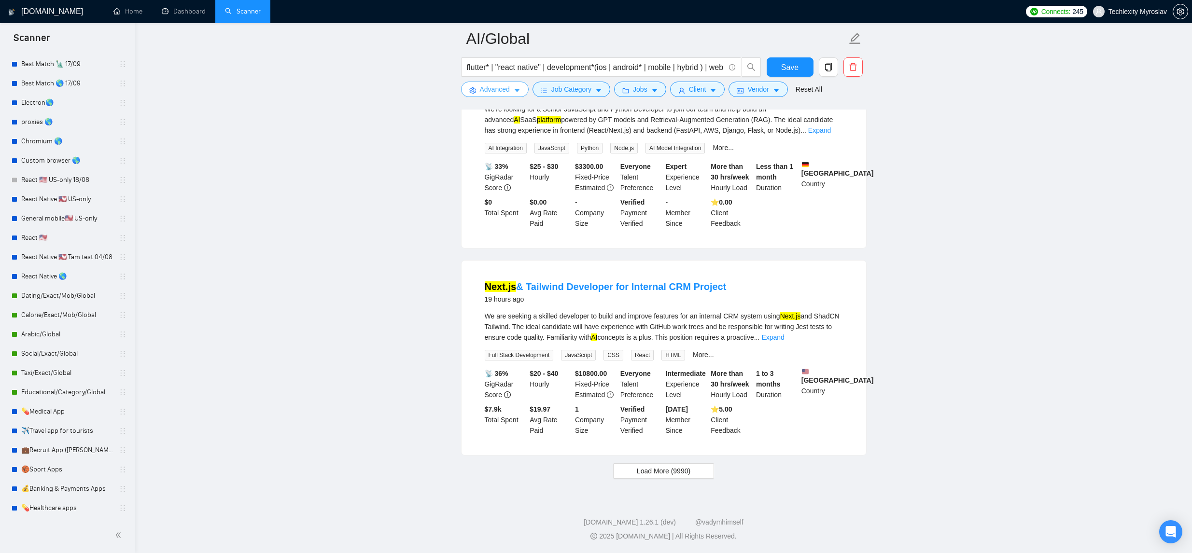
scroll to position [1859, 0]
drag, startPoint x: 674, startPoint y: 477, endPoint x: 684, endPoint y: 471, distance: 11.7
click at [674, 477] on span "Load More (9990)" at bounding box center [664, 471] width 54 height 11
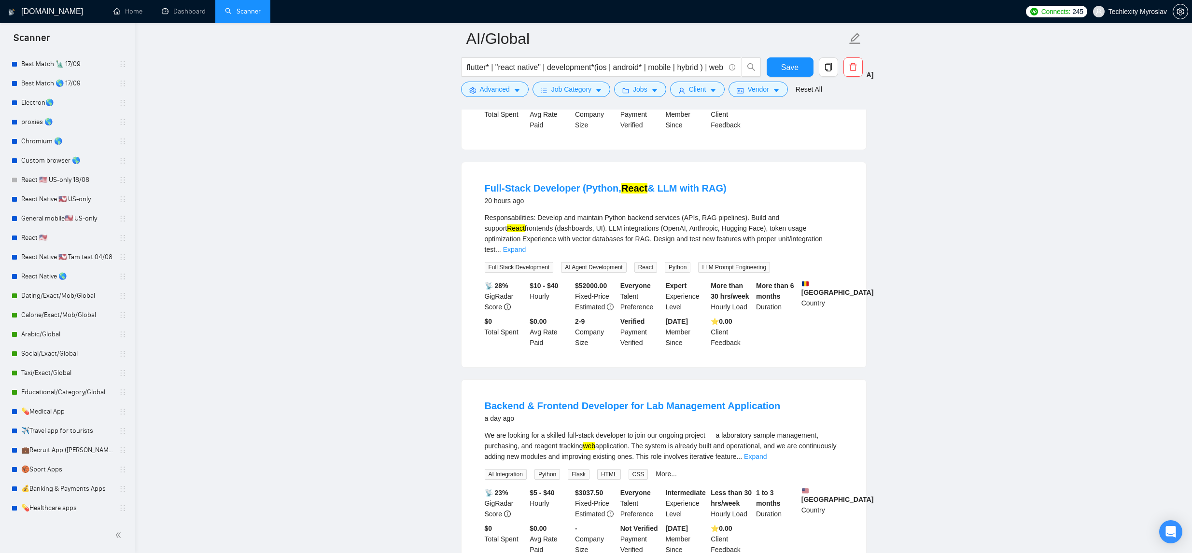
scroll to position [2222, 0]
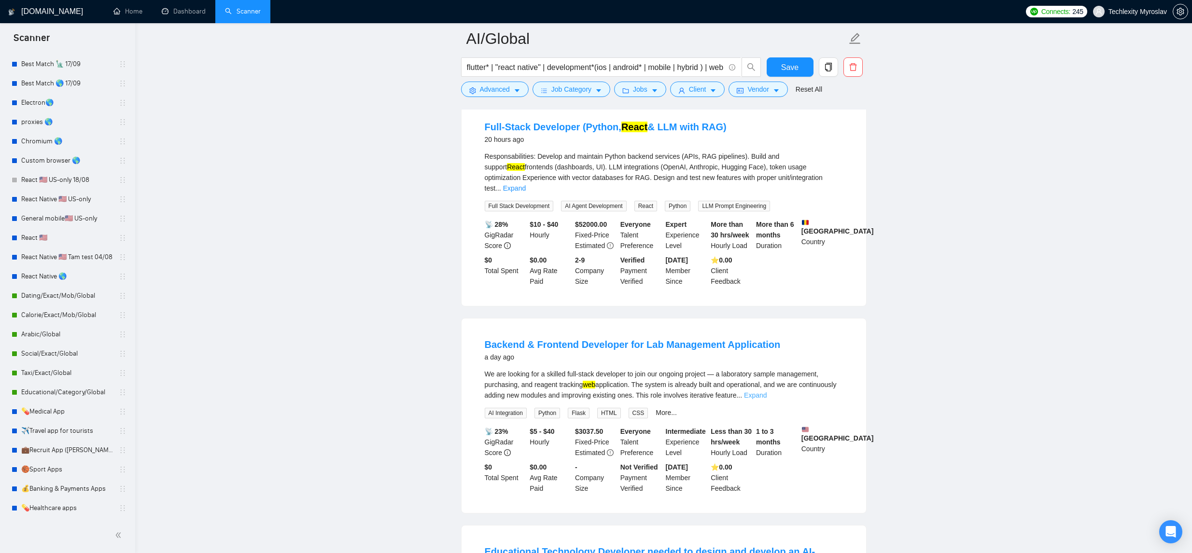
click at [767, 399] on link "Expand" at bounding box center [755, 396] width 23 height 8
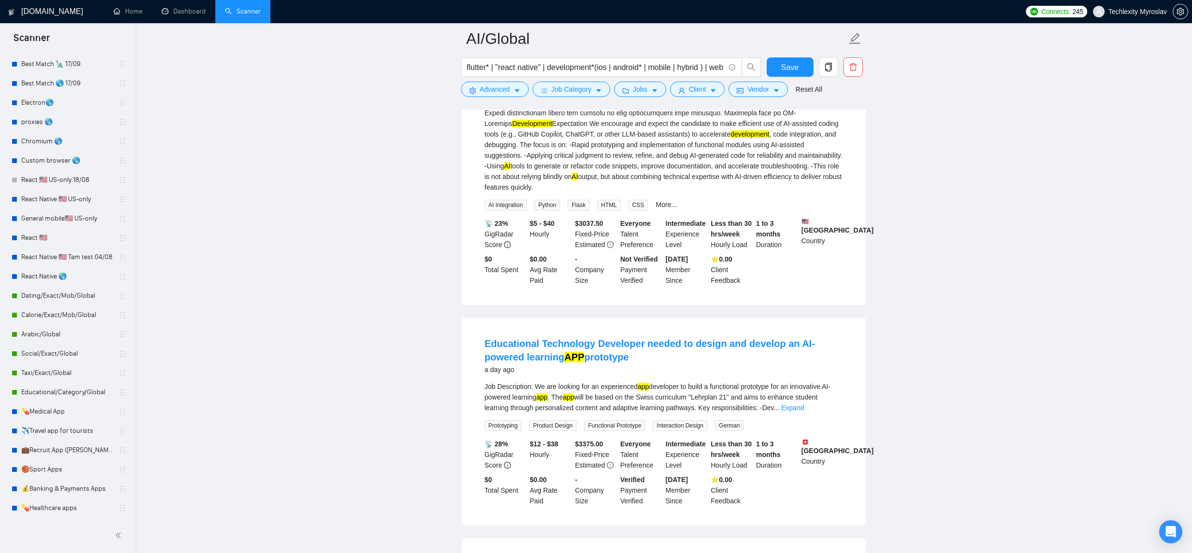
scroll to position [2683, 0]
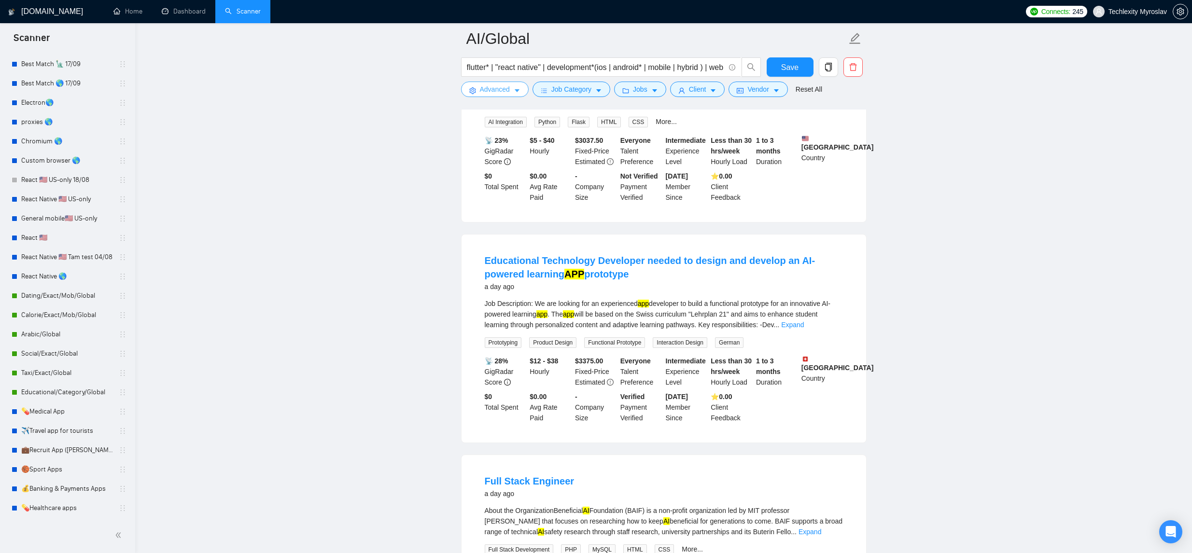
click at [509, 85] on span "Advanced" at bounding box center [495, 89] width 30 height 11
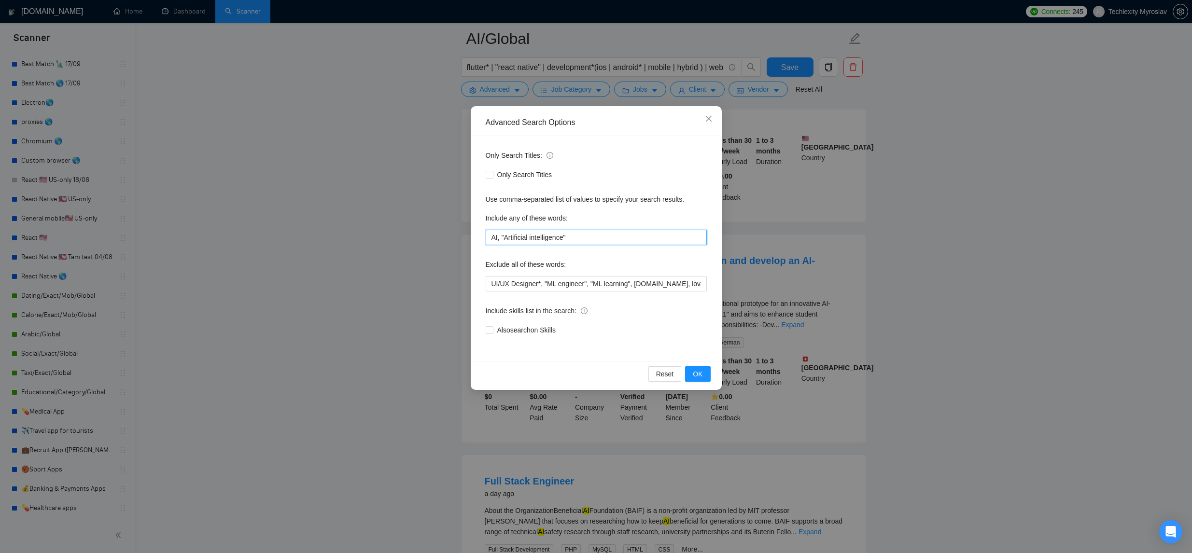
drag, startPoint x: 492, startPoint y: 236, endPoint x: 487, endPoint y: 234, distance: 5.7
click at [479, 234] on div "Only Search Titles: Only Search Titles Use comma-separated list of values to sp…" at bounding box center [596, 248] width 244 height 225
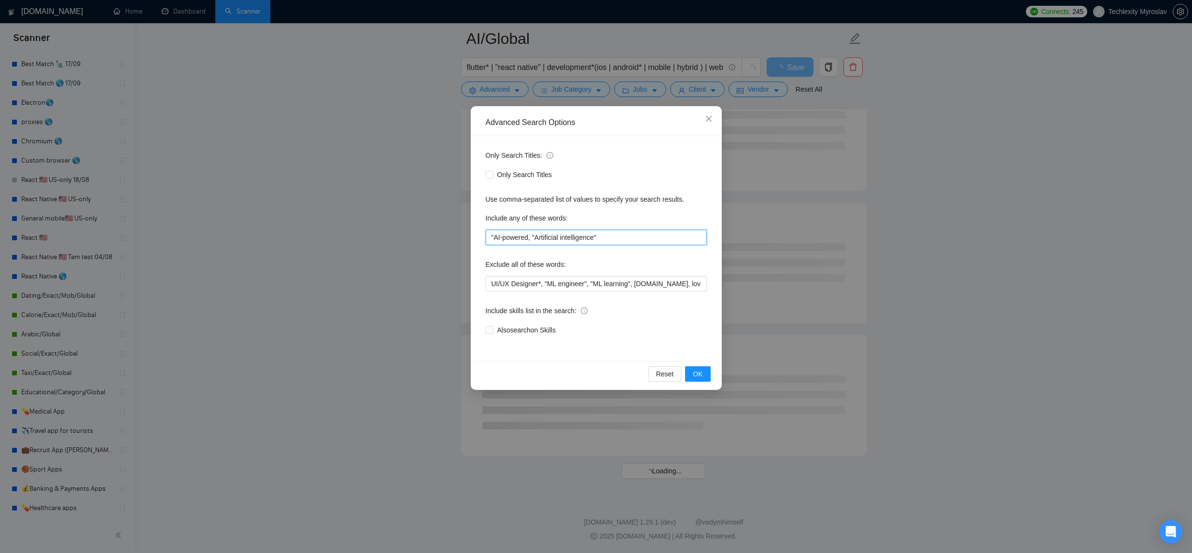
click at [494, 238] on input ""AI-powered, "Artificial intelligence"" at bounding box center [596, 237] width 221 height 15
type input "AI-powered, "Artificial intelligence""
click at [694, 370] on span "OK" at bounding box center [698, 374] width 10 height 11
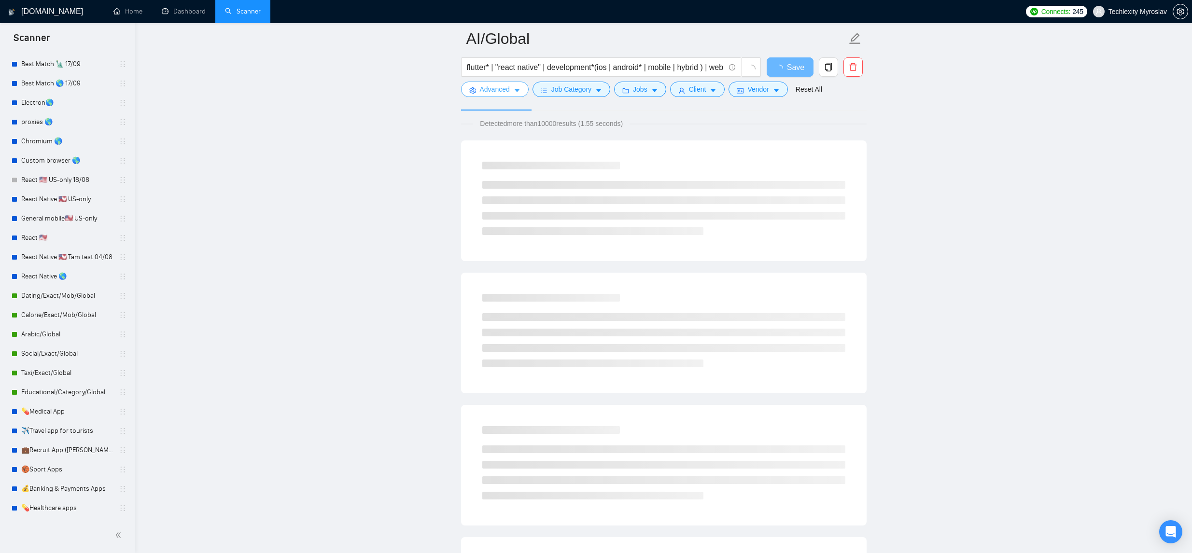
scroll to position [0, 0]
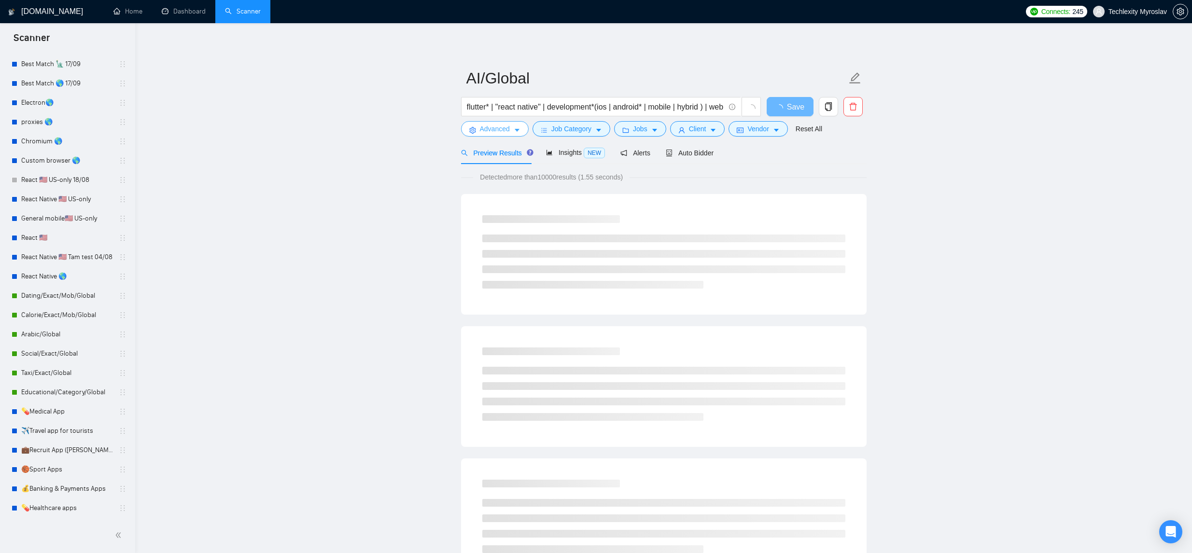
click at [510, 130] on button "Advanced" at bounding box center [495, 128] width 68 height 15
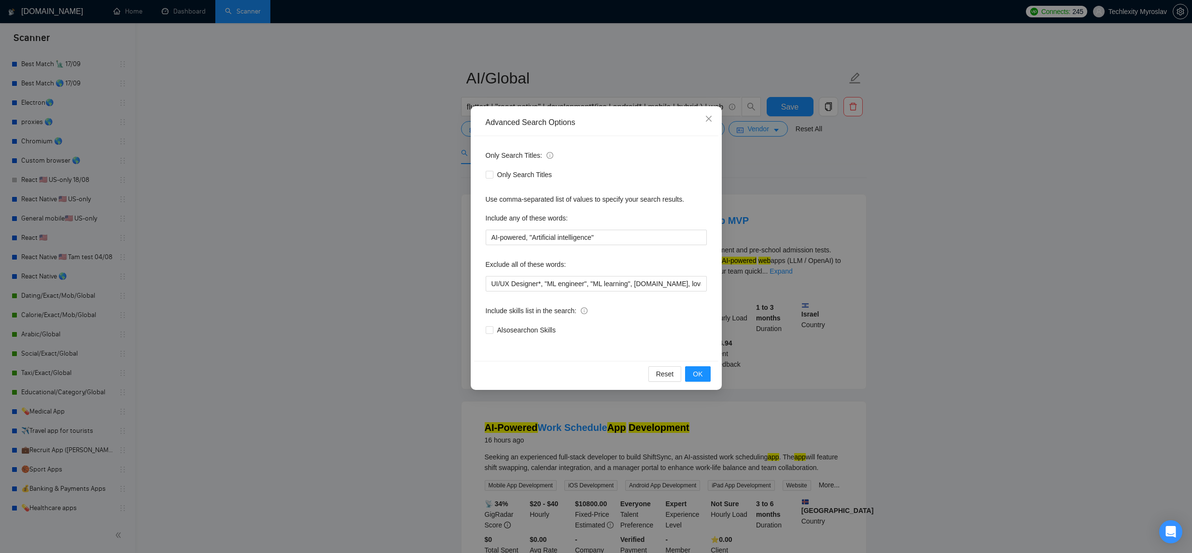
click at [882, 249] on div "Advanced Search Options Only Search Titles: Only Search Titles Use comma-separa…" at bounding box center [596, 276] width 1192 height 553
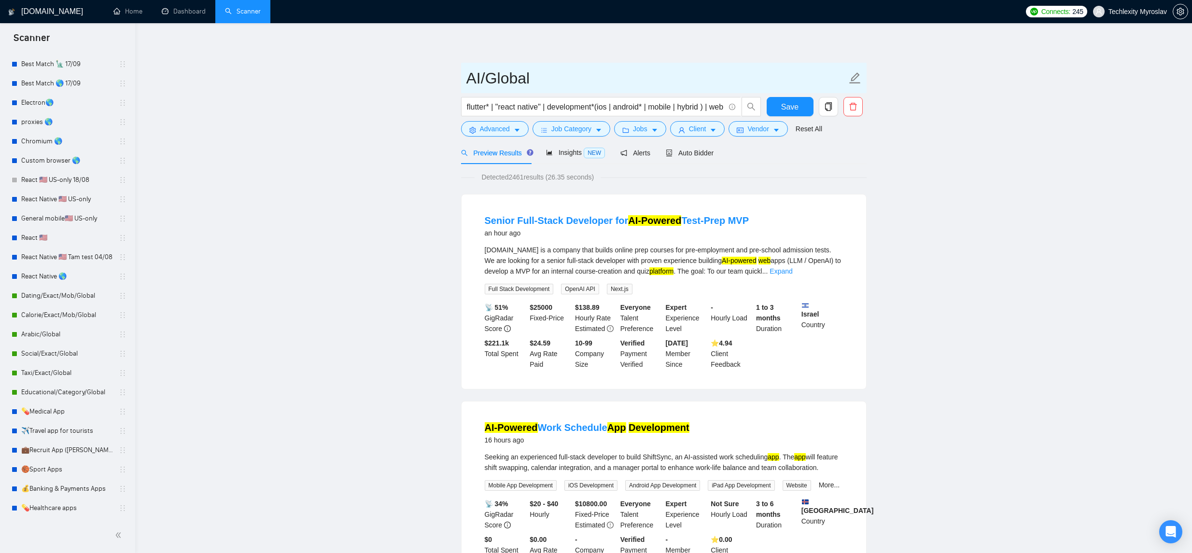
drag, startPoint x: 481, startPoint y: 77, endPoint x: 503, endPoint y: 81, distance: 22.2
click at [480, 77] on input "AI/Global" at bounding box center [656, 78] width 380 height 24
type input "AI-Powered/Global"
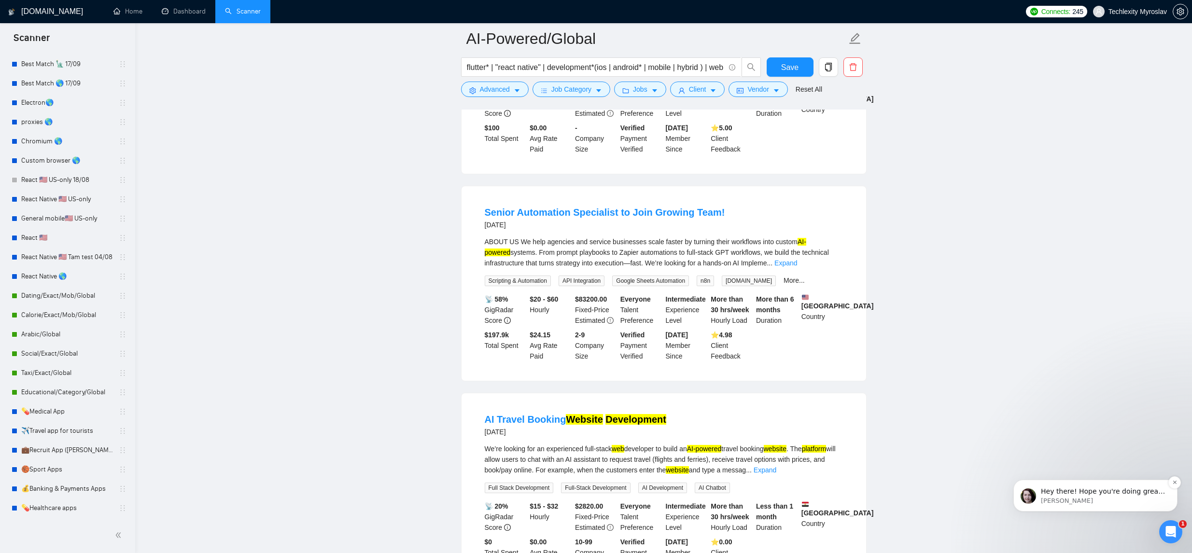
click at [1067, 491] on span "Hey there! Hope you're doing great 😊 It’s been a bit quiet here - just checking…" at bounding box center [1103, 506] width 124 height 37
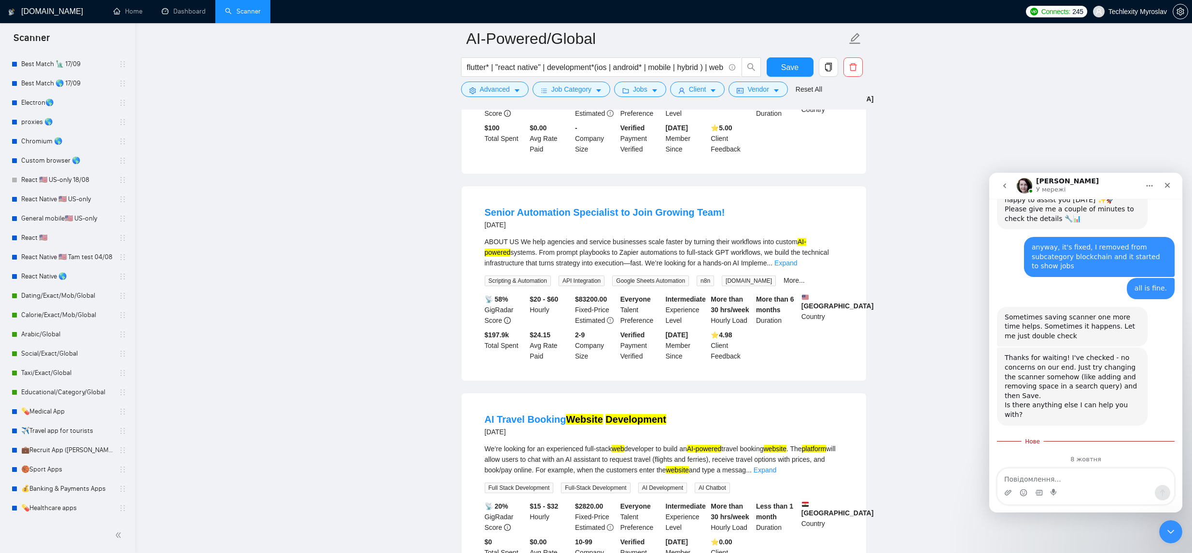
scroll to position [554, 0]
type textarea "all good, thanks"
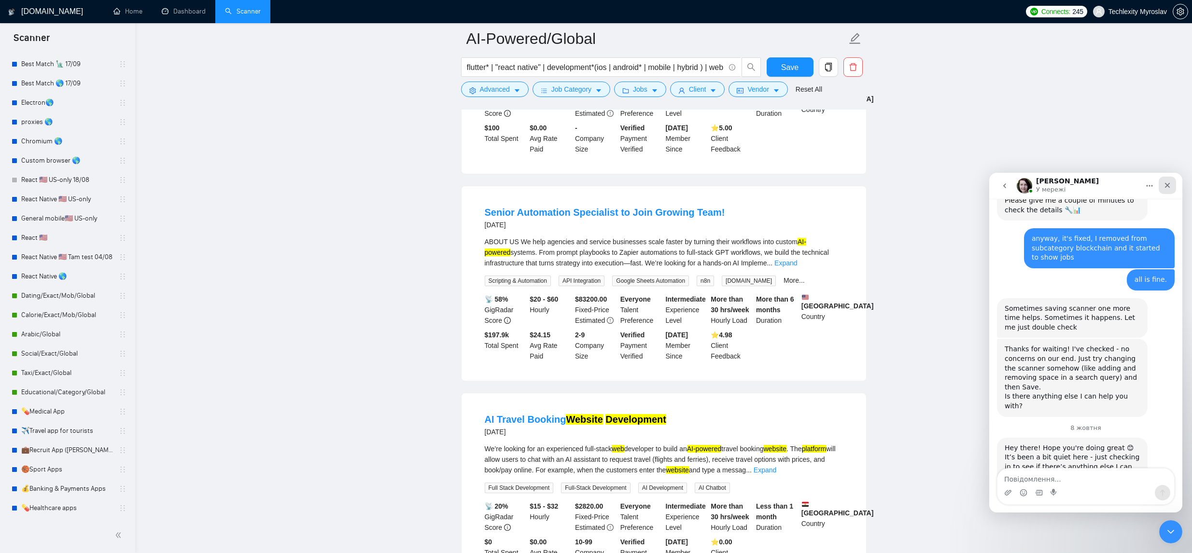
click at [1168, 182] on icon "Закрити" at bounding box center [1168, 186] width 8 height 8
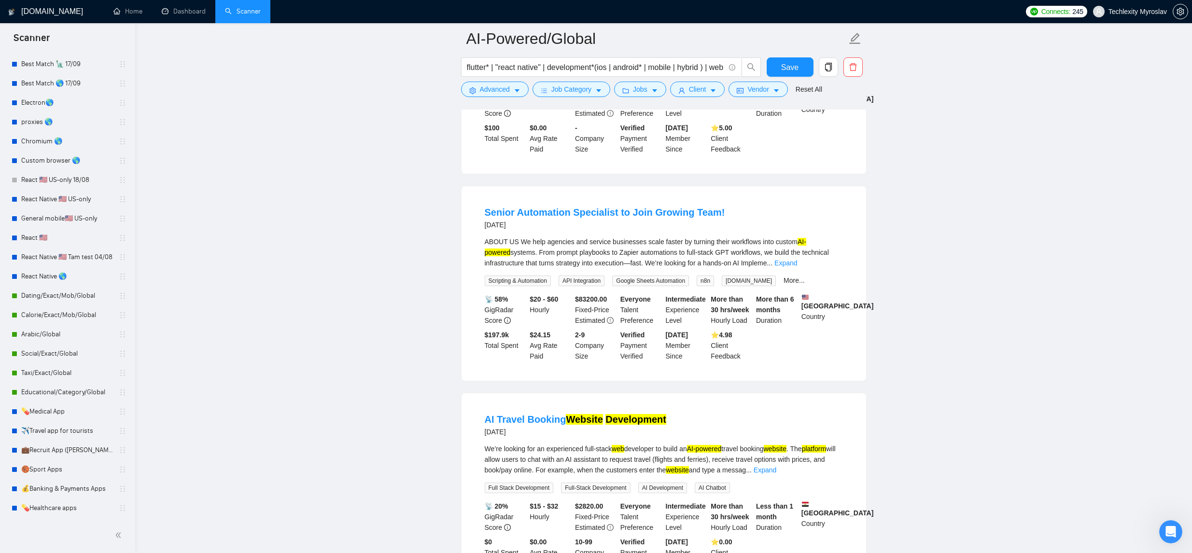
scroll to position [0, 0]
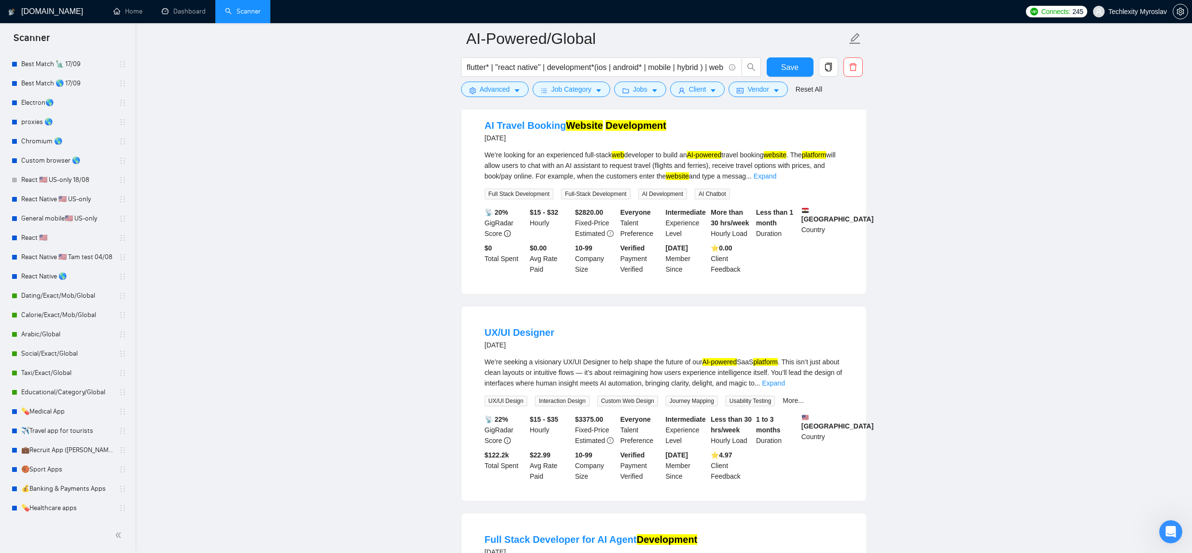
scroll to position [1581, 0]
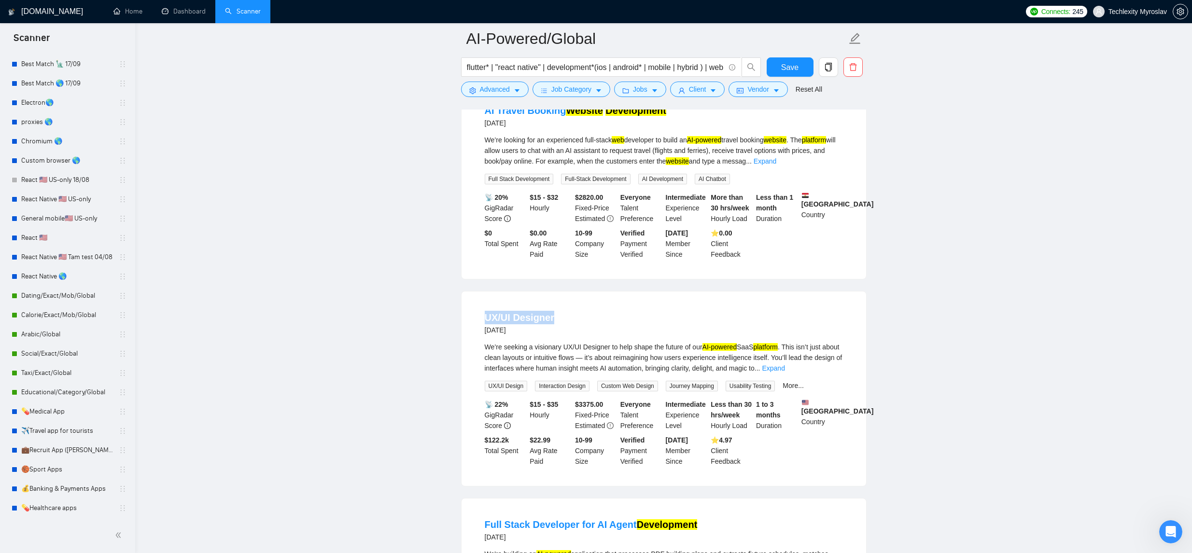
drag, startPoint x: 563, startPoint y: 356, endPoint x: 485, endPoint y: 360, distance: 78.8
click at [485, 336] on div "UX/UI Designer [DATE]" at bounding box center [664, 323] width 358 height 25
copy link "UX/UI Designer"
click at [502, 87] on span "Advanced" at bounding box center [495, 89] width 30 height 11
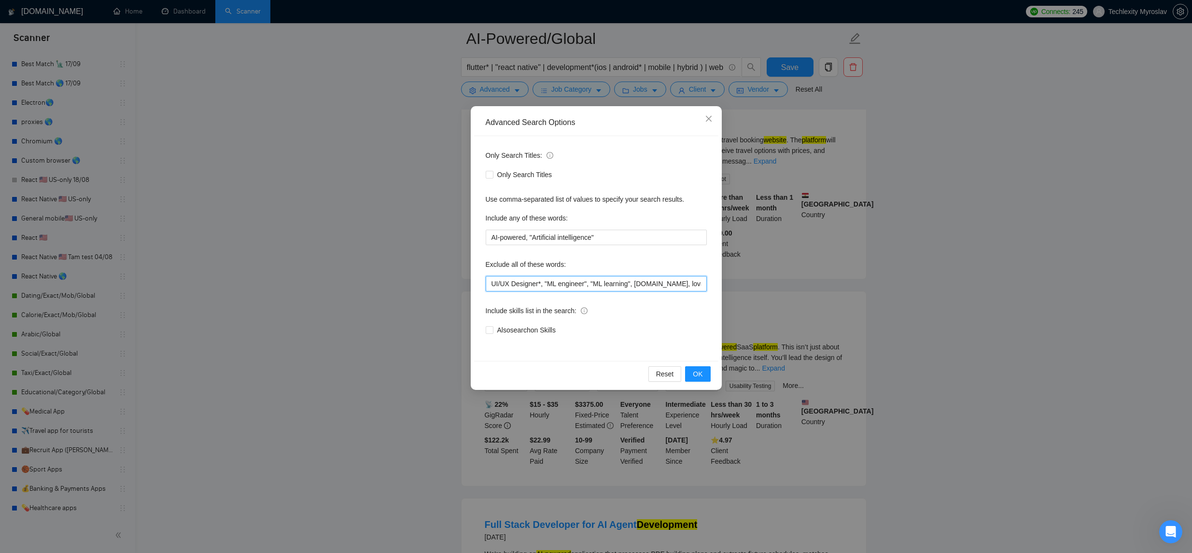
drag, startPoint x: 540, startPoint y: 284, endPoint x: 548, endPoint y: 285, distance: 7.7
click at [542, 284] on input "UI/UX Designer*, "ML engineer", "ML learning", [DOMAIN_NAME], lovable, base44, …" at bounding box center [596, 283] width 221 height 15
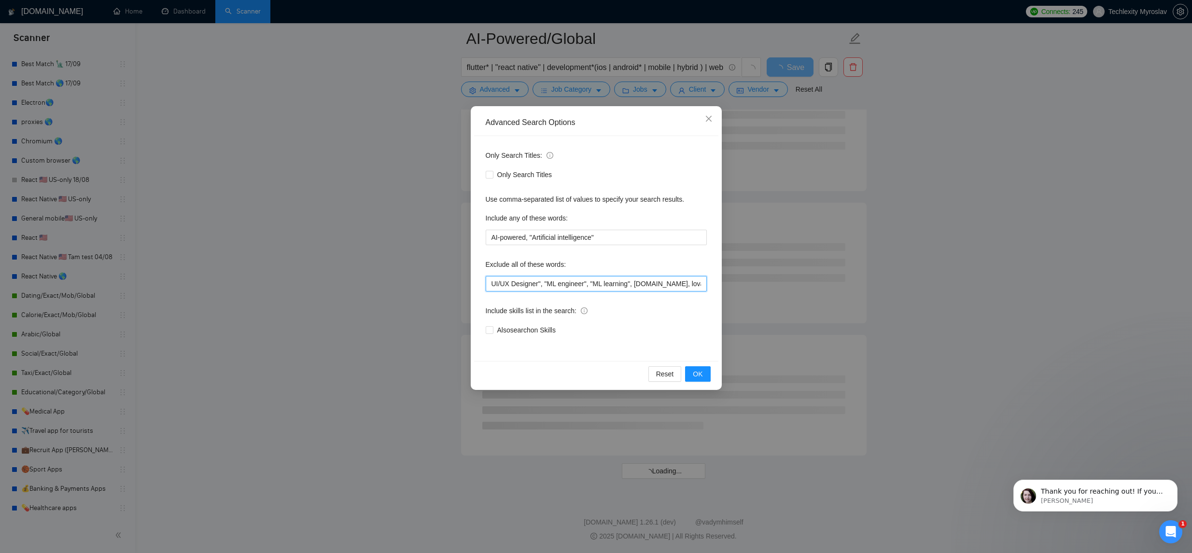
scroll to position [1057, 0]
drag, startPoint x: 495, startPoint y: 284, endPoint x: 502, endPoint y: 285, distance: 6.8
click at [495, 284] on input "UI/UX Designer", "ML engineer", "ML learning", [DOMAIN_NAME], lovable, base44, …" at bounding box center [596, 283] width 221 height 15
type input ""UI/UX Designer", "ML engineer", "ML learning", [DOMAIN_NAME], lovable, base44,…"
click at [705, 373] on button "OK" at bounding box center [697, 373] width 25 height 15
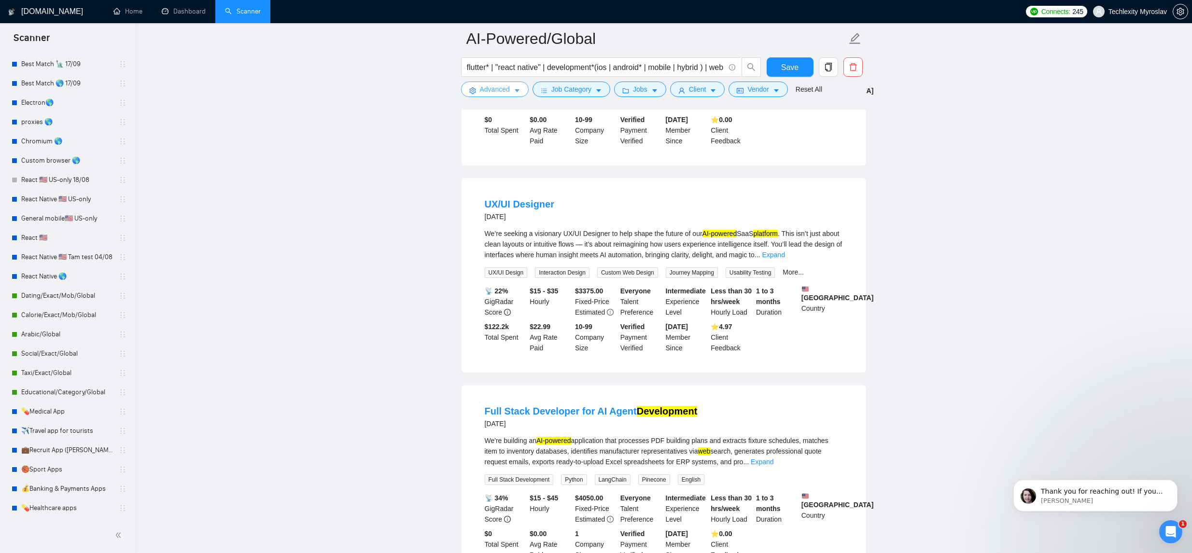
scroll to position [1702, 0]
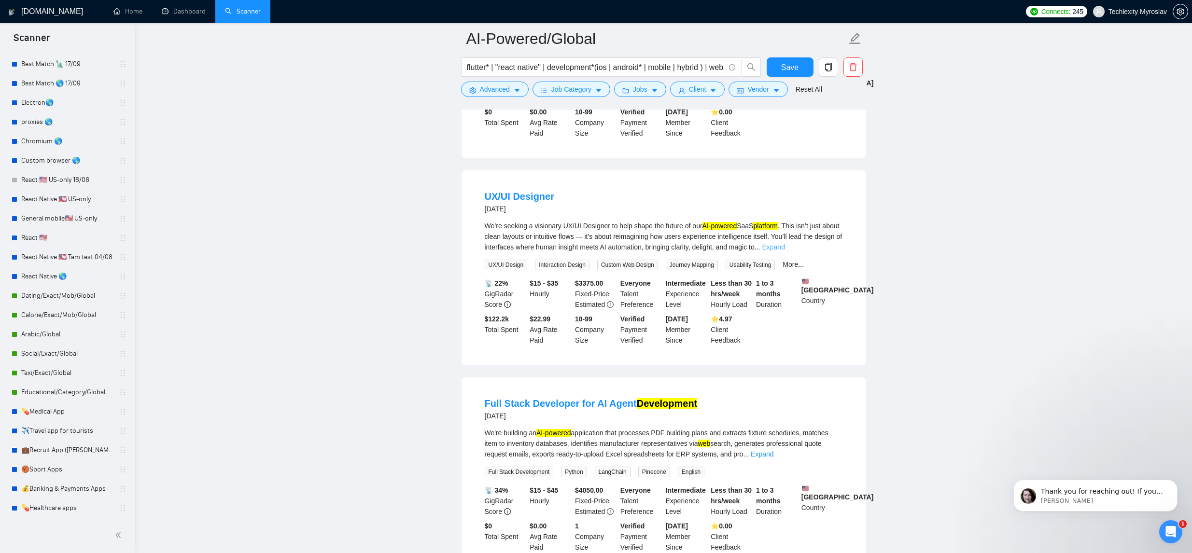
click at [785, 251] on link "Expand" at bounding box center [773, 247] width 23 height 8
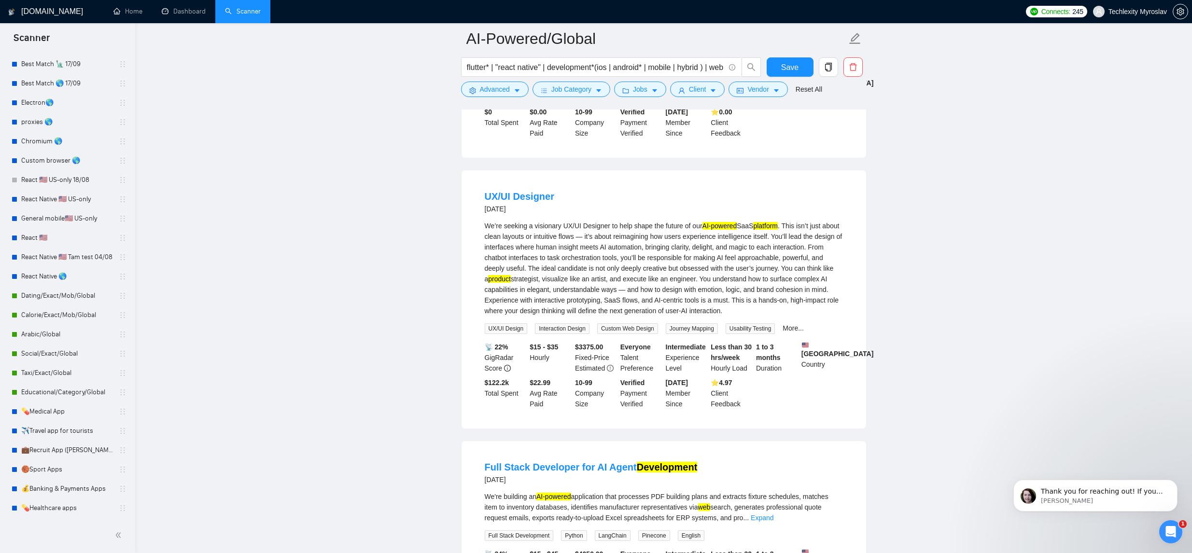
click at [1164, 524] on div "Відкрити програму для спілкування Intercom" at bounding box center [1169, 531] width 32 height 32
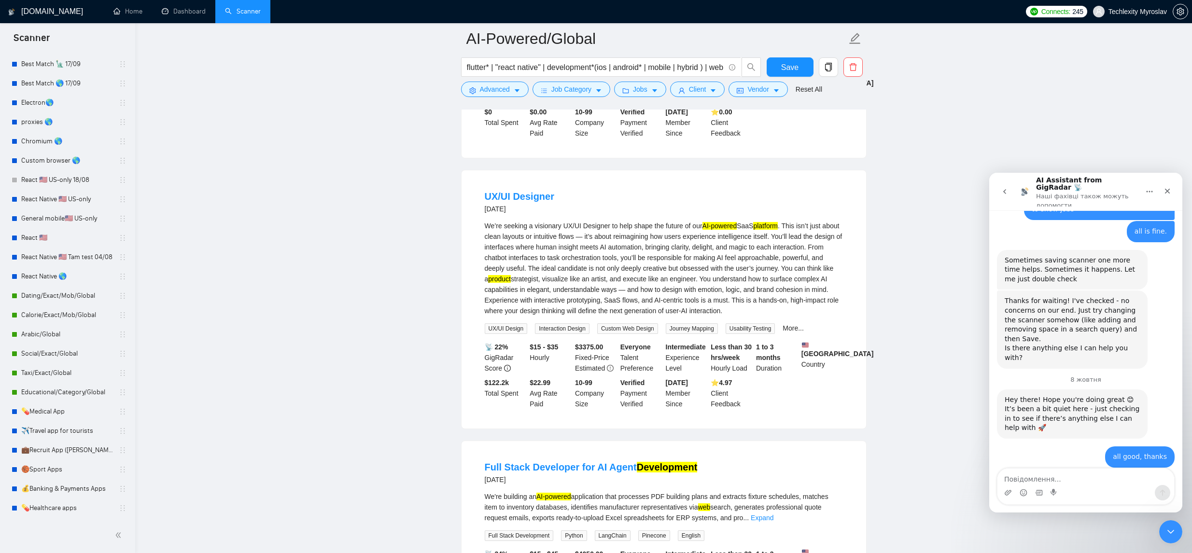
scroll to position [637, 0]
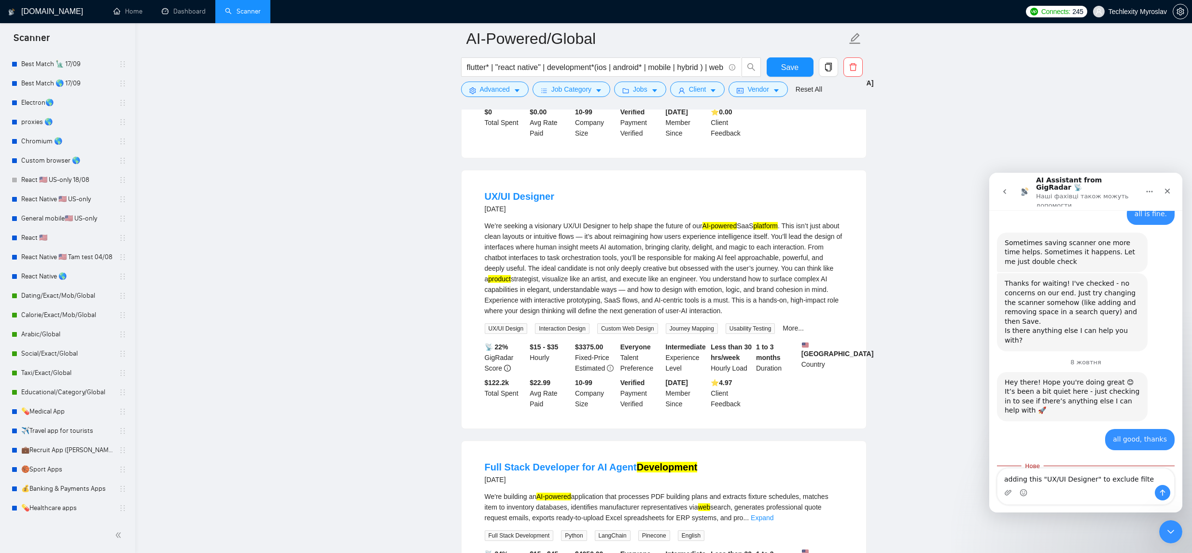
type textarea "adding this "UX/UI Designer" to exclude filter"
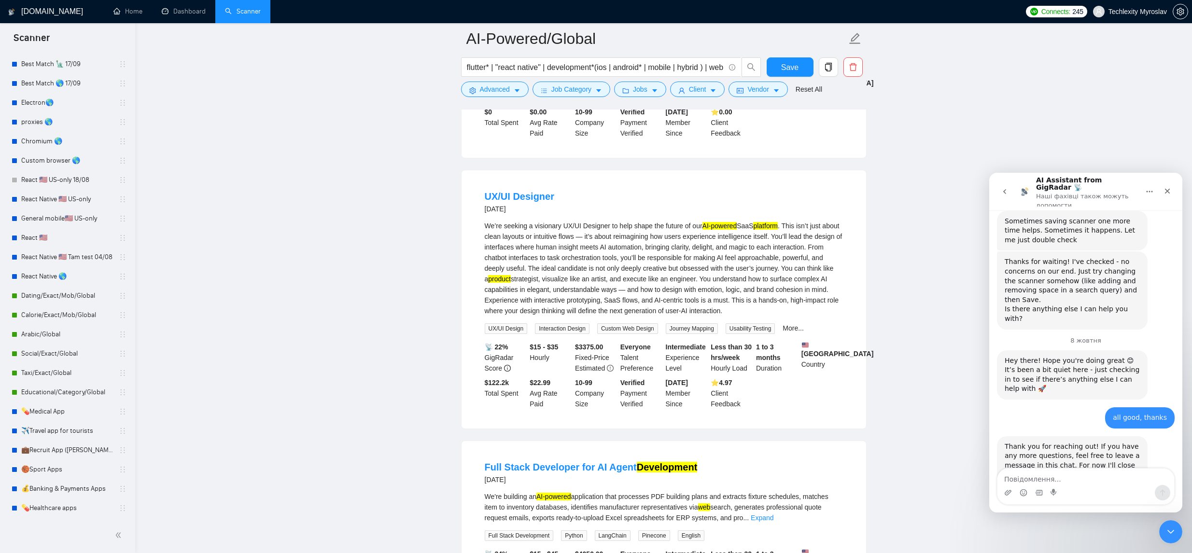
scroll to position [659, 0]
drag, startPoint x: 550, startPoint y: 361, endPoint x: 483, endPoint y: 239, distance: 139.4
click at [483, 239] on li "UX/UI Designer [DATE] We’re seeking a visionary UX/UI Designer to help shape th…" at bounding box center [663, 299] width 381 height 235
copy li "LO/IP Dolorsit 7 amet con Ad’el seddoei t incididun UT/LA Etdolore ma aliq enim…"
click at [1065, 480] on textarea "Повідомлення..." at bounding box center [1085, 477] width 177 height 16
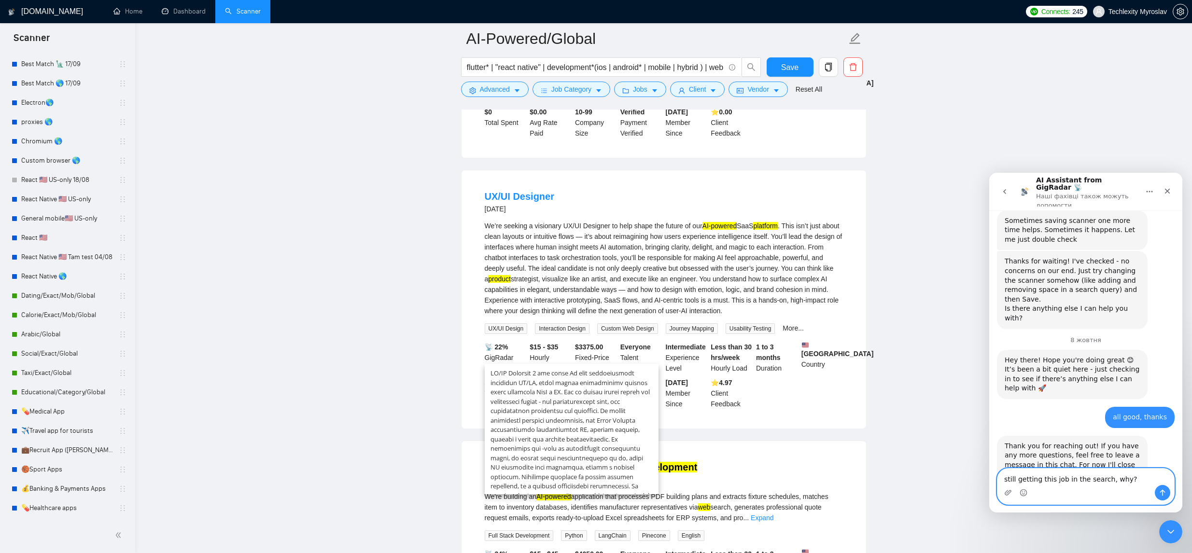
type textarea "still getting this job in the search, why?"
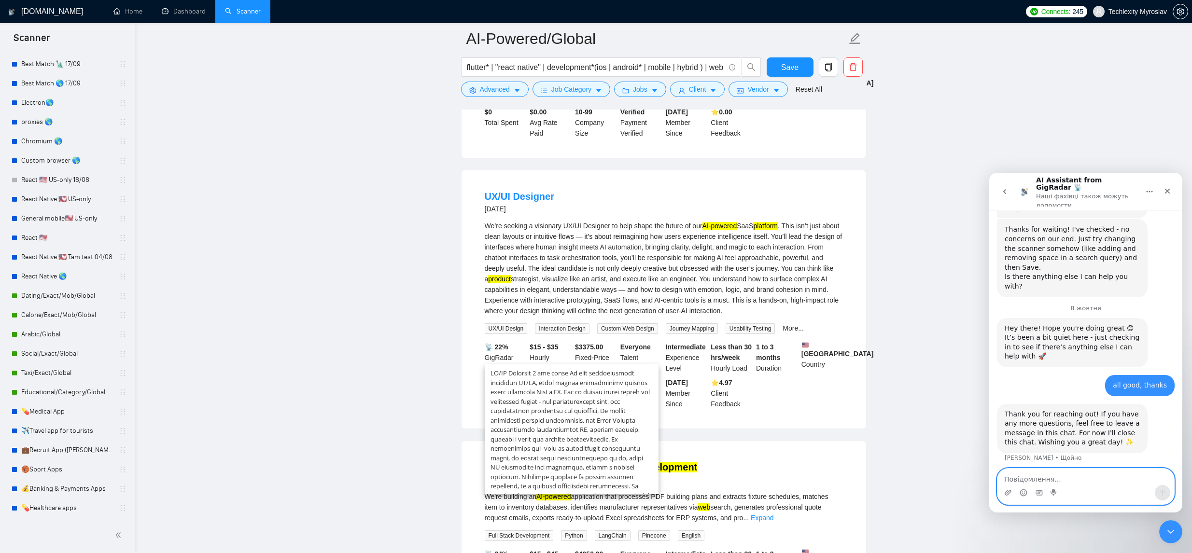
scroll to position [682, 0]
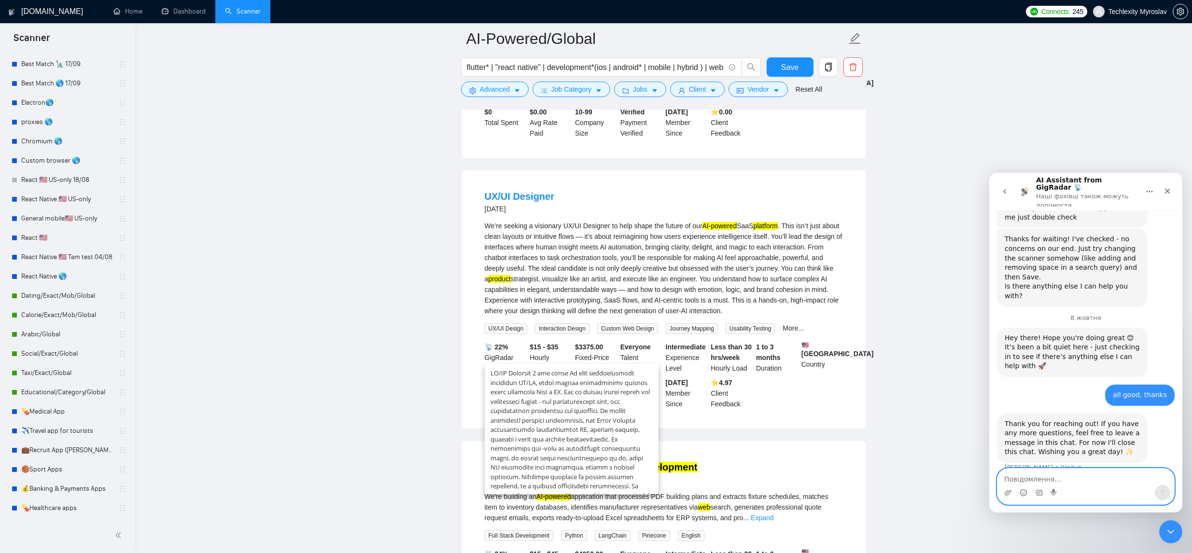
paste textarea "LO/IP Dolorsit 6 amet con Ad’el seddoei t incididun UT/LA Etdolore ma aliq enim…"
type textarea "LO/IP Dolorsit 6 amet con Ad’el seddoei t incididun UT/LA Etdolore ma aliq enim…"
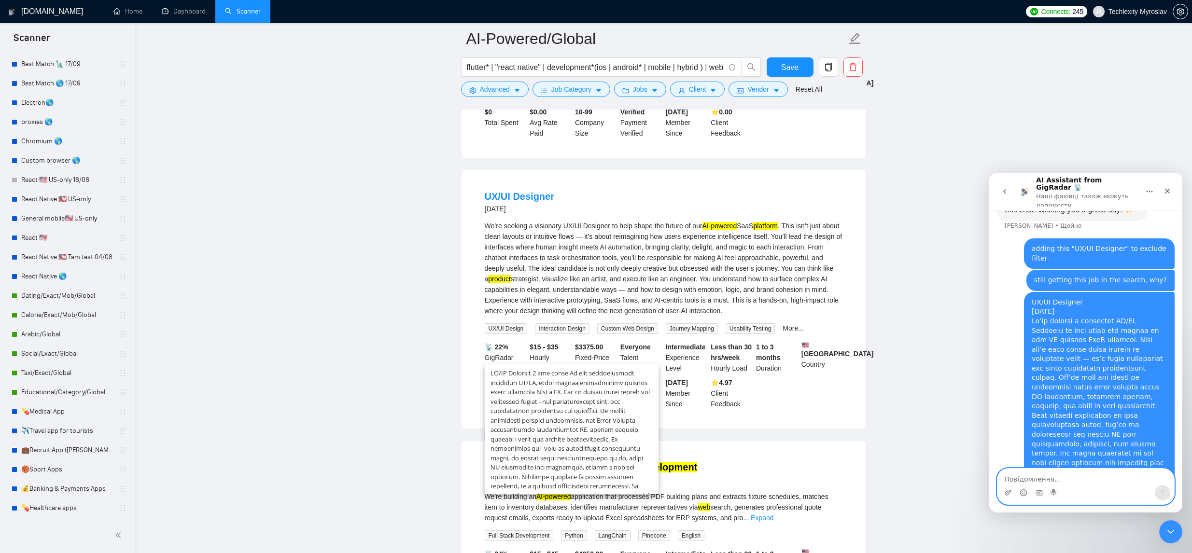
scroll to position [923, 0]
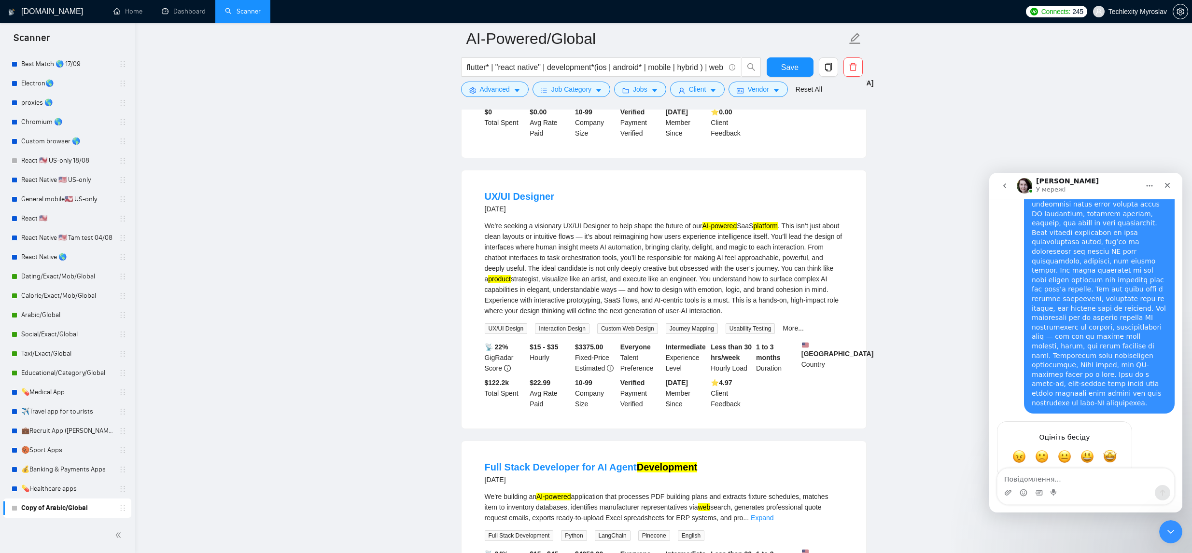
scroll to position [1080, 0]
drag, startPoint x: 782, startPoint y: 73, endPoint x: 718, endPoint y: 56, distance: 66.1
click at [782, 73] on button "Save" at bounding box center [790, 66] width 47 height 19
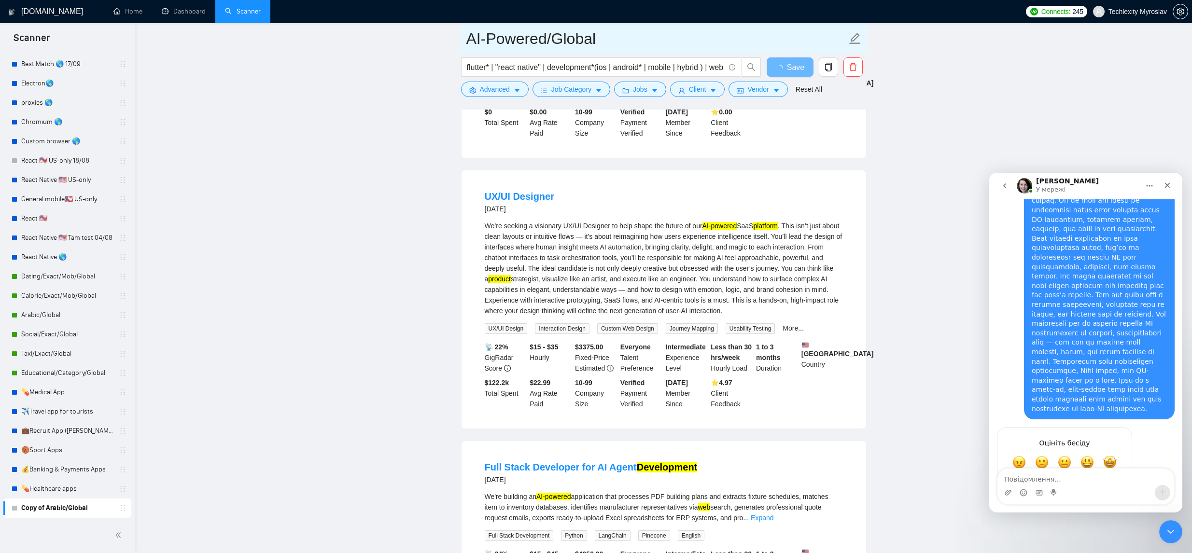
drag, startPoint x: 605, startPoint y: 42, endPoint x: 442, endPoint y: 40, distance: 163.2
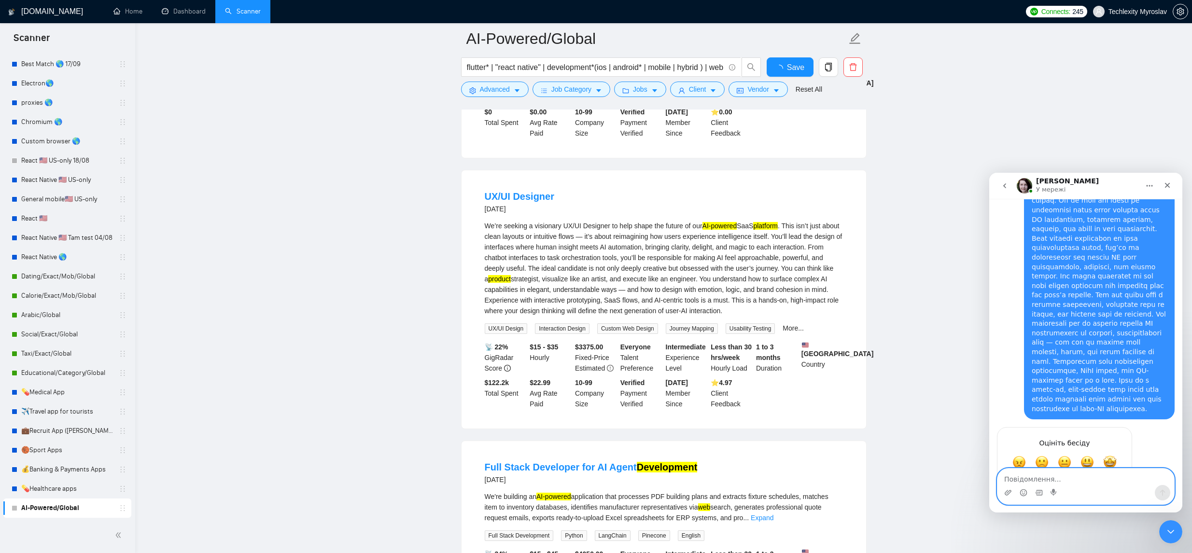
click at [1077, 484] on textarea "Повідомлення..." at bounding box center [1085, 477] width 177 height 16
paste textarea "AI-Powered/Global"
type textarea "AI-Powered/Global"
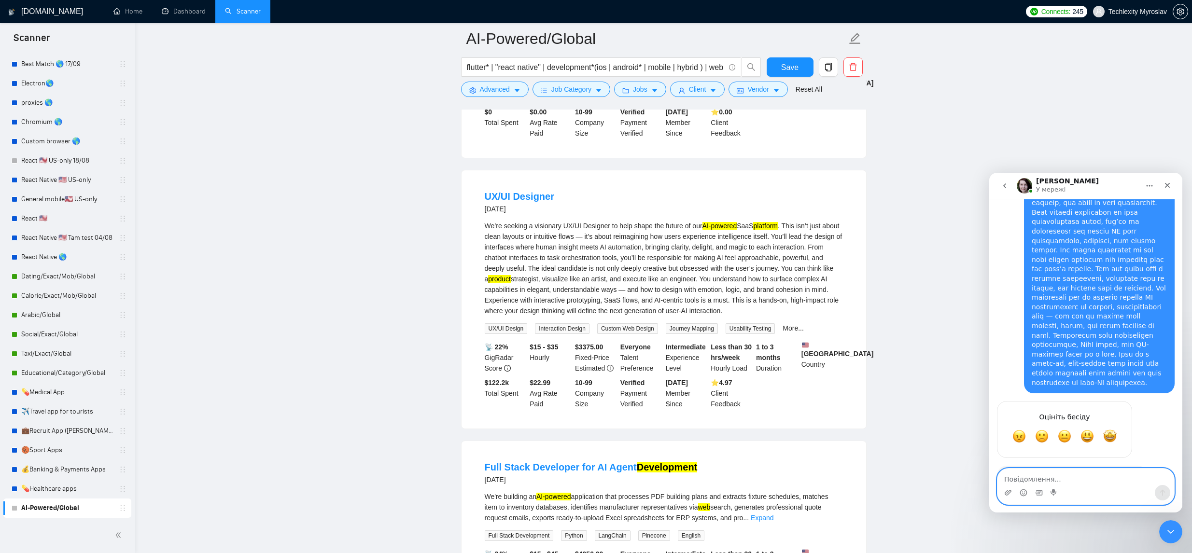
scroll to position [1108, 0]
type textarea "і"
type textarea "scanner name"
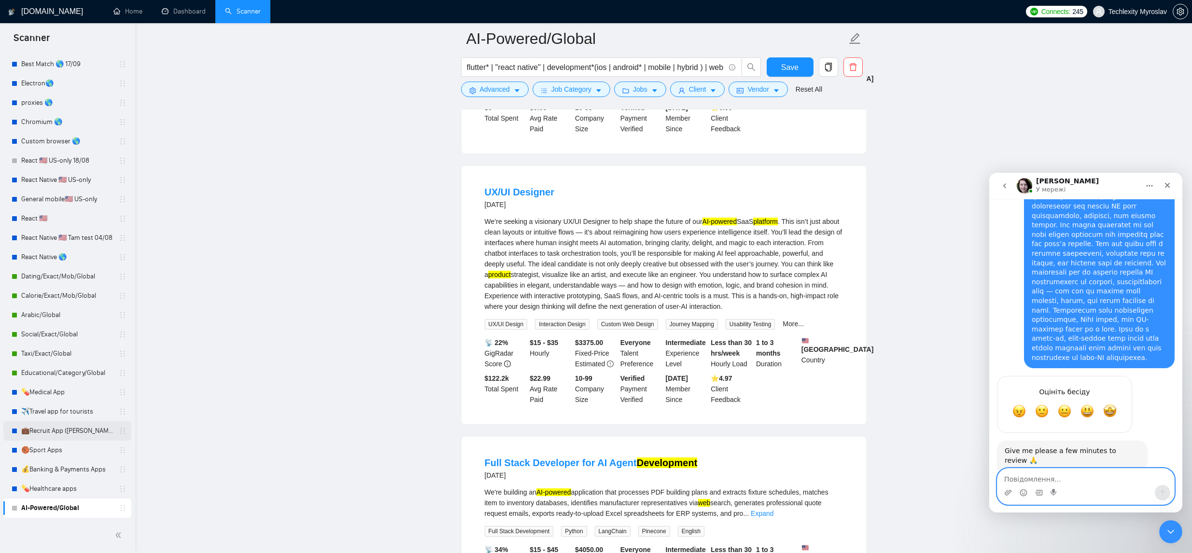
scroll to position [1707, 0]
click at [513, 197] on link "UX/UI Designer" at bounding box center [520, 191] width 70 height 11
click at [733, 311] on div "We’re seeking a visionary UX/UI Designer to help shape the future of our AI-pow…" at bounding box center [664, 264] width 358 height 96
click at [729, 311] on div "We’re seeking a visionary UX/UI Designer to help shape the future of our AI-pow…" at bounding box center [664, 264] width 358 height 96
drag, startPoint x: 603, startPoint y: 240, endPoint x: 576, endPoint y: 240, distance: 27.0
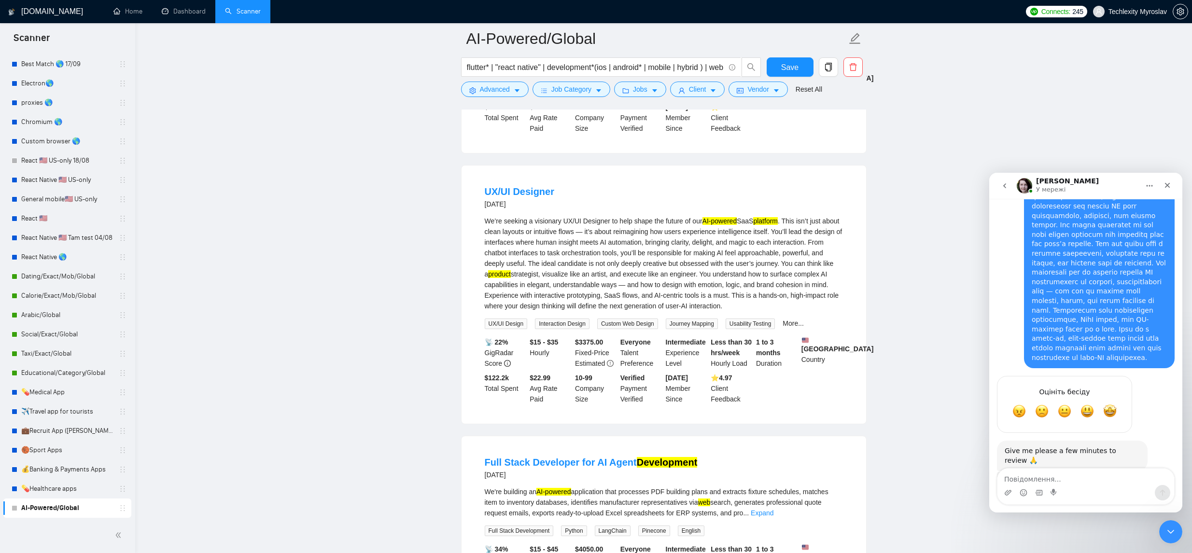
click at [590, 210] on div "UX/UI Designer [DATE]" at bounding box center [664, 197] width 358 height 25
click at [1101, 478] on textarea "Повідомлення..." at bounding box center [1085, 477] width 177 height 16
type textarea "[URL][DOMAIN_NAME]"
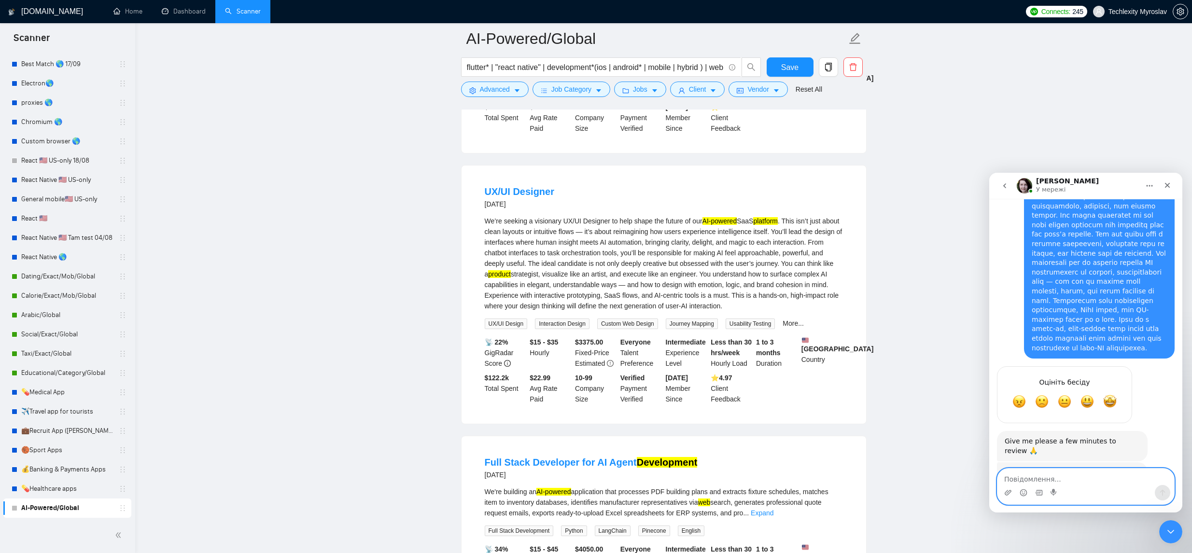
scroll to position [1162, 0]
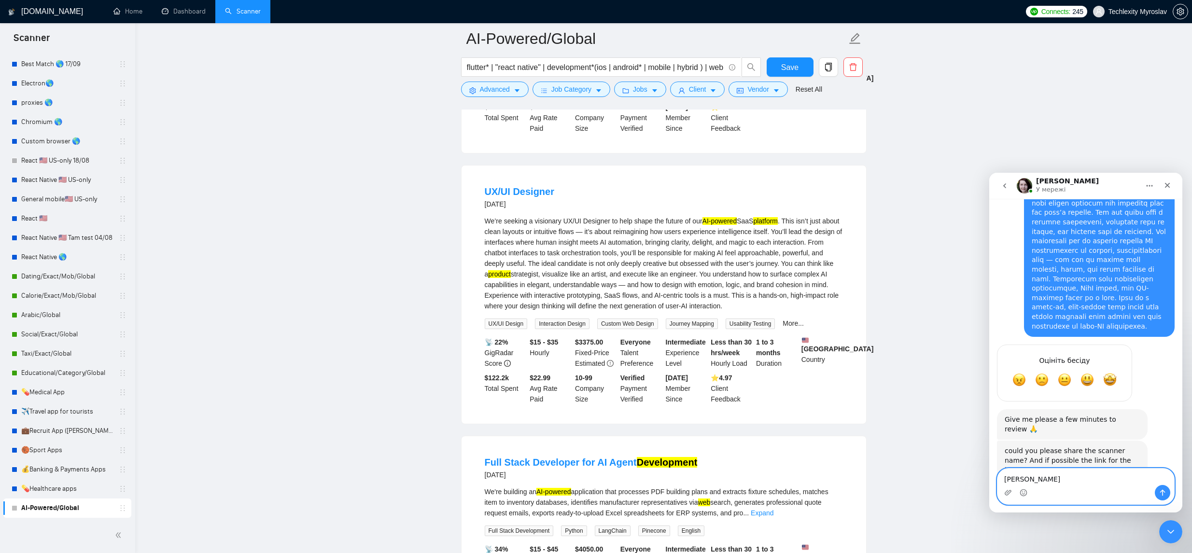
type textarea "job link"
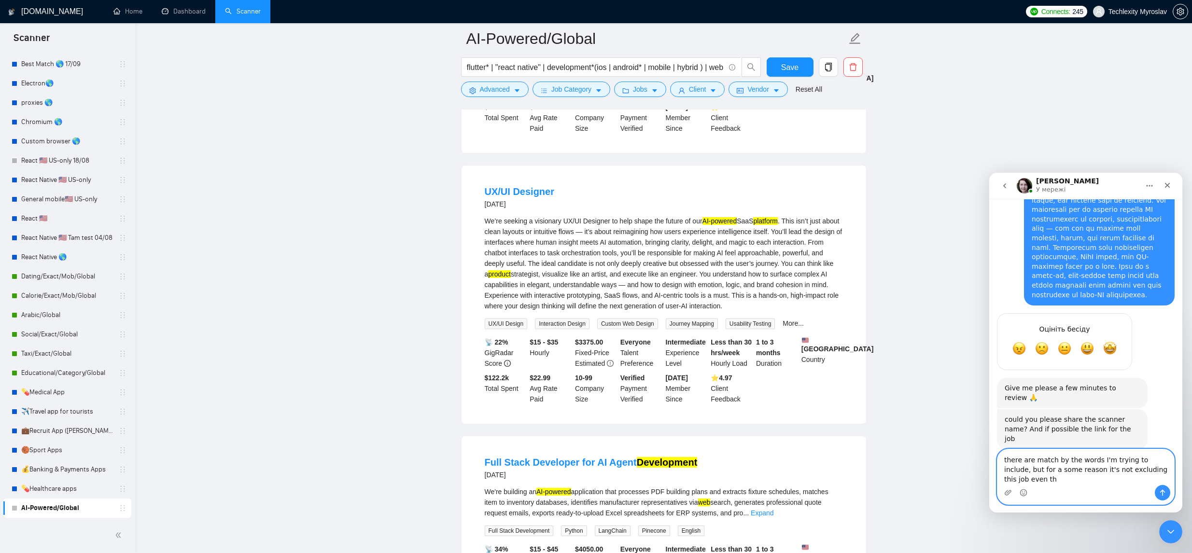
scroll to position [1203, 0]
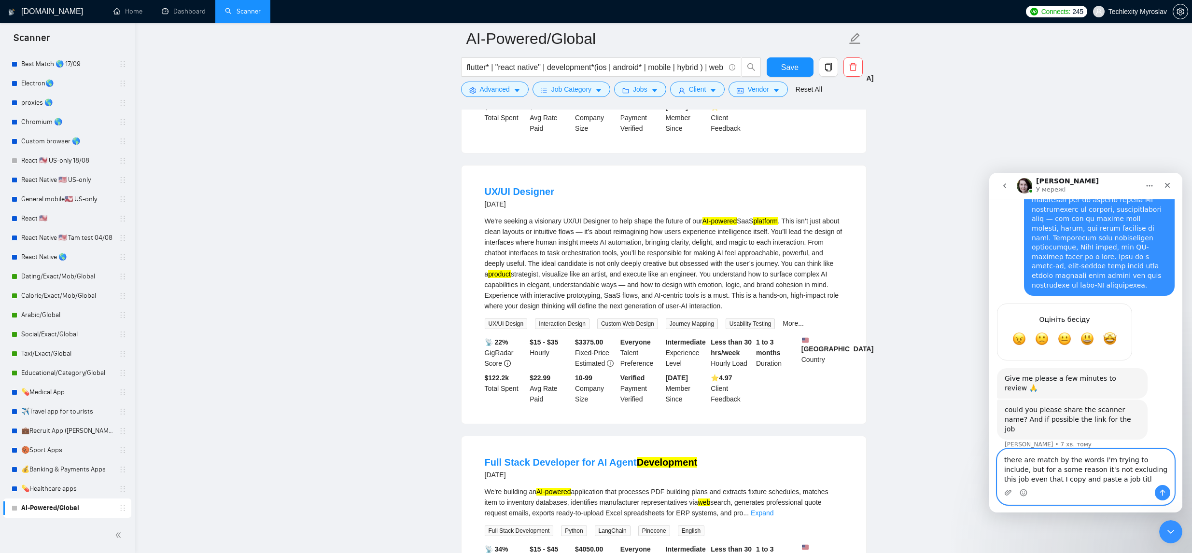
type textarea "there are match by the words I'm trying to include, but for a some reason it's …"
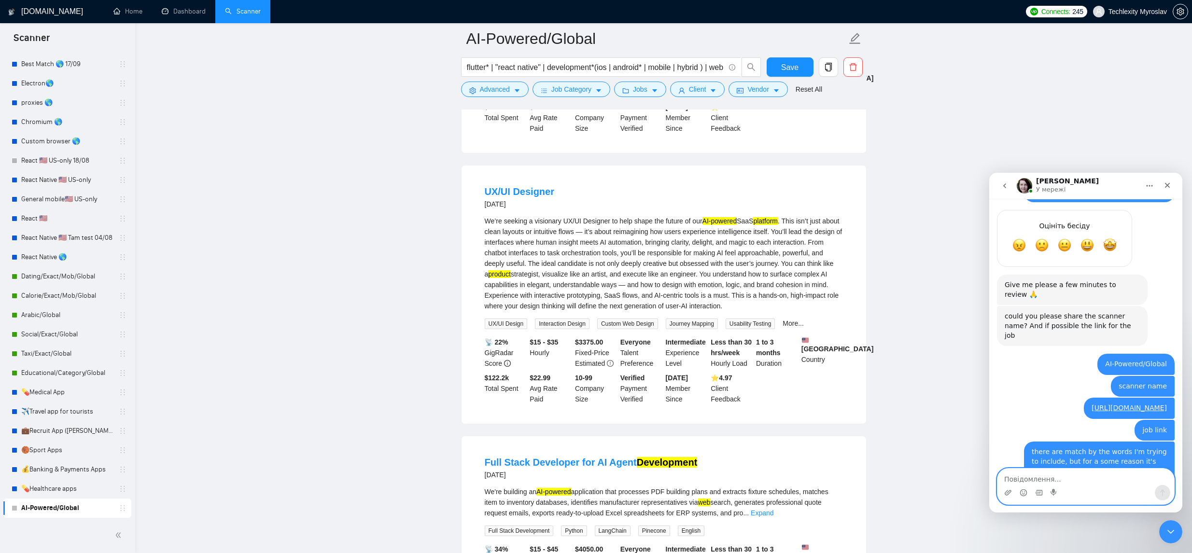
scroll to position [1314, 0]
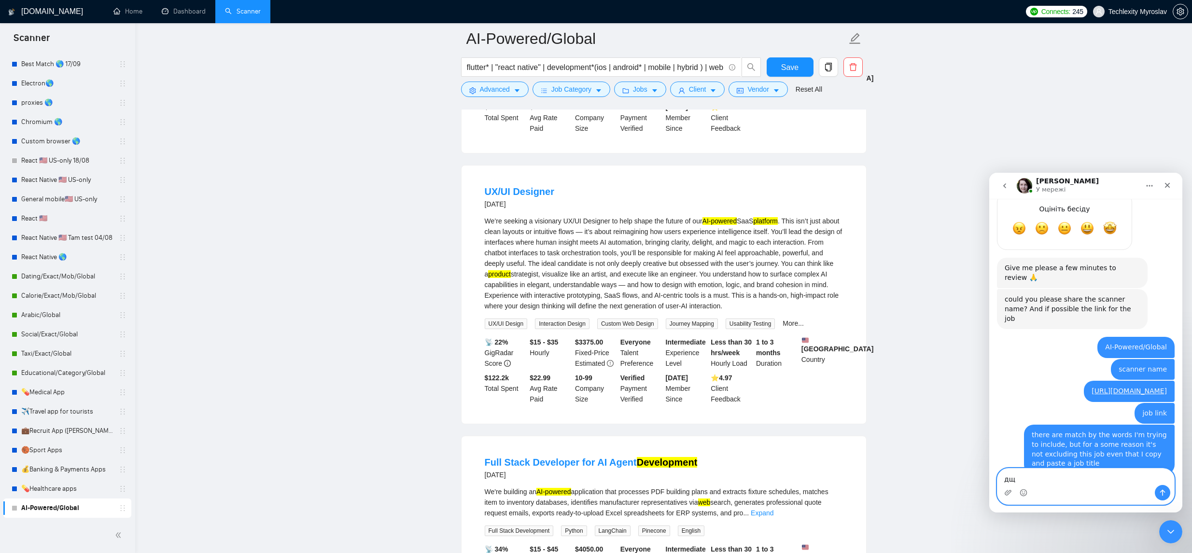
type textarea "д"
type textarea "lol, sorry, I'm blind"
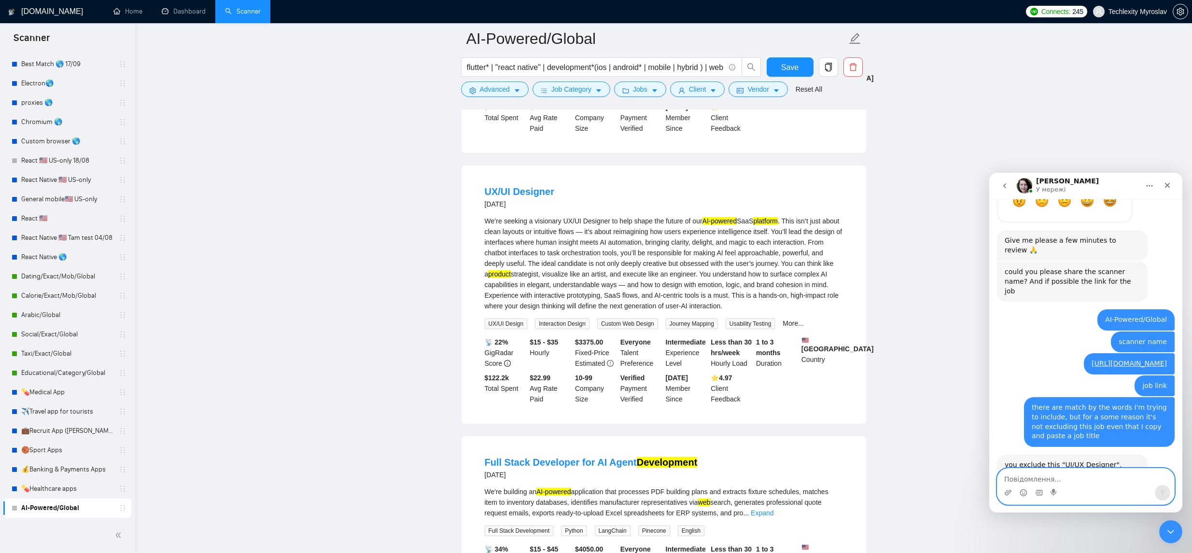
scroll to position [1342, 0]
type textarea "didn't see it"
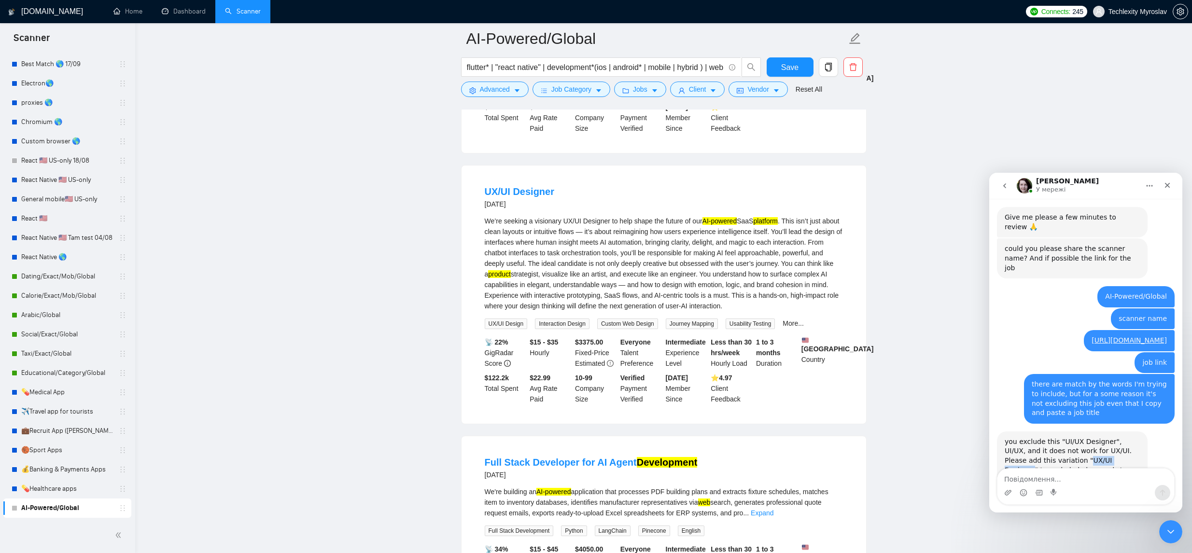
drag, startPoint x: 1096, startPoint y: 355, endPoint x: 1050, endPoint y: 354, distance: 45.9
click at [1050, 437] on div "you exclude this "UI/UX Designer", UI/UX, and it does not work for UX/UI. Pleas…" at bounding box center [1072, 456] width 135 height 38
copy div "UX/UI Designer"
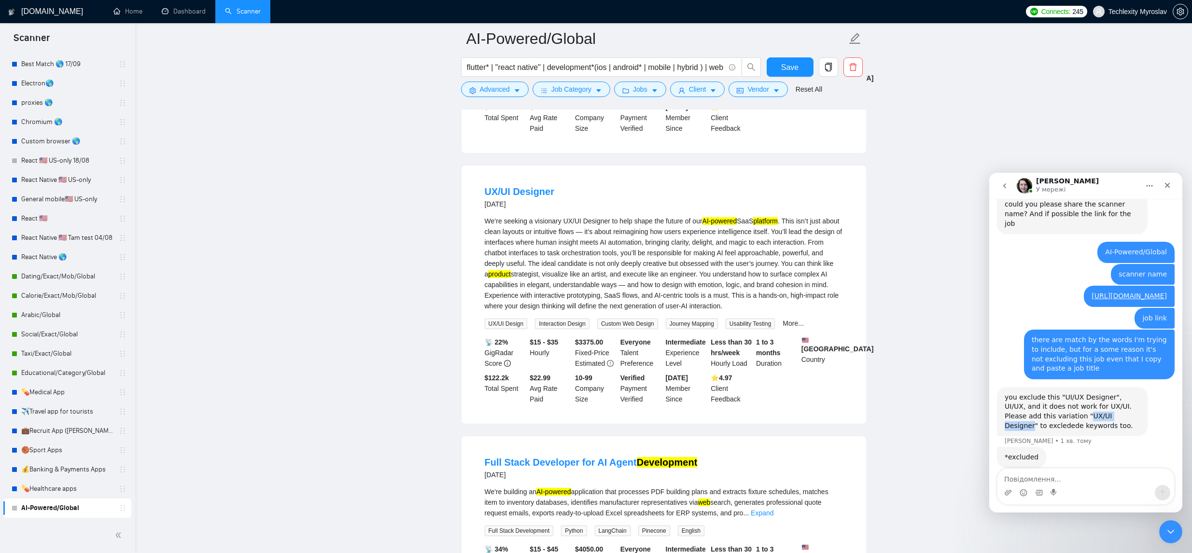
scroll to position [1411, 0]
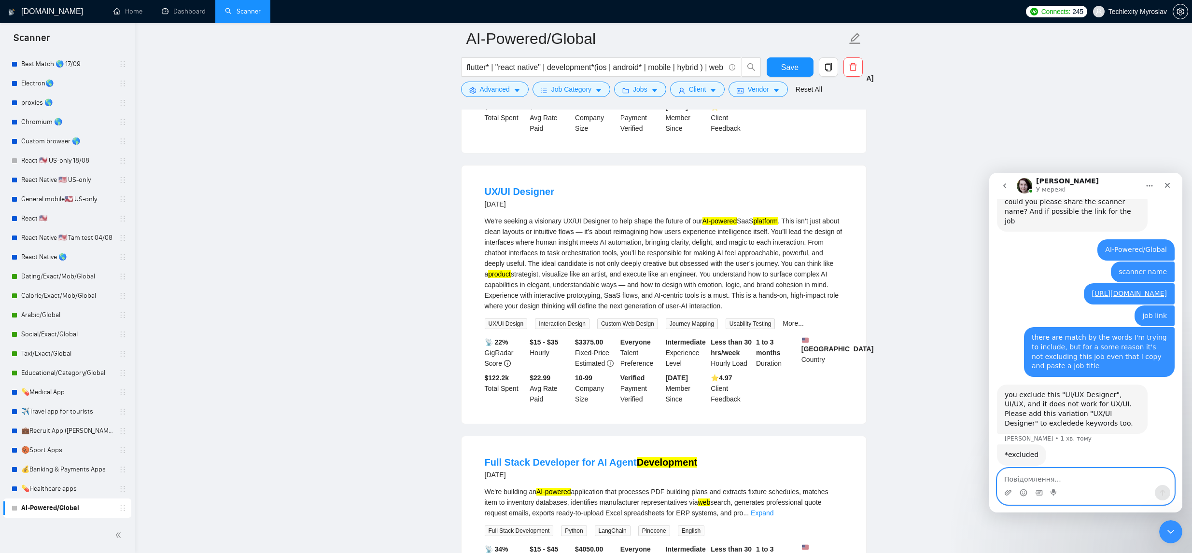
click at [1068, 474] on textarea "Повідомлення..." at bounding box center [1085, 477] width 177 height 16
type textarea "that it's replacet in this job"
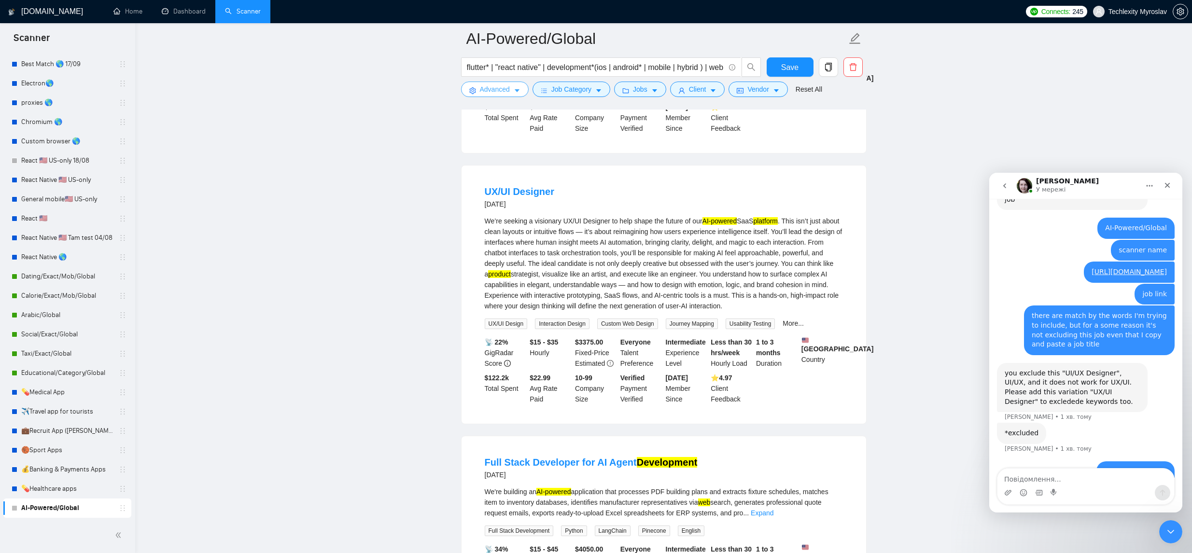
click at [503, 91] on span "Advanced" at bounding box center [495, 89] width 30 height 11
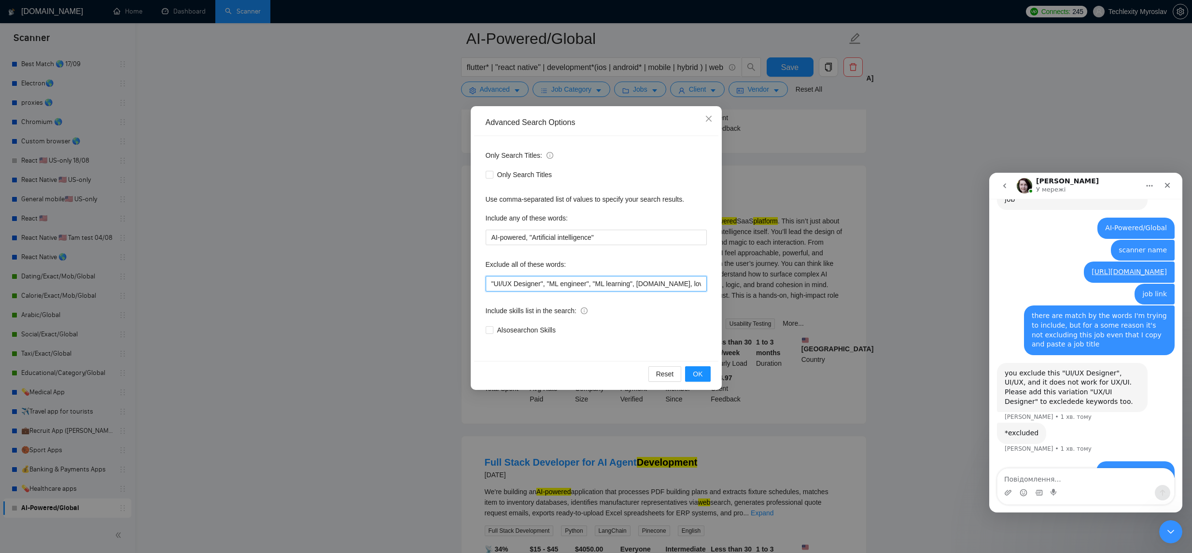
drag, startPoint x: 491, startPoint y: 282, endPoint x: 648, endPoint y: 294, distance: 157.9
click at [490, 282] on input ""UI/UX Designer", "ML engineer", "ML learning", [DOMAIN_NAME], lovable, base44,…" at bounding box center [596, 283] width 221 height 15
paste input "UX/UI Designer"
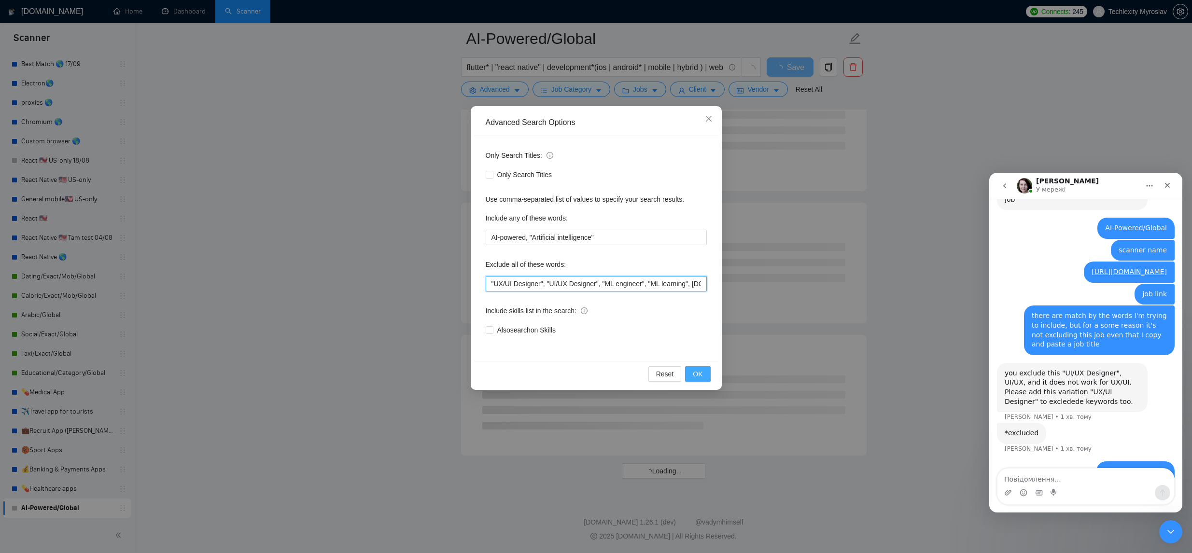
type input ""UX/UI Designer", "UI/UX Designer", "ML engineer", "ML learning", [DOMAIN_NAME]…"
click at [695, 370] on span "OK" at bounding box center [698, 374] width 10 height 11
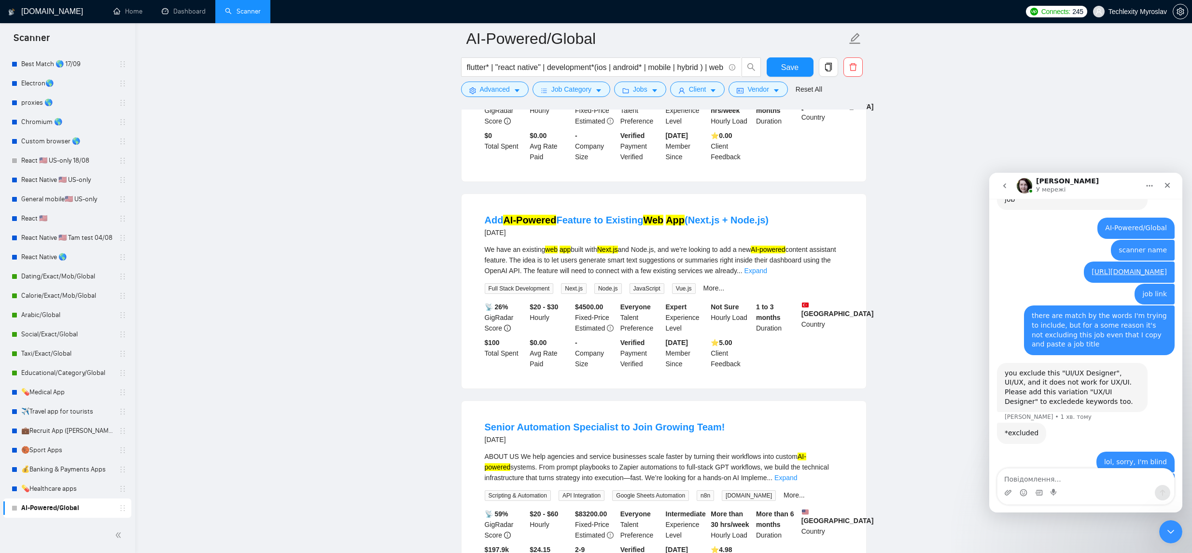
scroll to position [1434, 0]
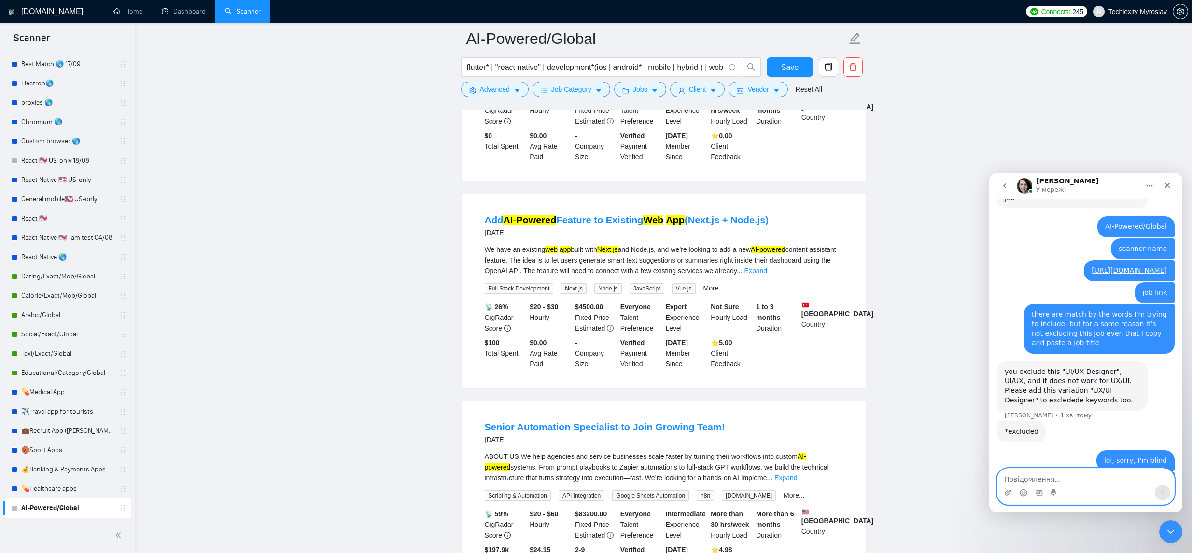
click at [1048, 471] on textarea "Повідомлення..." at bounding box center [1085, 477] width 177 height 16
type textarea "thanks, that's it"
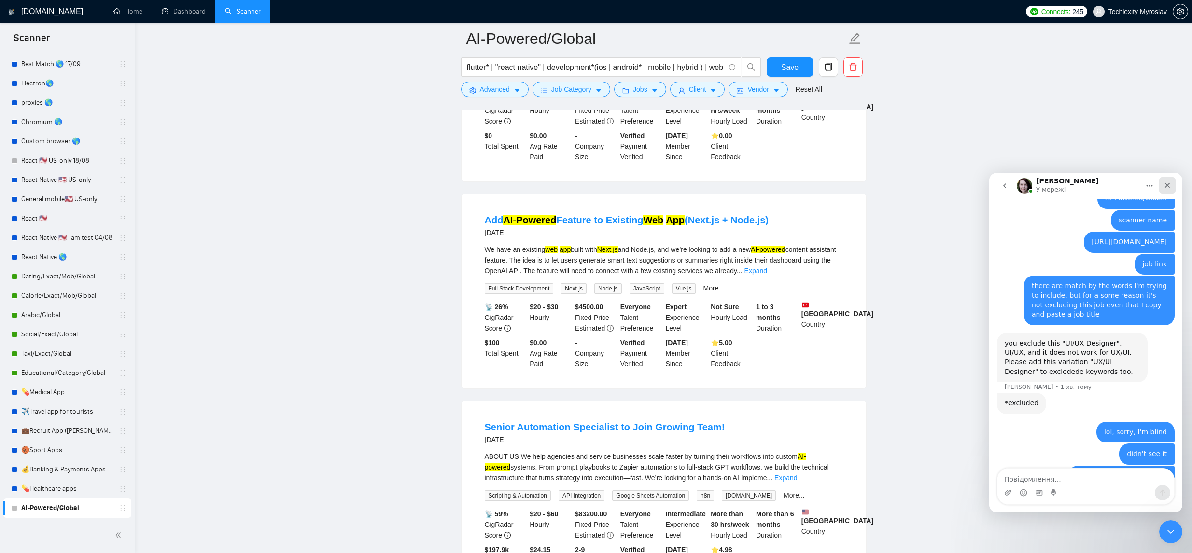
click at [1173, 184] on div "Закрити" at bounding box center [1167, 185] width 17 height 17
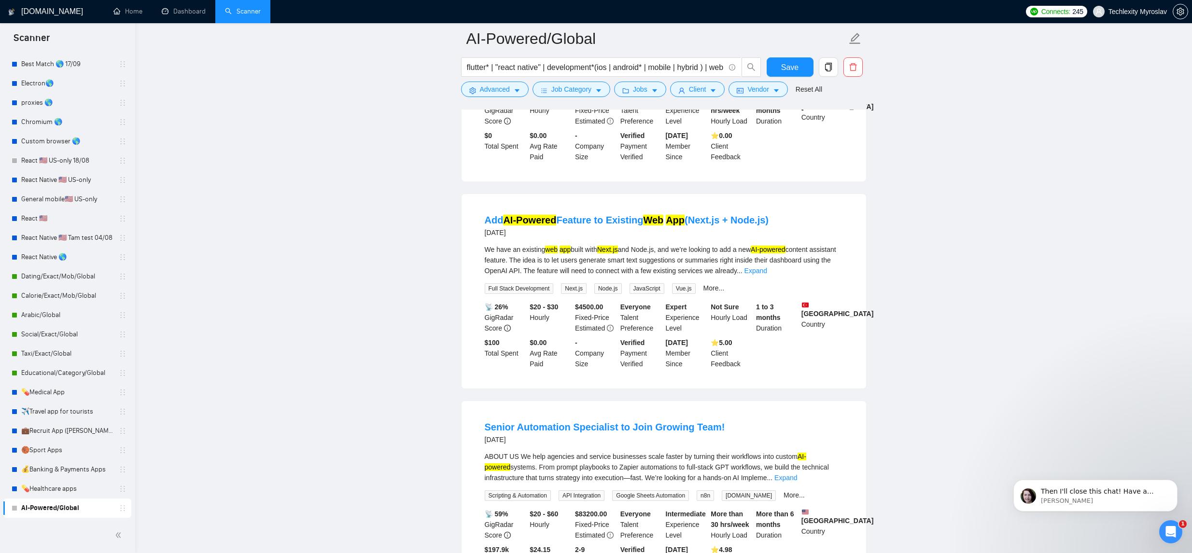
scroll to position [1056, 0]
click at [1177, 481] on icon "Dismiss notification" at bounding box center [1174, 482] width 5 height 5
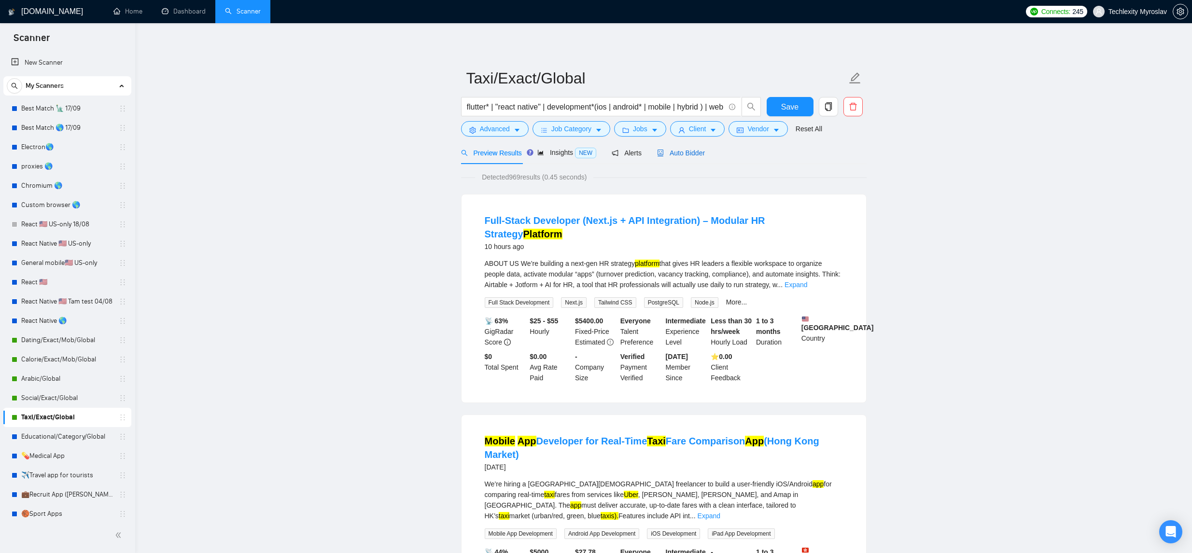
click at [688, 157] on div "Auto Bidder" at bounding box center [681, 153] width 48 height 11
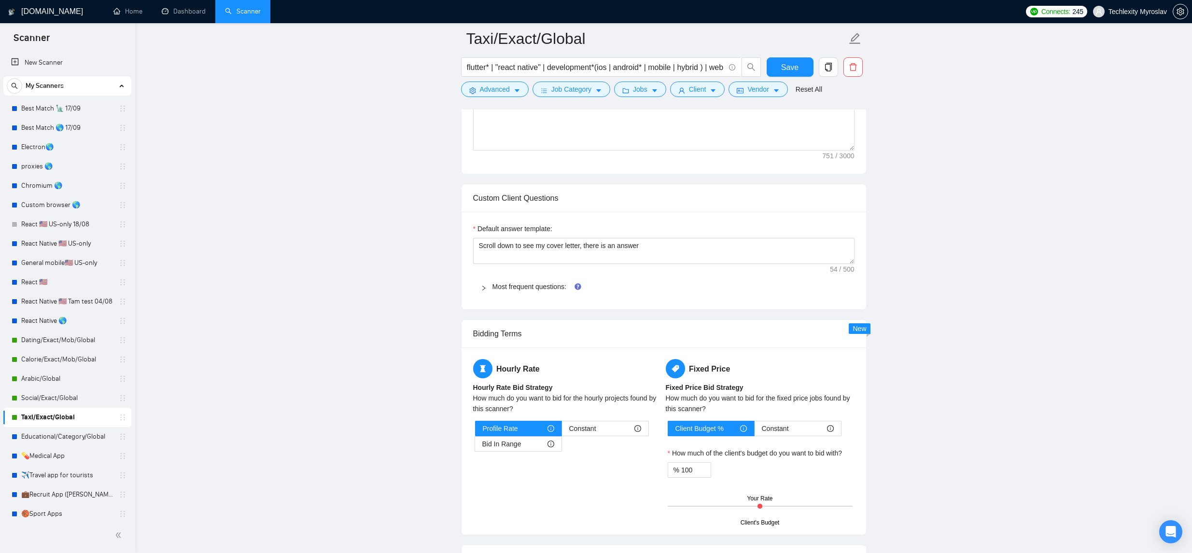
scroll to position [867, 0]
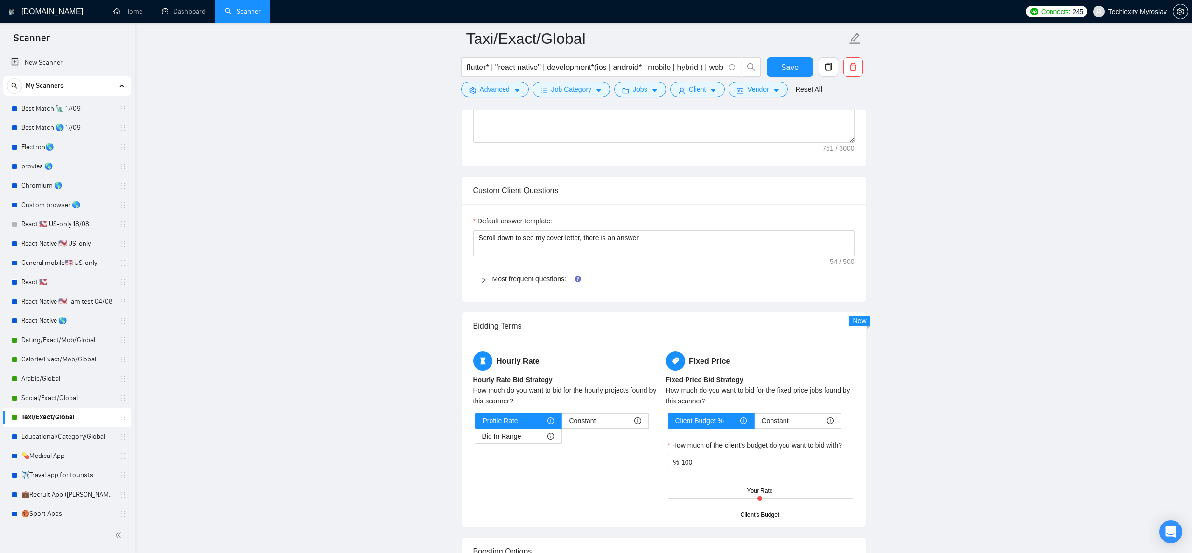
click at [545, 284] on span "Most frequent questions:" at bounding box center [669, 279] width 354 height 11
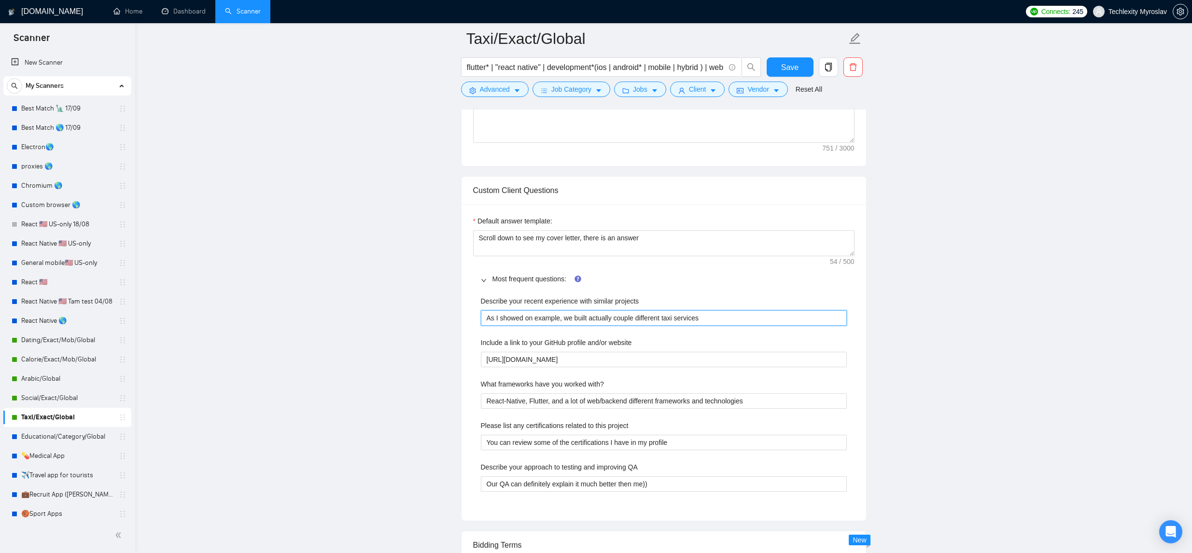
drag, startPoint x: 709, startPoint y: 322, endPoint x: 482, endPoint y: 316, distance: 226.5
click at [482, 316] on projects "As I showed on example, we built actually couple different taxi services" at bounding box center [664, 317] width 366 height 15
drag, startPoint x: 758, startPoint y: 401, endPoint x: 420, endPoint y: 351, distance: 341.6
click at [411, 377] on main "Taxi/Exact/Global flutter* | "react native" | development*(ios | android* | mob…" at bounding box center [664, 378] width 1026 height 2412
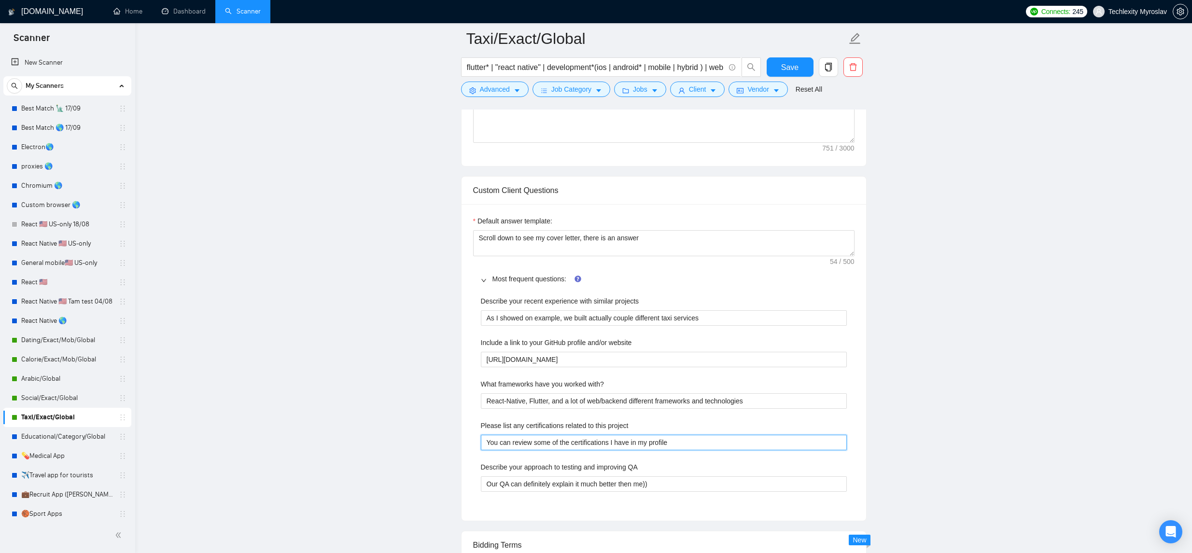
drag, startPoint x: 676, startPoint y: 443, endPoint x: 520, endPoint y: 224, distance: 269.0
click at [478, 435] on div "Describe your recent experience with similar projects As I showed on example, w…" at bounding box center [663, 399] width 381 height 219
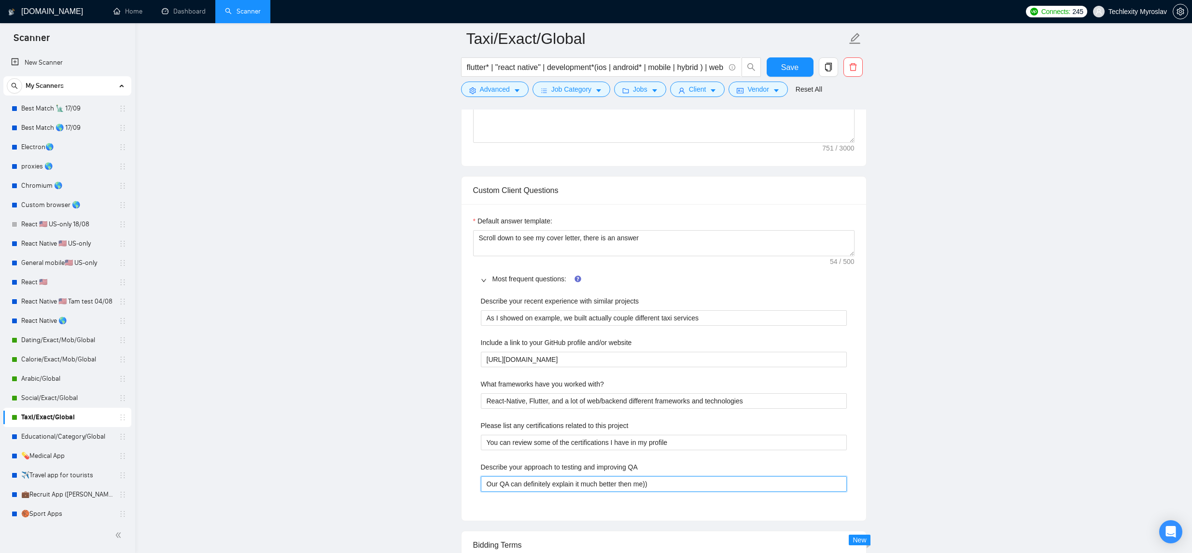
drag, startPoint x: 660, startPoint y: 487, endPoint x: 442, endPoint y: 471, distance: 219.3
click at [440, 475] on main "Taxi/Exact/Global flutter* | "react native" | development*(ios | android* | mob…" at bounding box center [664, 378] width 1026 height 2412
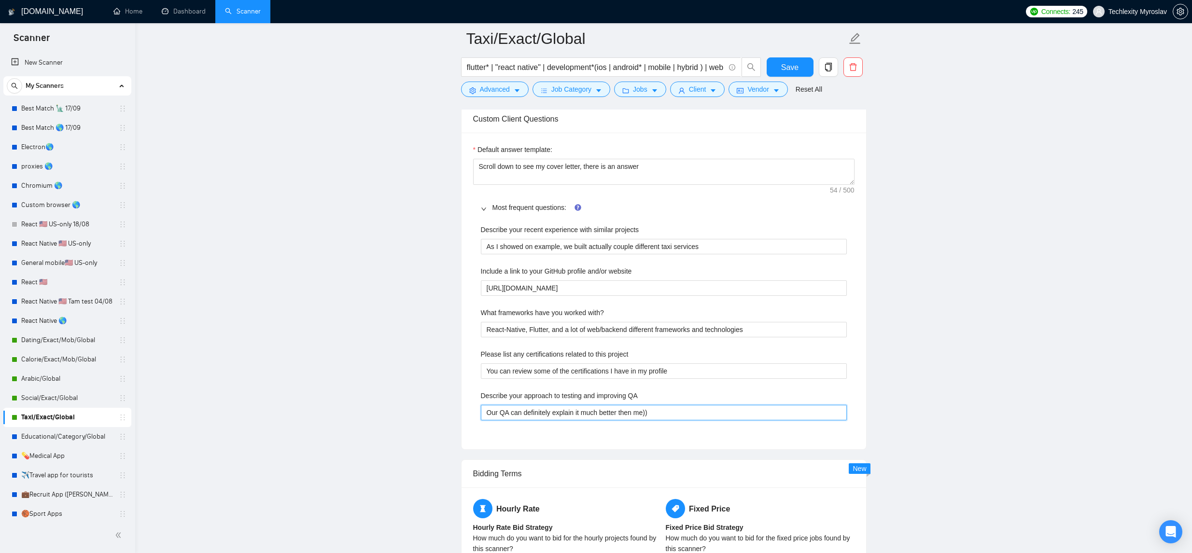
scroll to position [1064, 0]
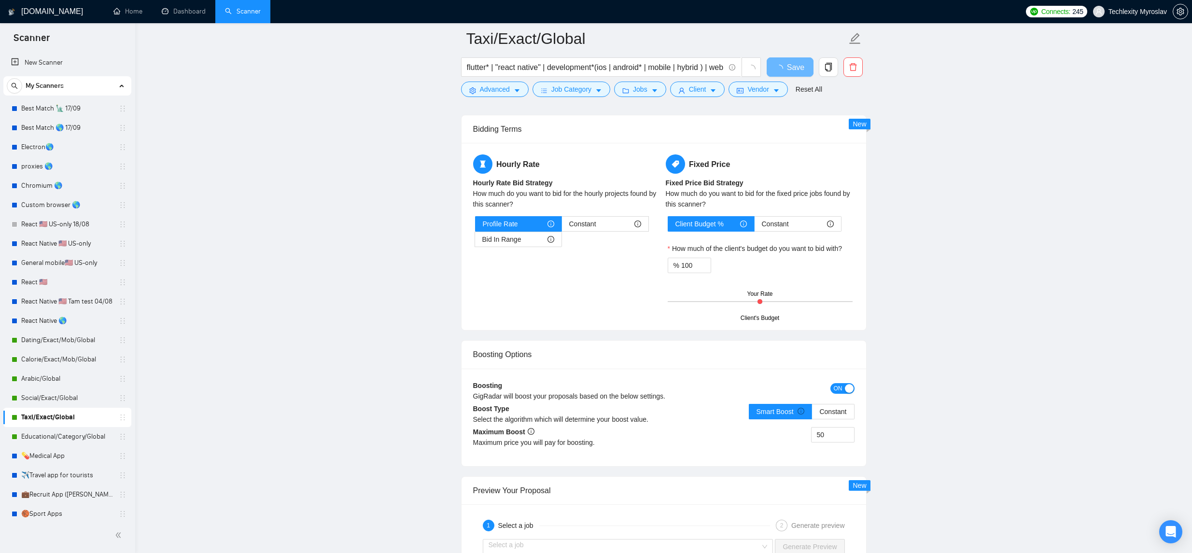
scroll to position [1064, 0]
